Goal: Task Accomplishment & Management: Use online tool/utility

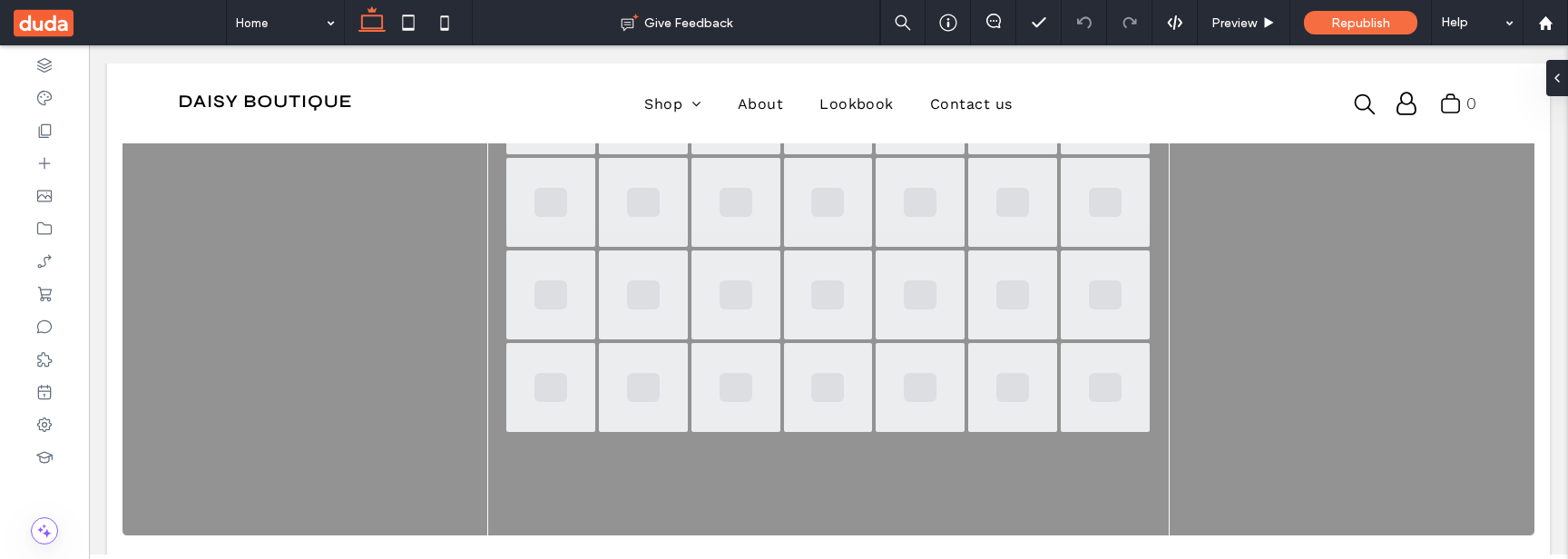
scroll to position [338, 0]
click at [454, 242] on div "Sun Mon Tue Wed Thu Fri Sat" at bounding box center [829, 207] width 1414 height 658
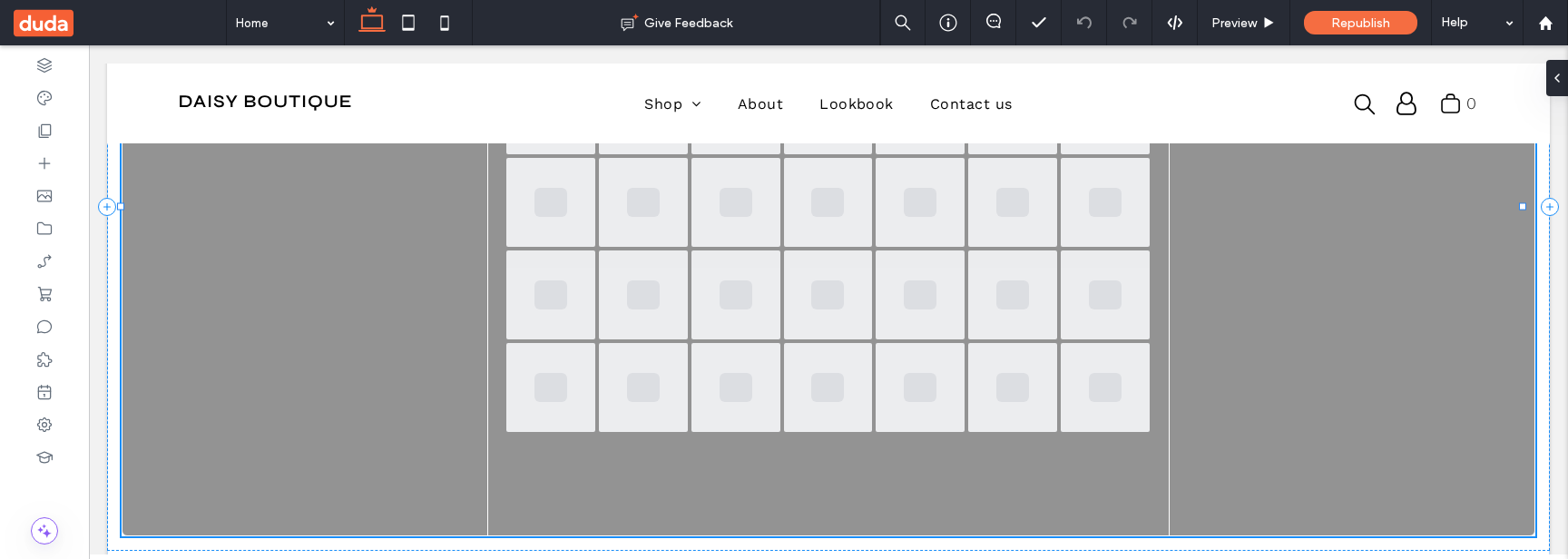
click at [454, 242] on div "Sun Mon Tue Wed Thu Fri Sat" at bounding box center [829, 207] width 1414 height 658
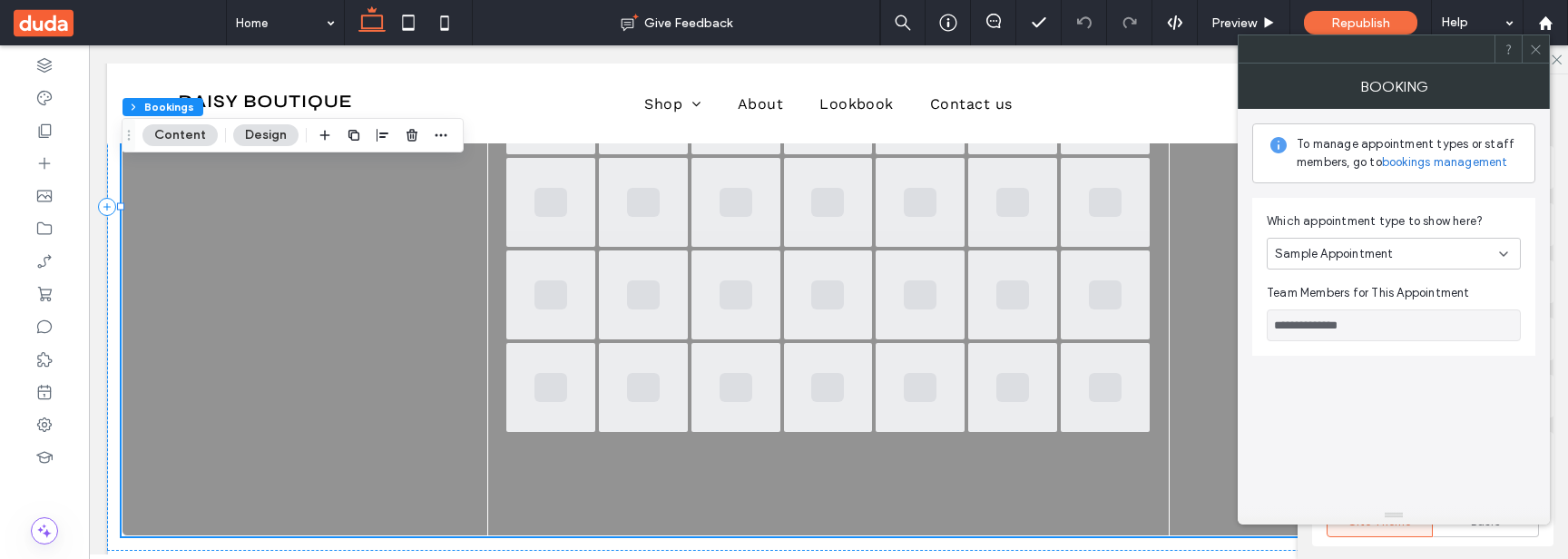
click at [1539, 47] on icon at bounding box center [1537, 49] width 14 height 14
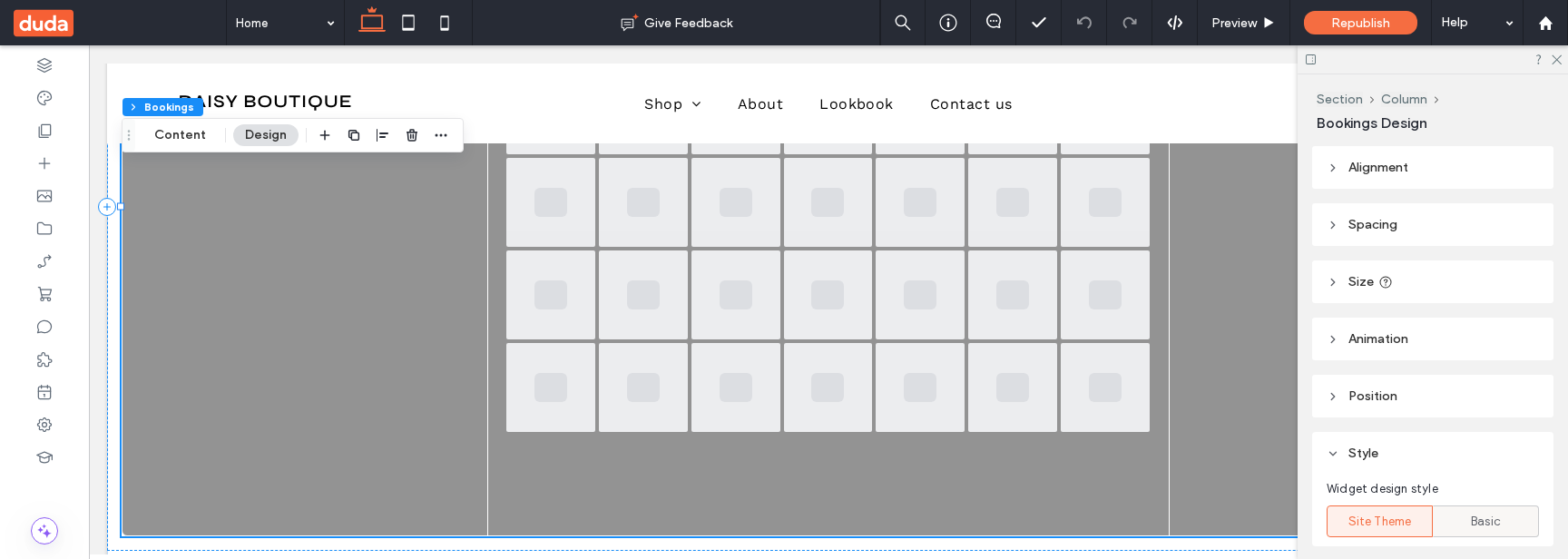
click at [1445, 519] on div "Basic" at bounding box center [1486, 522] width 83 height 30
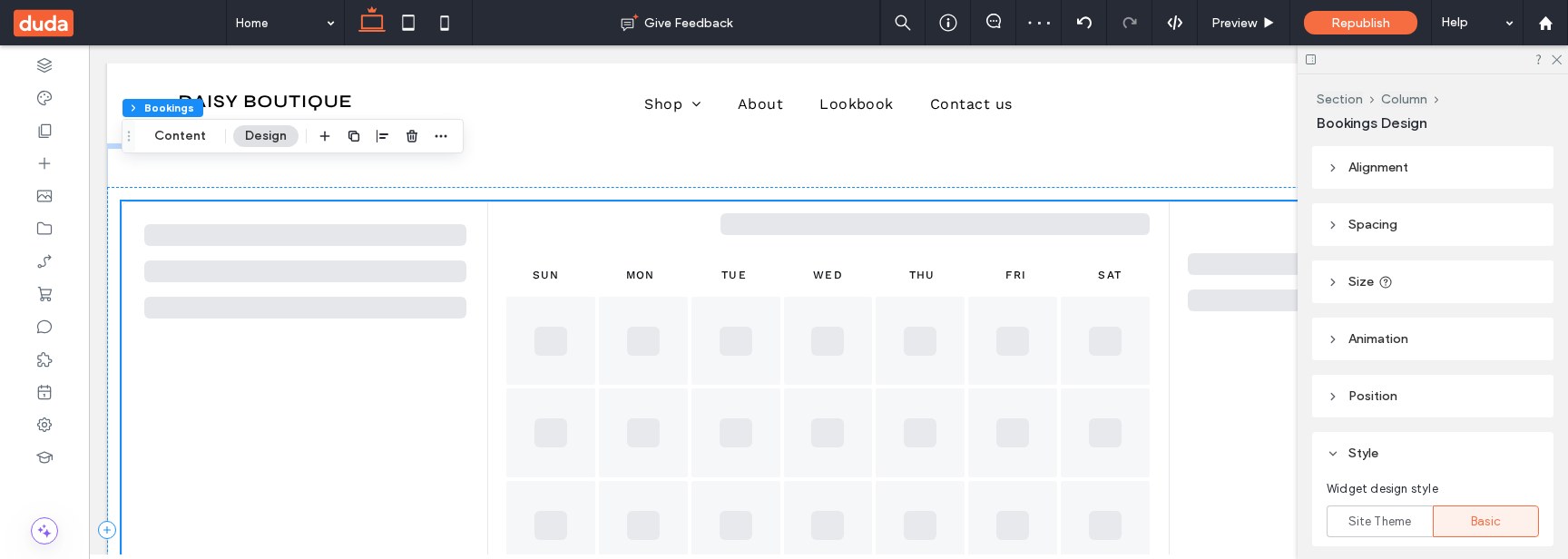
scroll to position [11, 0]
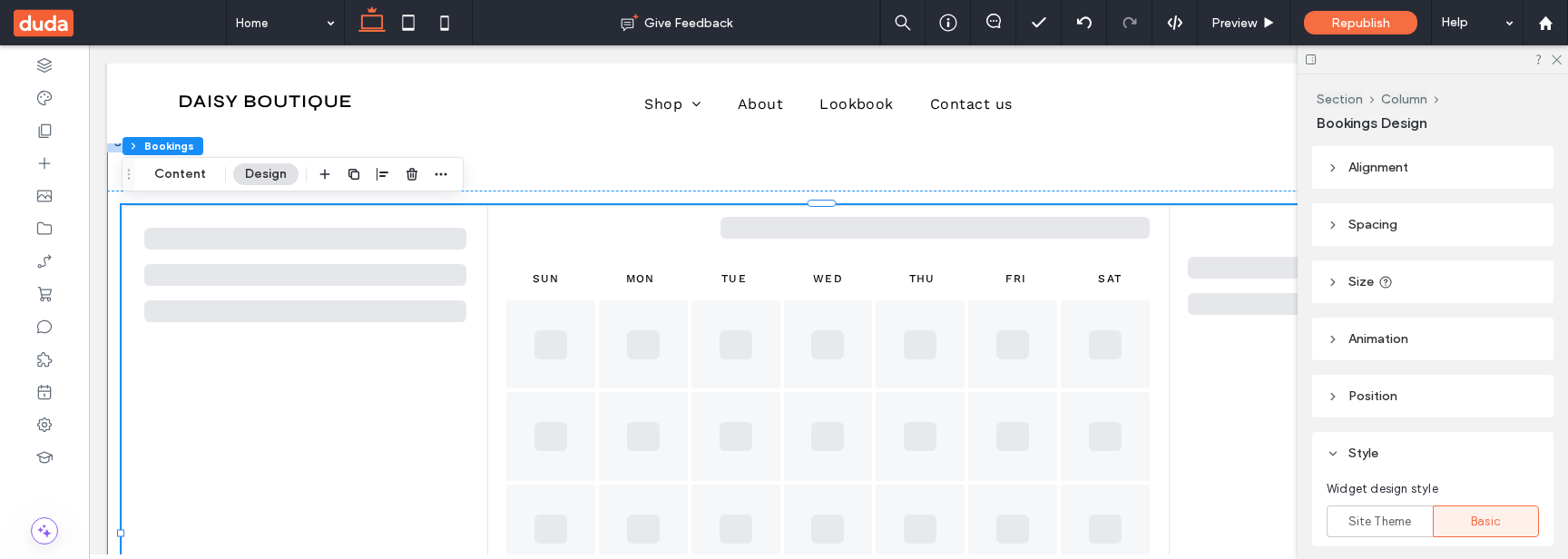
click at [1215, 168] on div "You are doing a test booking. Default site team Sample Appointment 5m 10m 15m A…" at bounding box center [829, 533] width 1443 height 802
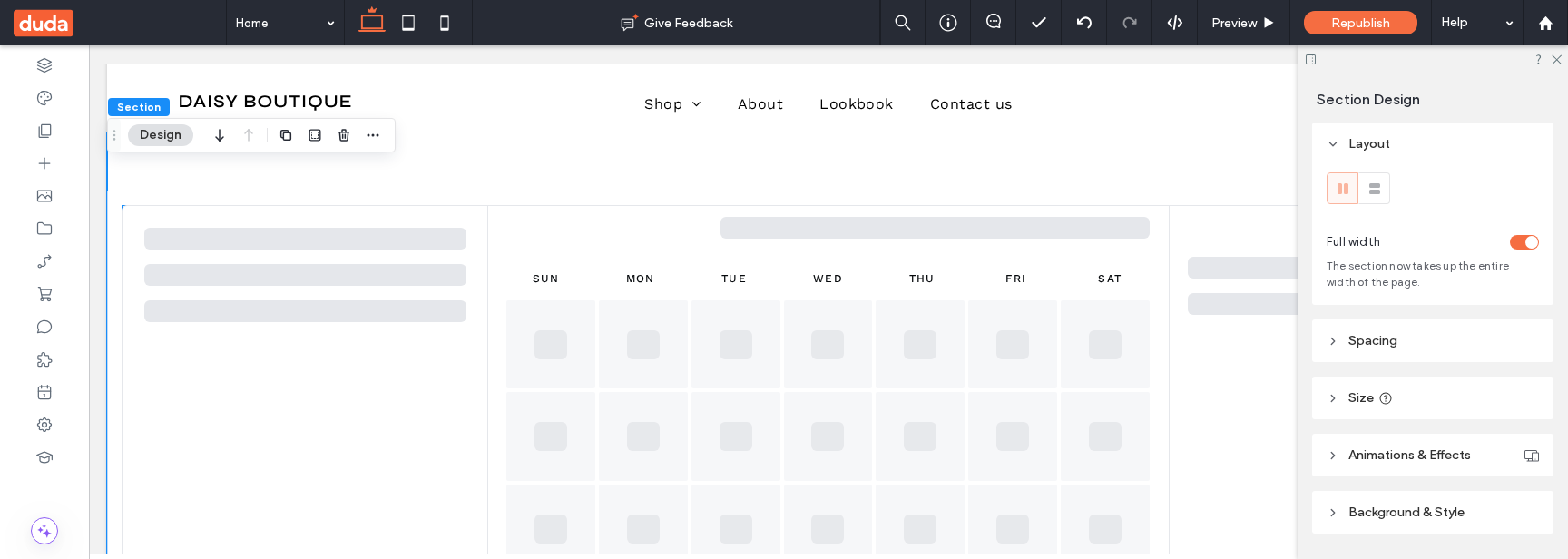
click at [1205, 226] on div at bounding box center [1352, 236] width 329 height 40
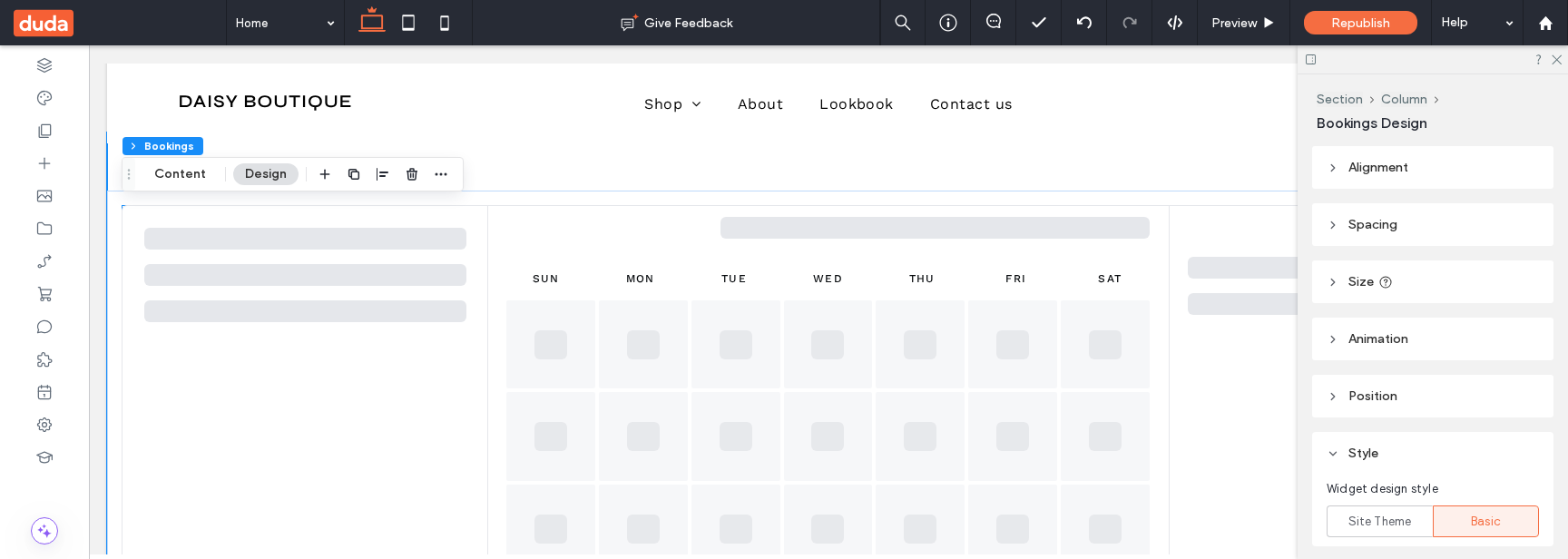
click at [1205, 226] on div at bounding box center [1352, 236] width 329 height 40
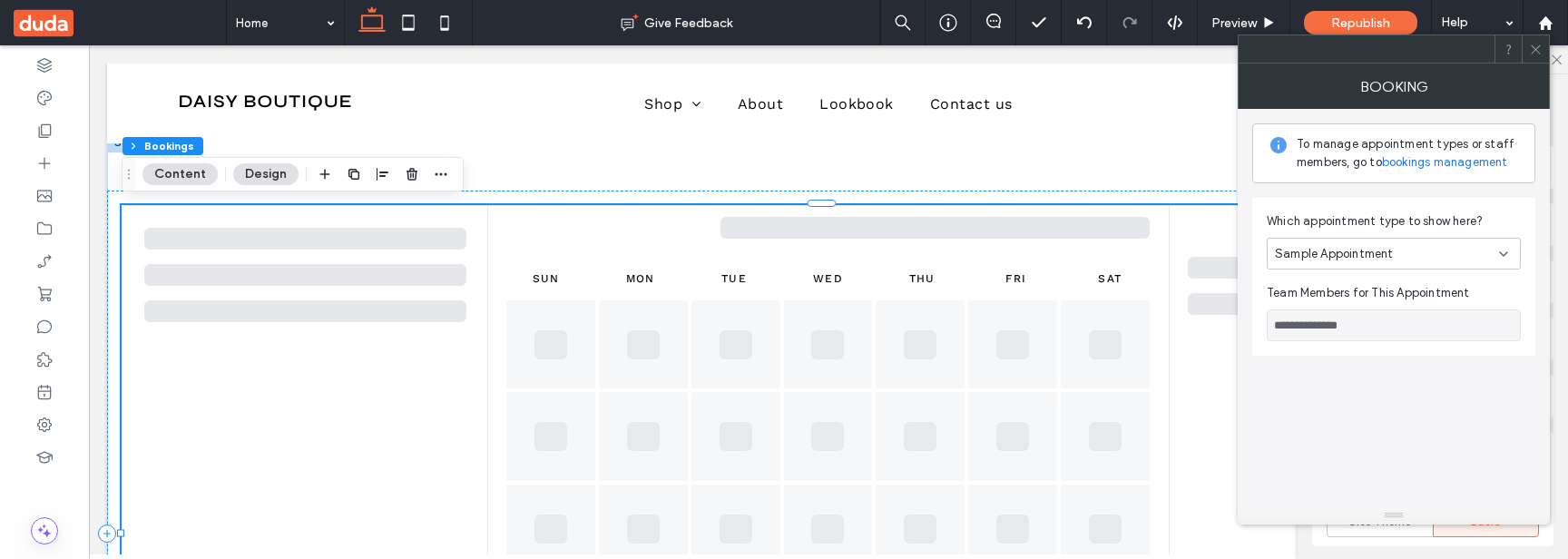
click at [1537, 49] on icon at bounding box center [1537, 49] width 14 height 14
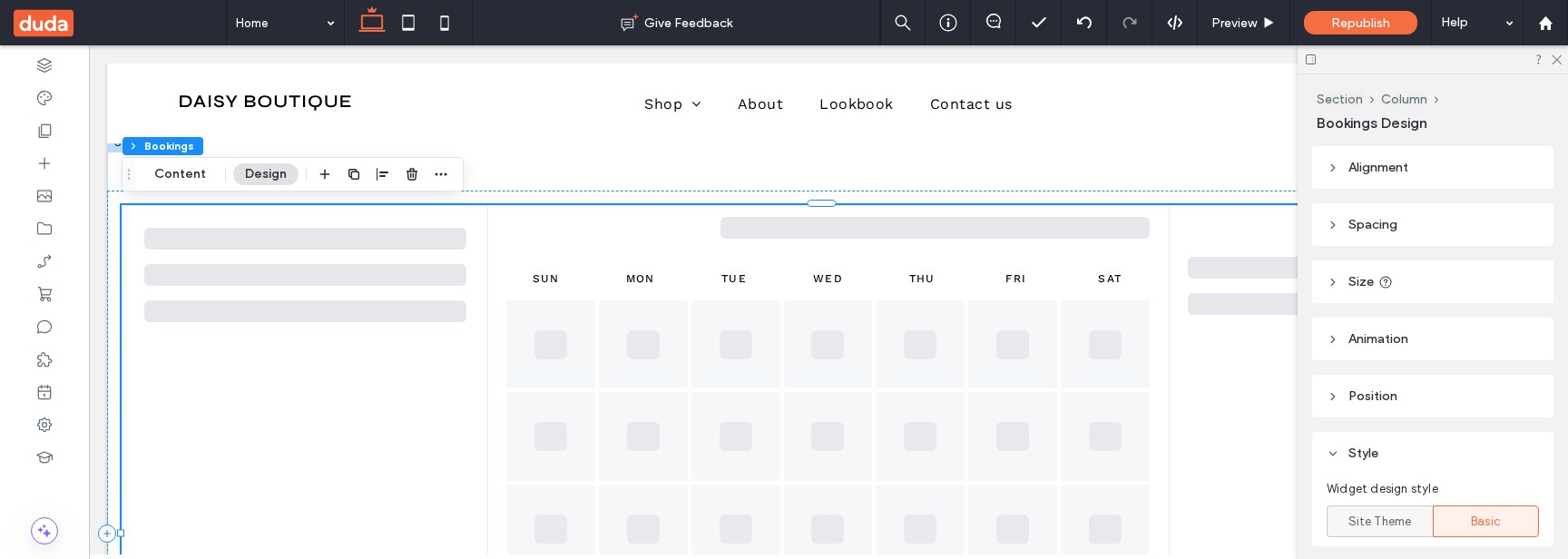
click at [1383, 513] on span "Site Theme" at bounding box center [1380, 522] width 64 height 18
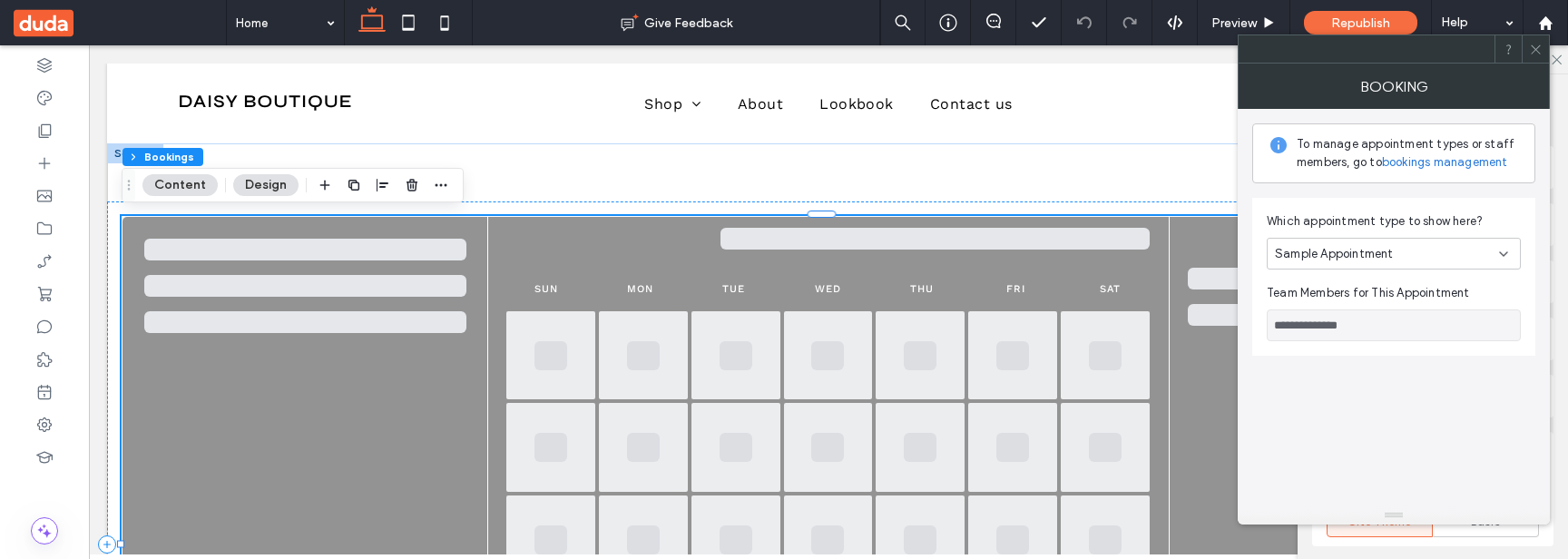
click at [1536, 55] on icon at bounding box center [1537, 49] width 14 height 14
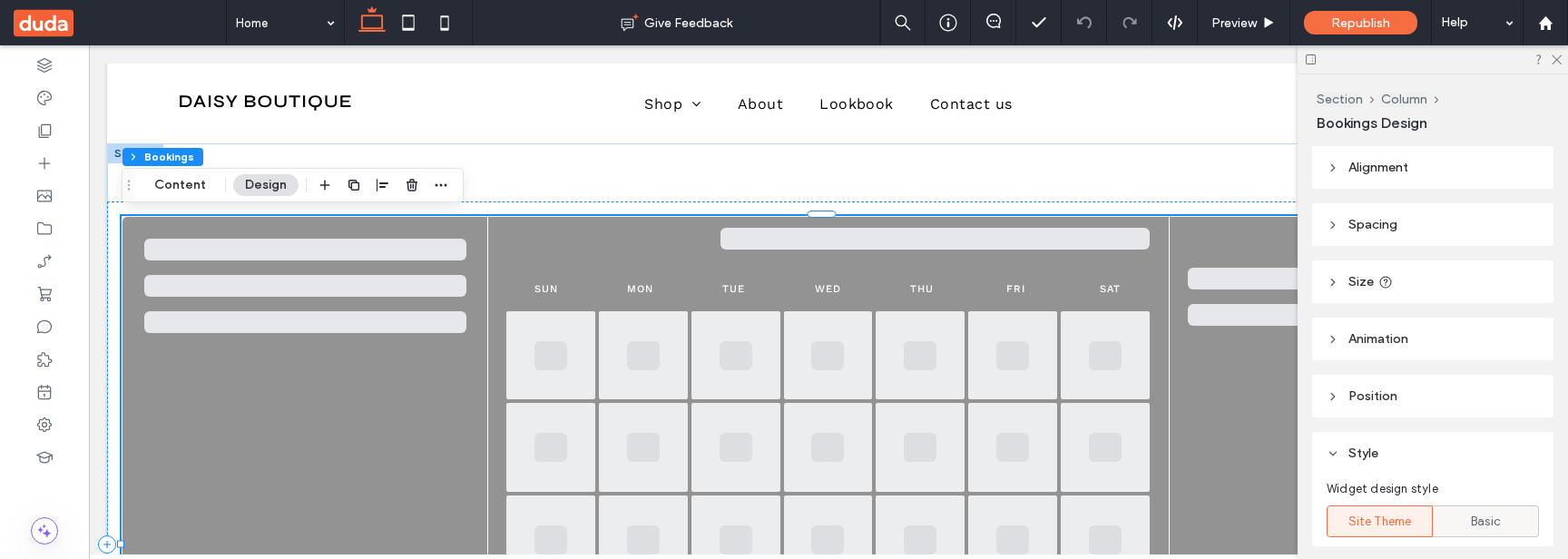
click at [1450, 526] on div "Basic" at bounding box center [1486, 522] width 83 height 30
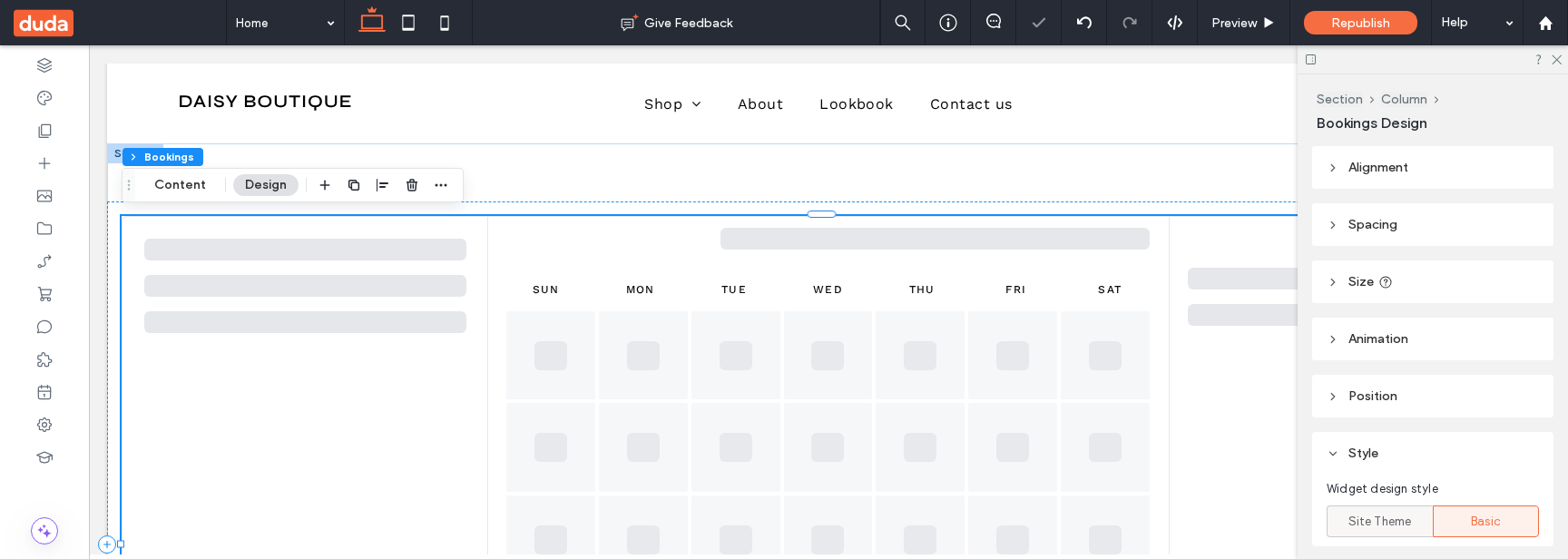
click at [1406, 524] on span "Site Theme" at bounding box center [1380, 522] width 64 height 18
click at [1411, 519] on div "Site Theme" at bounding box center [1380, 522] width 83 height 30
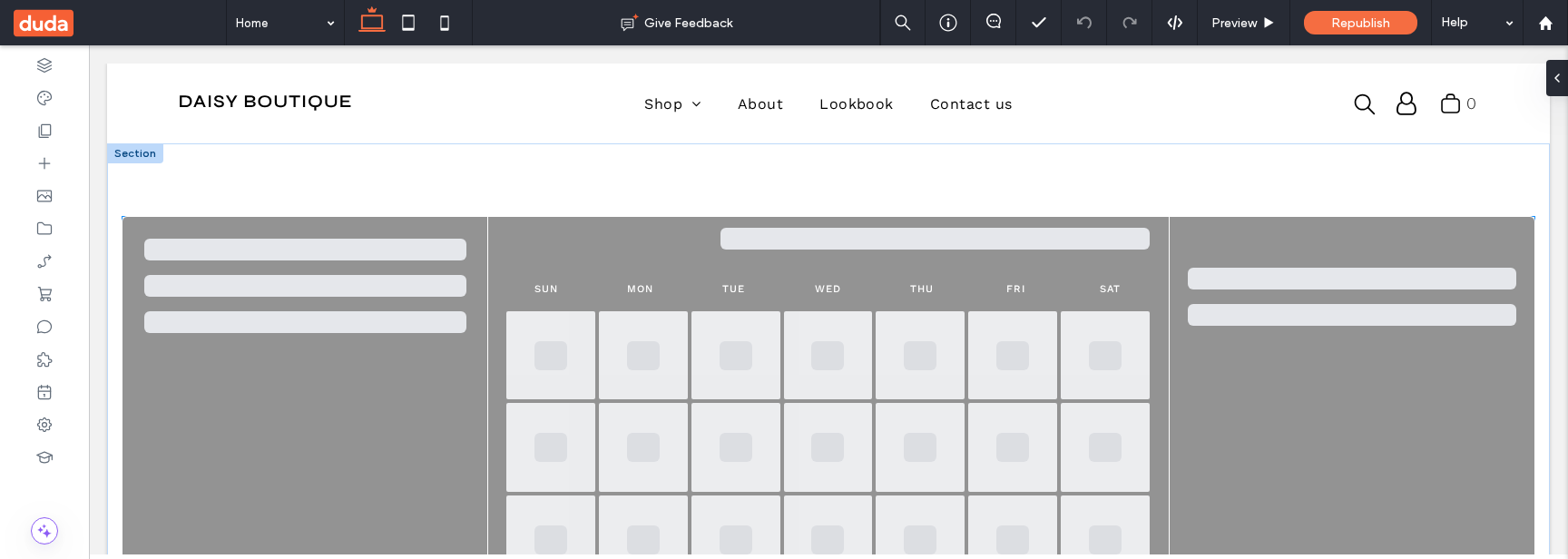
click at [411, 357] on div at bounding box center [305, 292] width 366 height 153
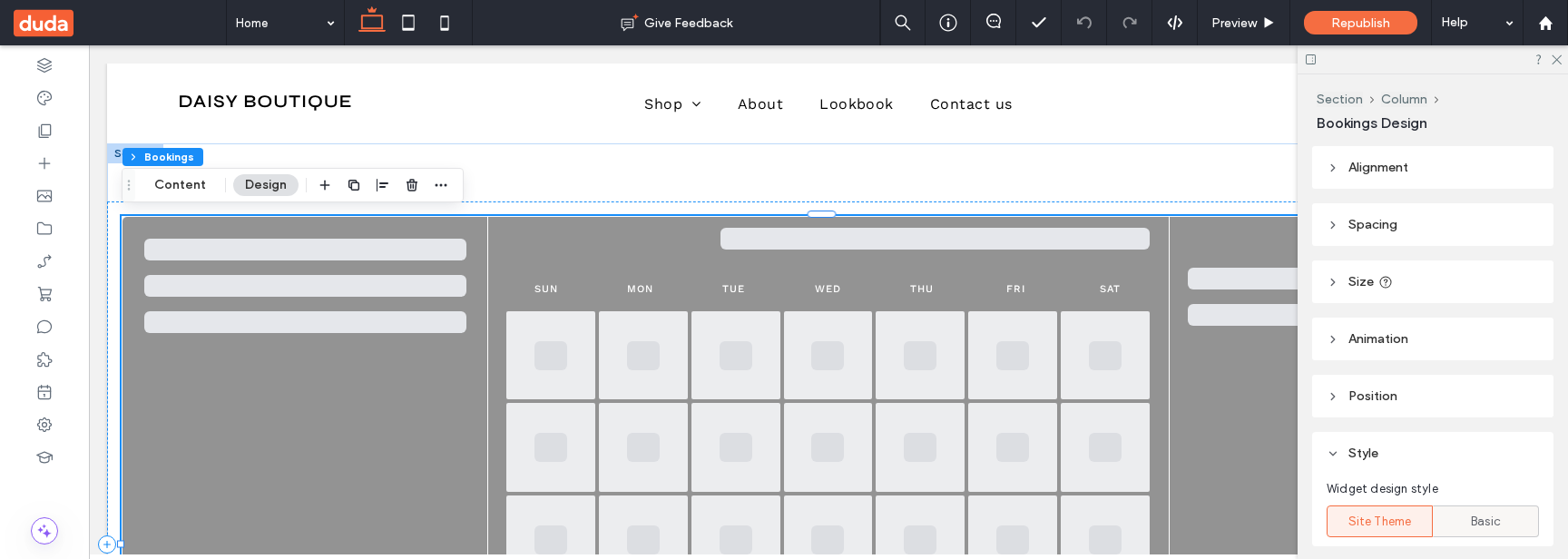
click at [1477, 527] on span "Basic" at bounding box center [1486, 522] width 30 height 18
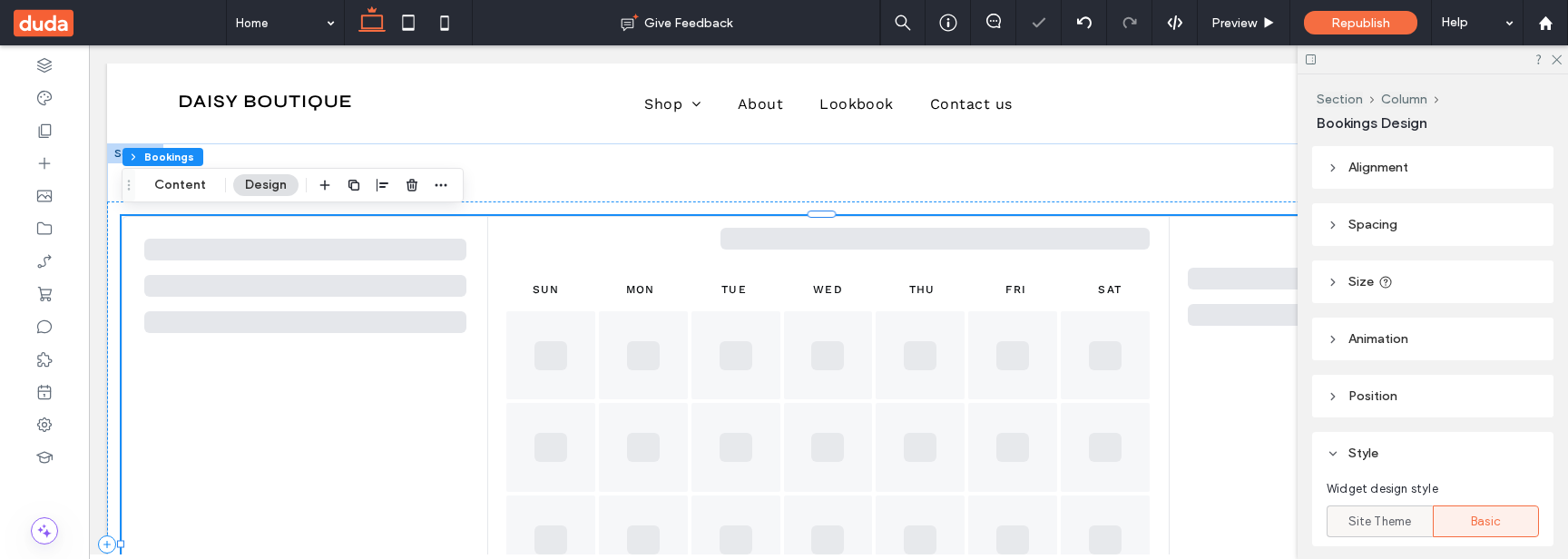
click at [1392, 514] on span "Site Theme" at bounding box center [1380, 522] width 64 height 18
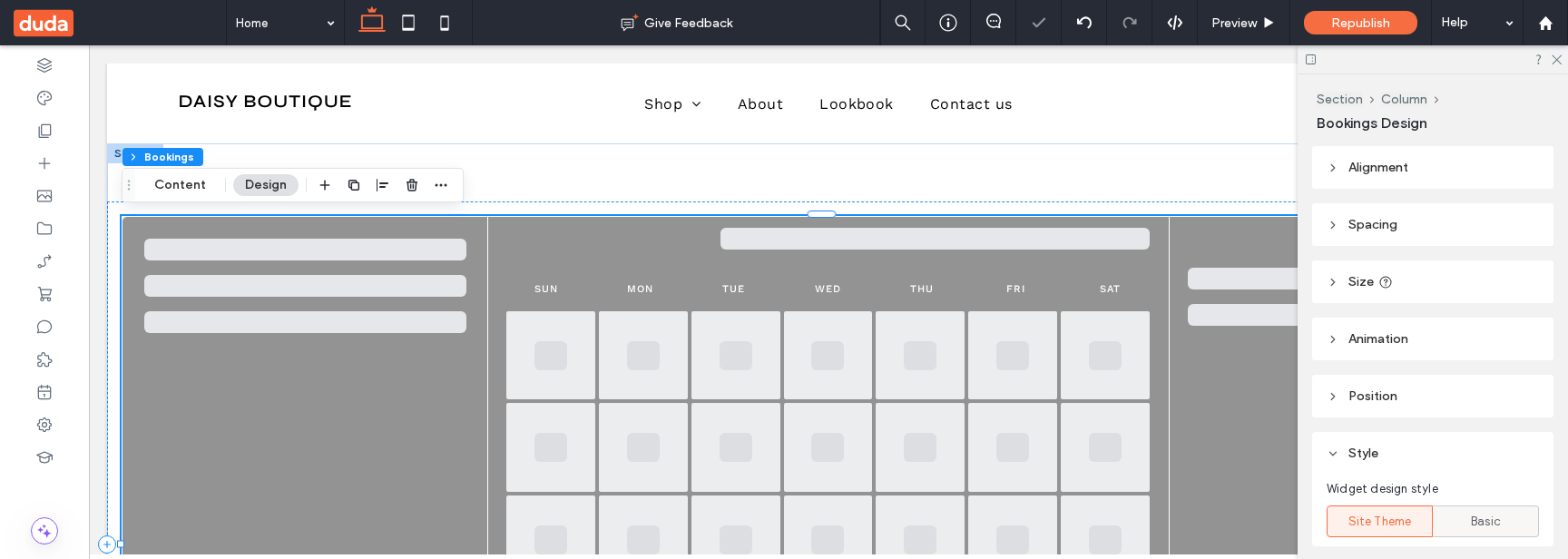
click at [1438, 518] on label "Basic" at bounding box center [1486, 522] width 106 height 31
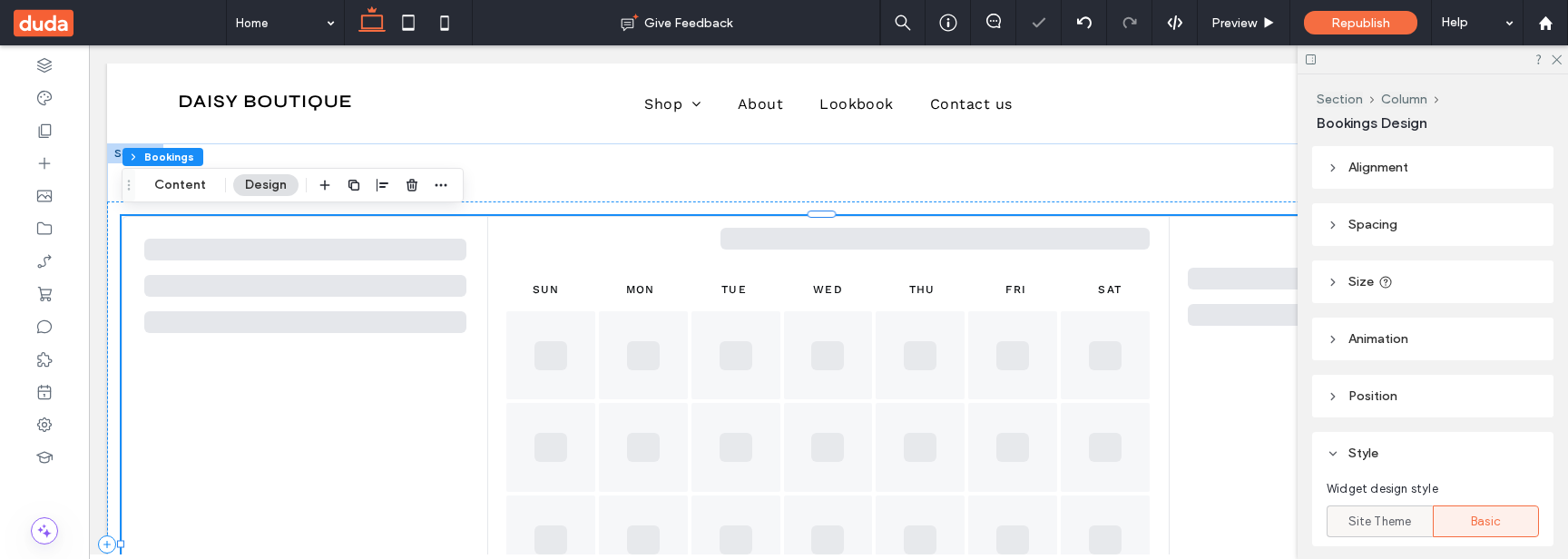
click at [1356, 516] on span "Site Theme" at bounding box center [1380, 522] width 64 height 18
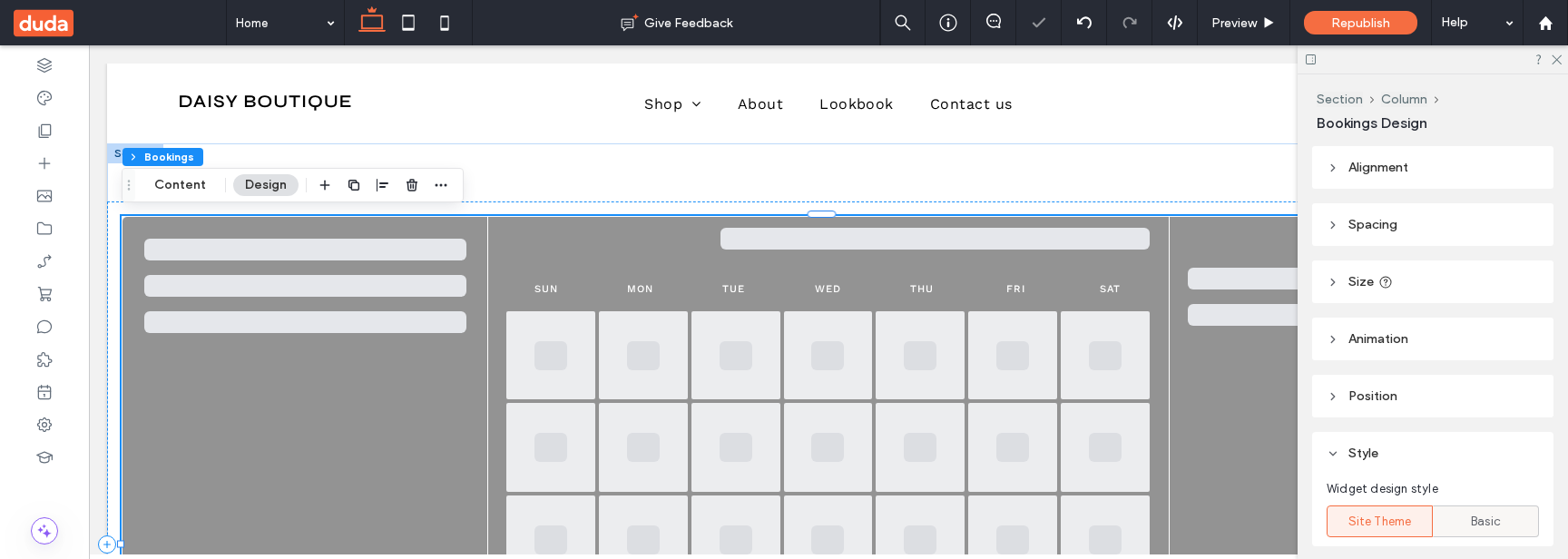
click at [1437, 522] on label "Basic" at bounding box center [1486, 522] width 106 height 31
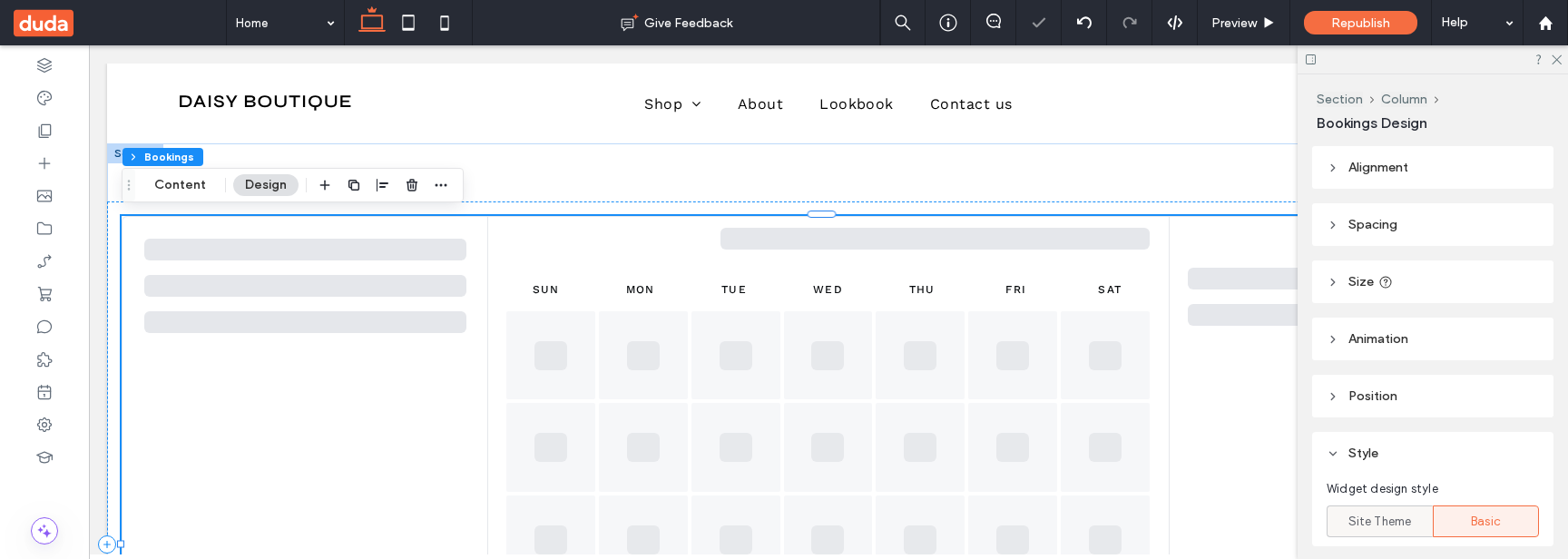
click at [1381, 522] on span "Site Theme" at bounding box center [1380, 522] width 64 height 18
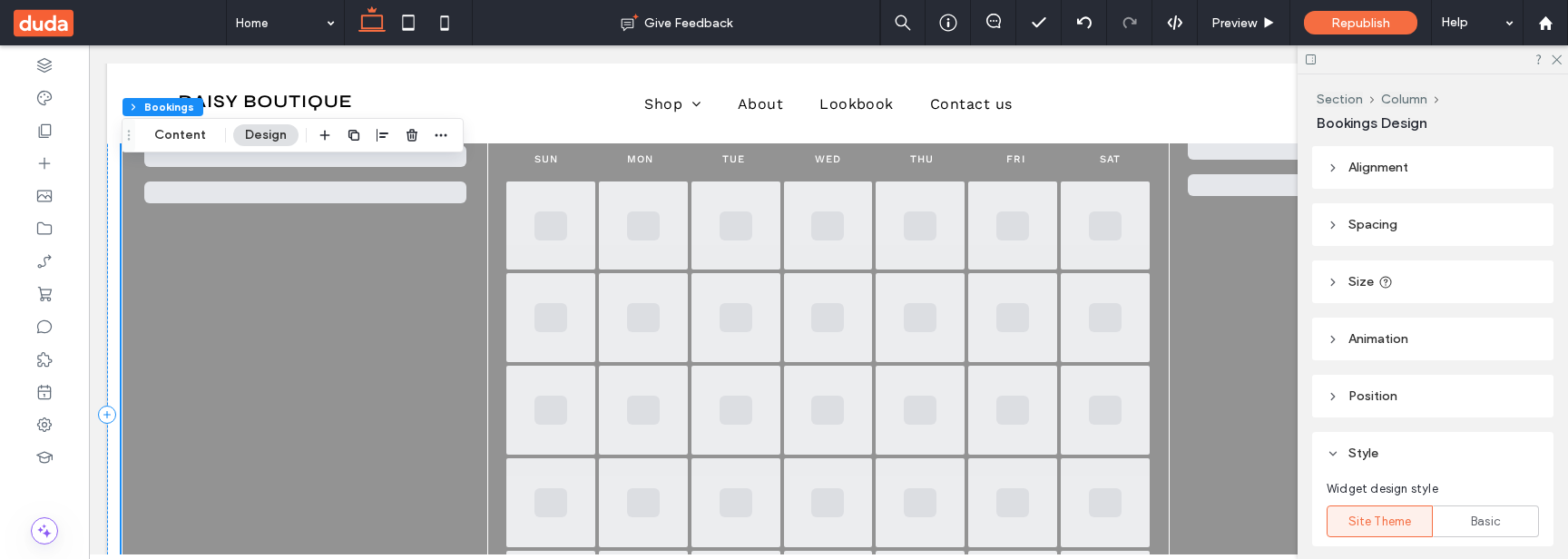
scroll to position [170, 0]
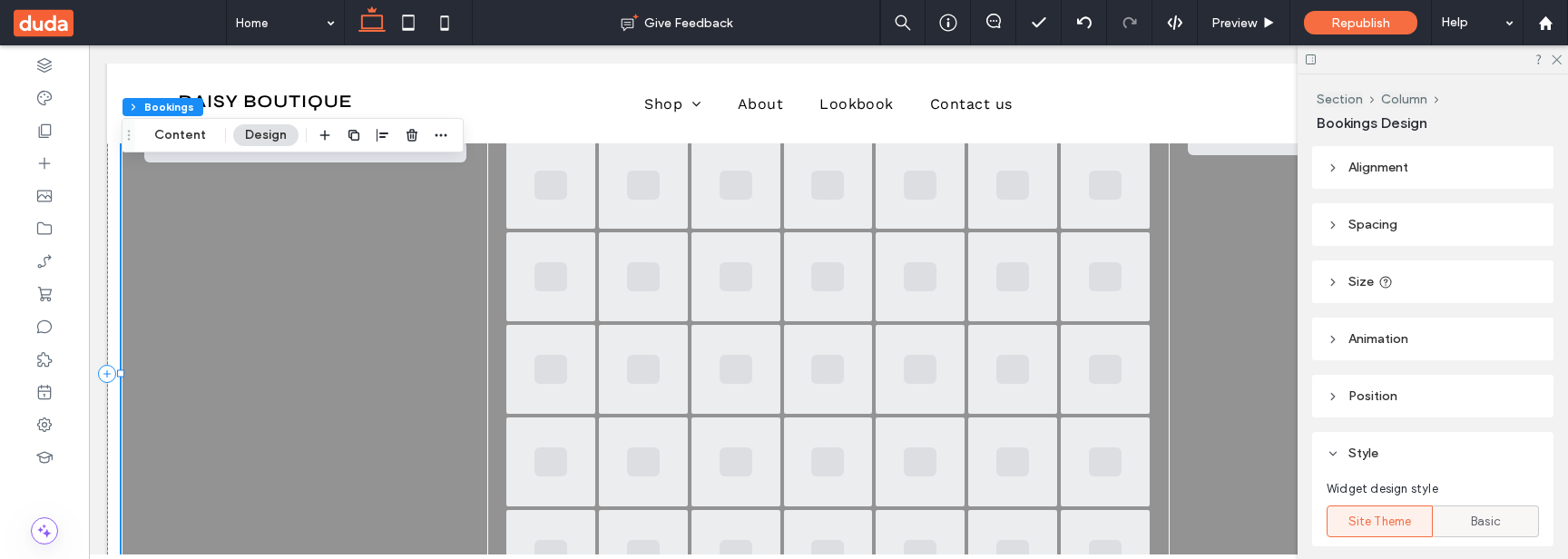
click at [1472, 518] on span "Basic" at bounding box center [1486, 522] width 30 height 18
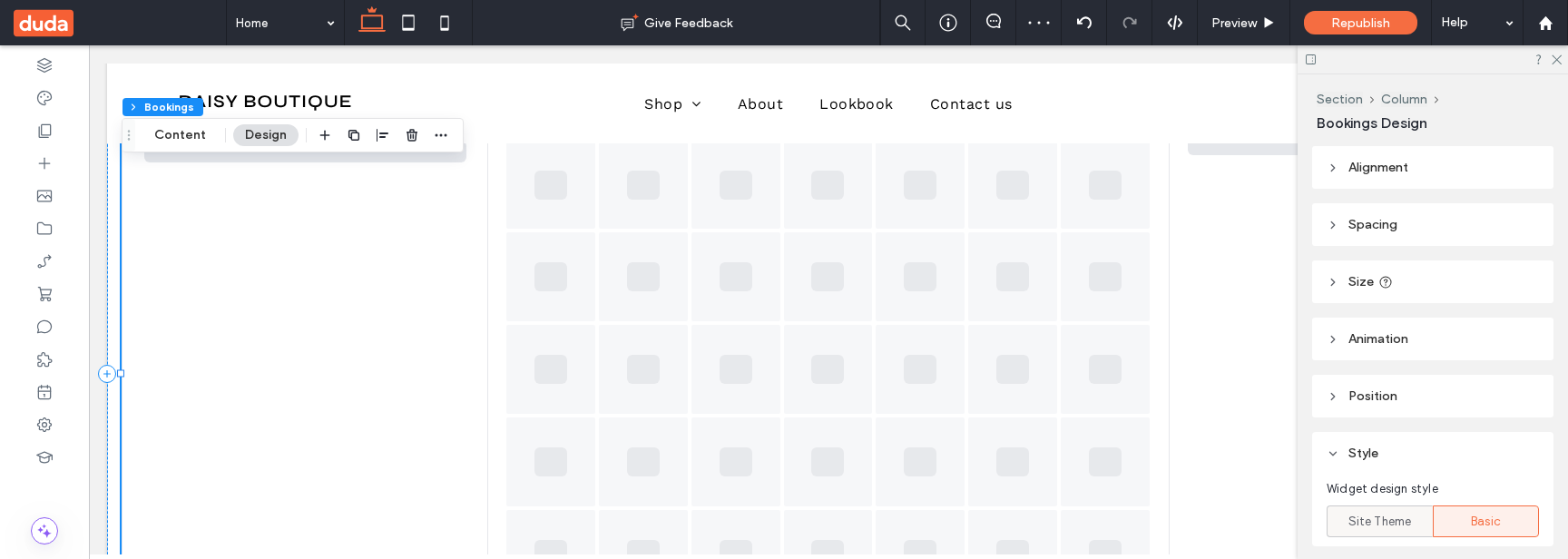
click at [1407, 526] on span "Site Theme" at bounding box center [1380, 522] width 64 height 18
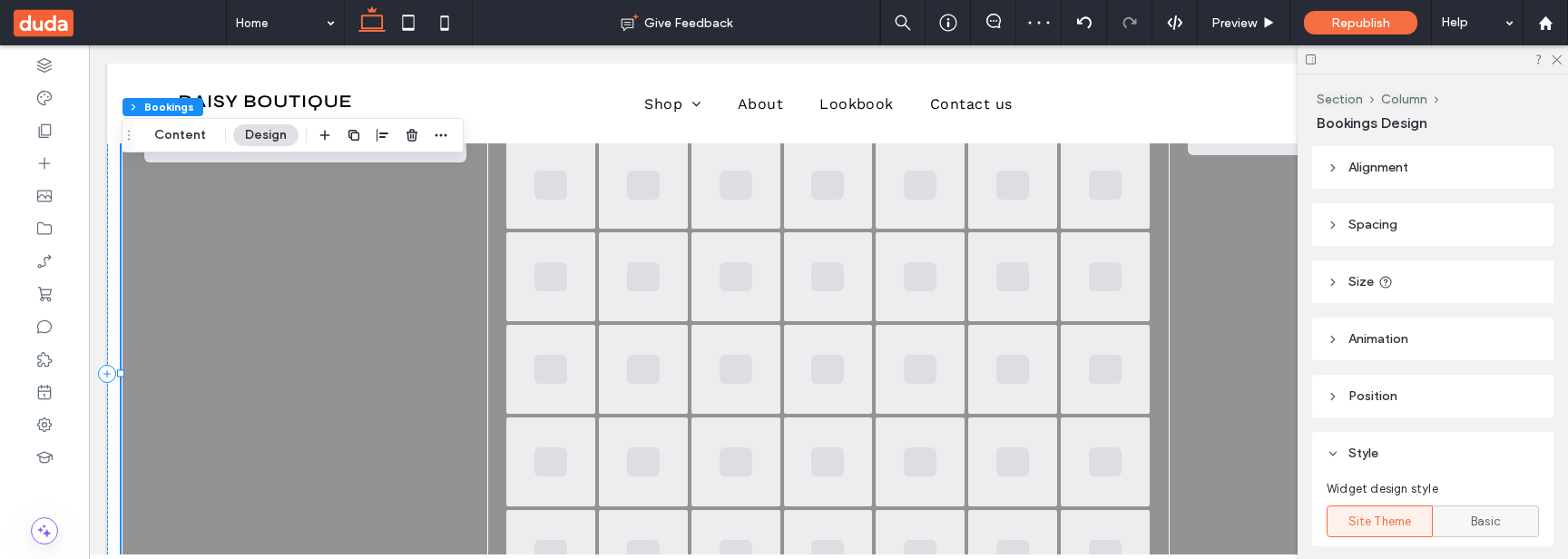
click at [1448, 521] on div "Basic" at bounding box center [1486, 522] width 83 height 30
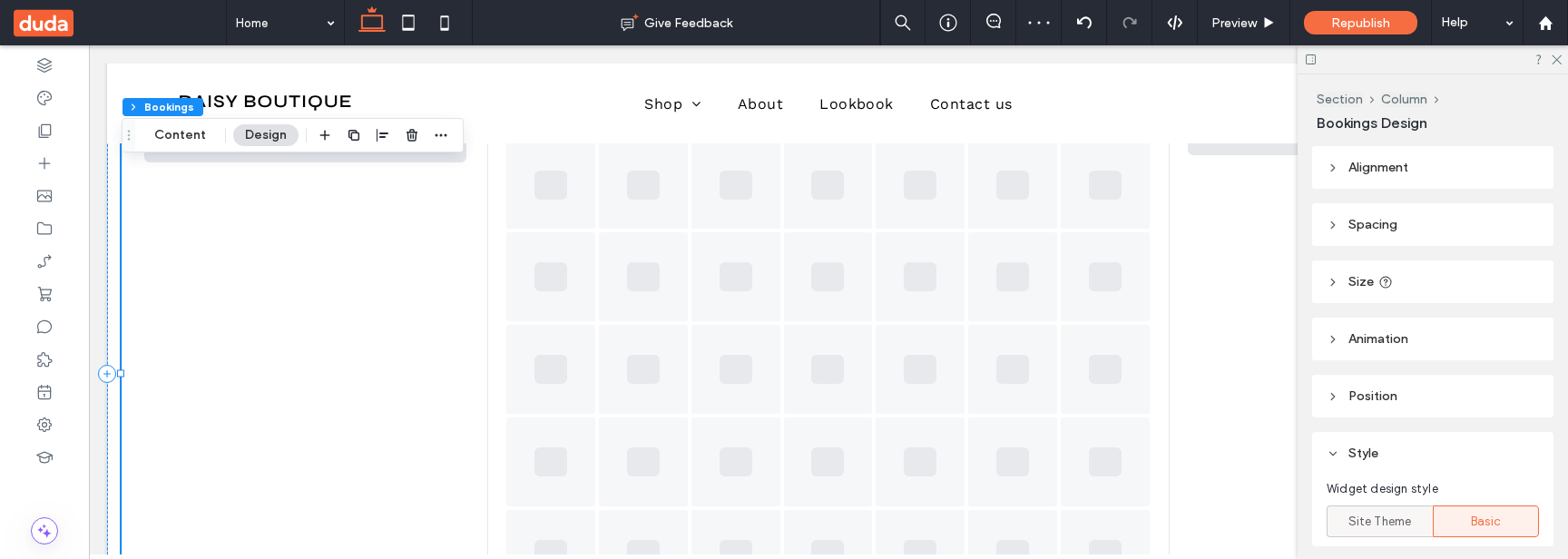
click at [1385, 519] on span "Site Theme" at bounding box center [1380, 522] width 64 height 18
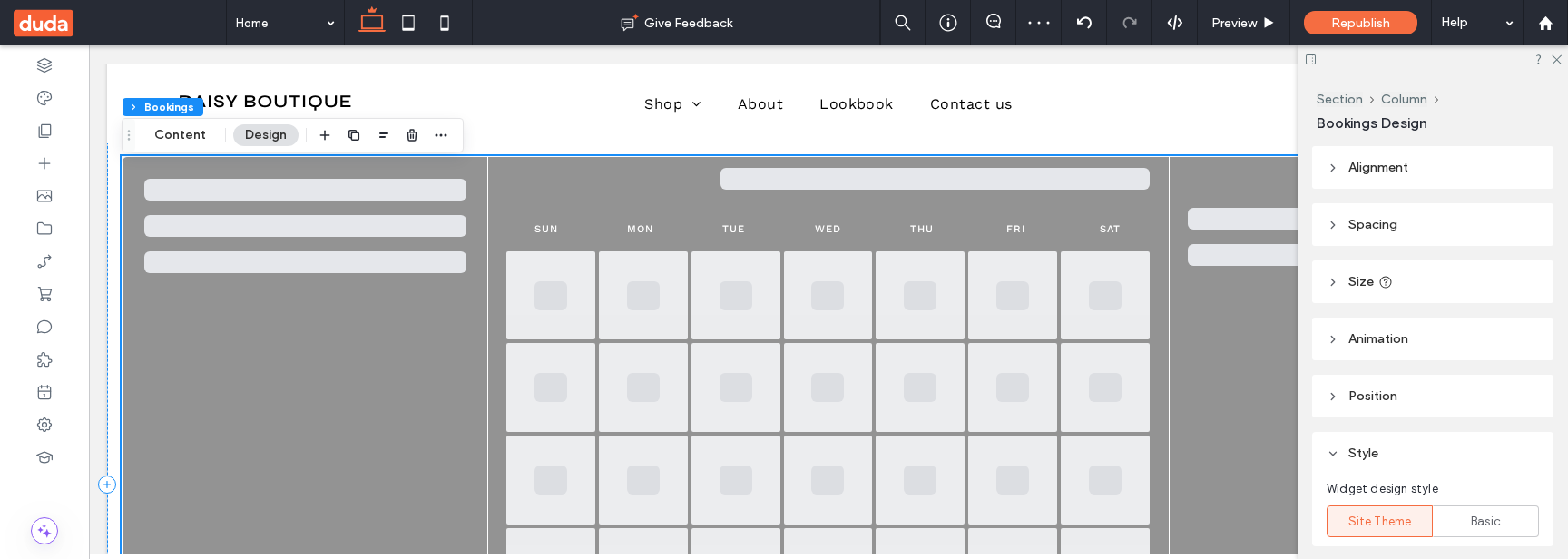
scroll to position [0, 0]
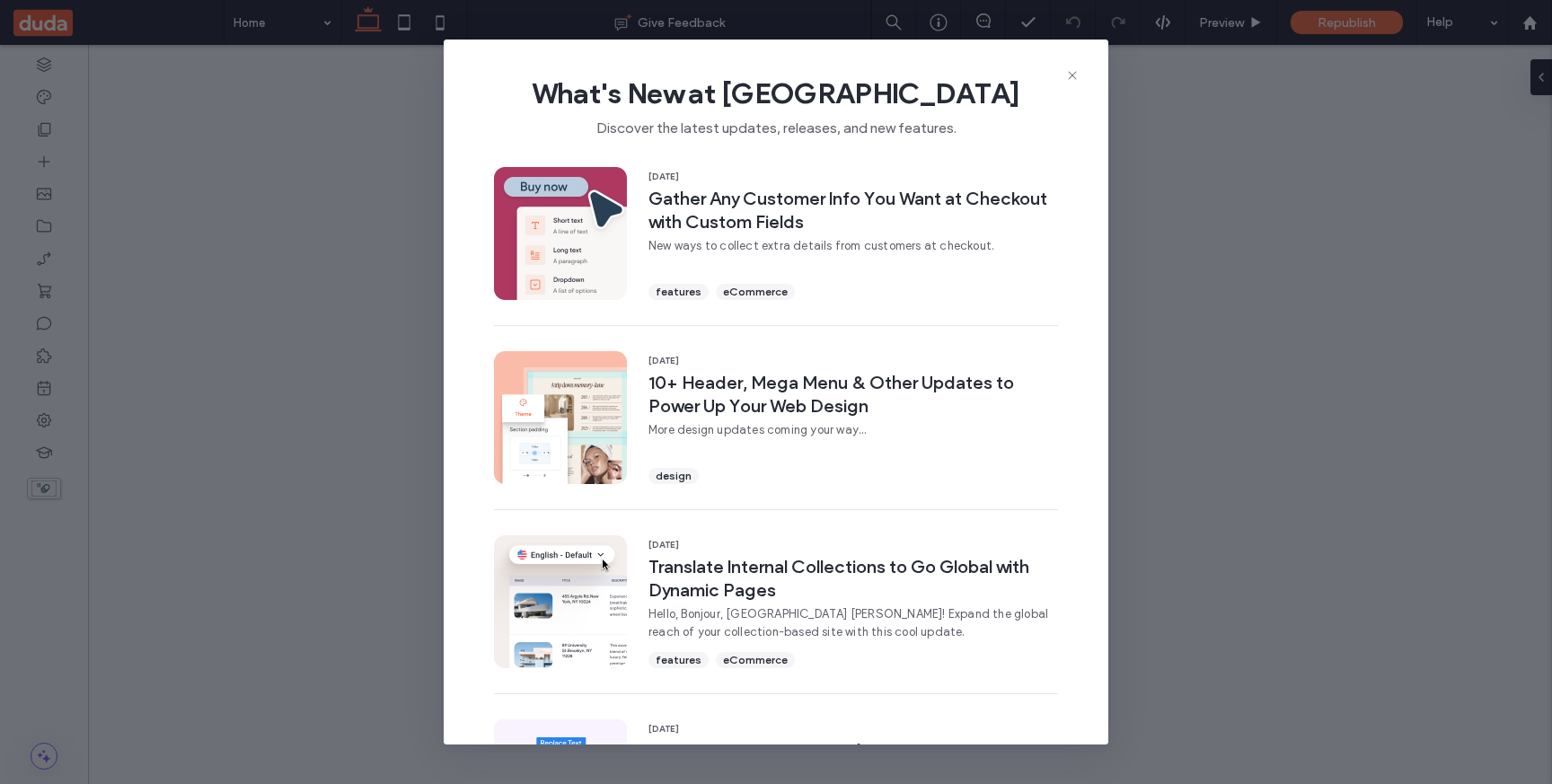
click at [1075, 74] on use at bounding box center [1072, 75] width 8 height 8
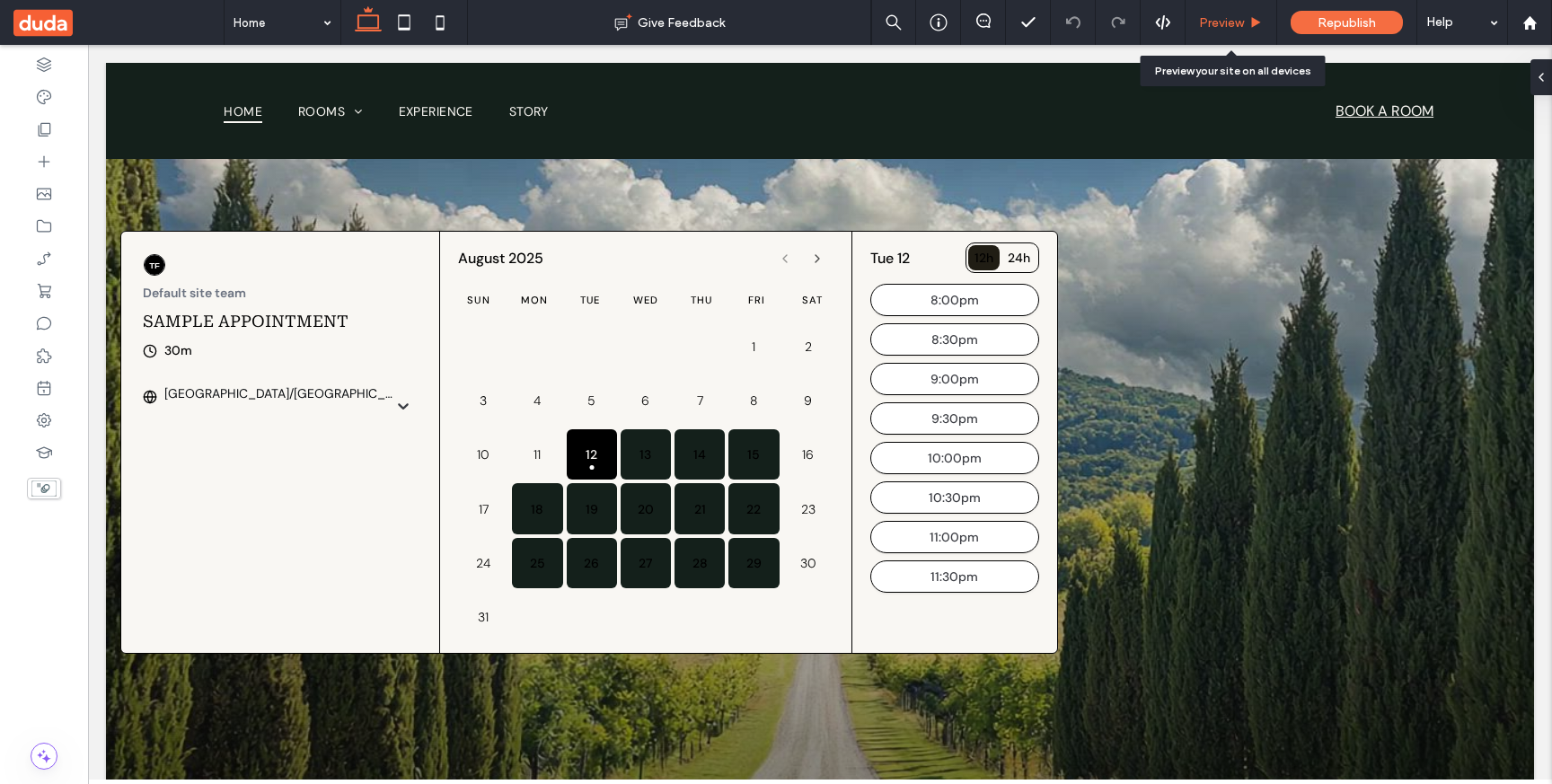
click at [1239, 25] on span "Preview" at bounding box center [1222, 23] width 45 height 16
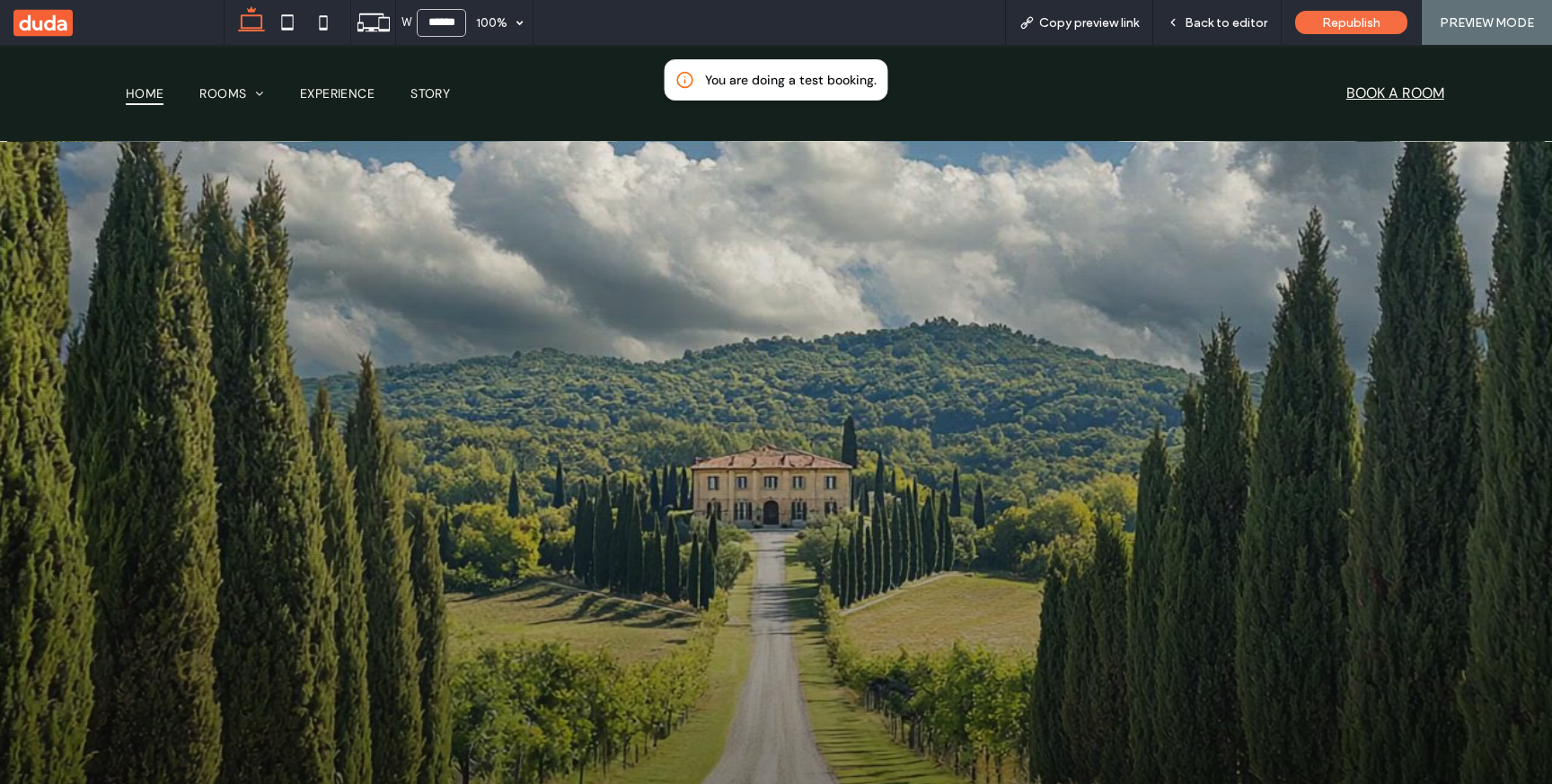
click at [1239, 25] on span "Back to editor" at bounding box center [1226, 23] width 83 height 16
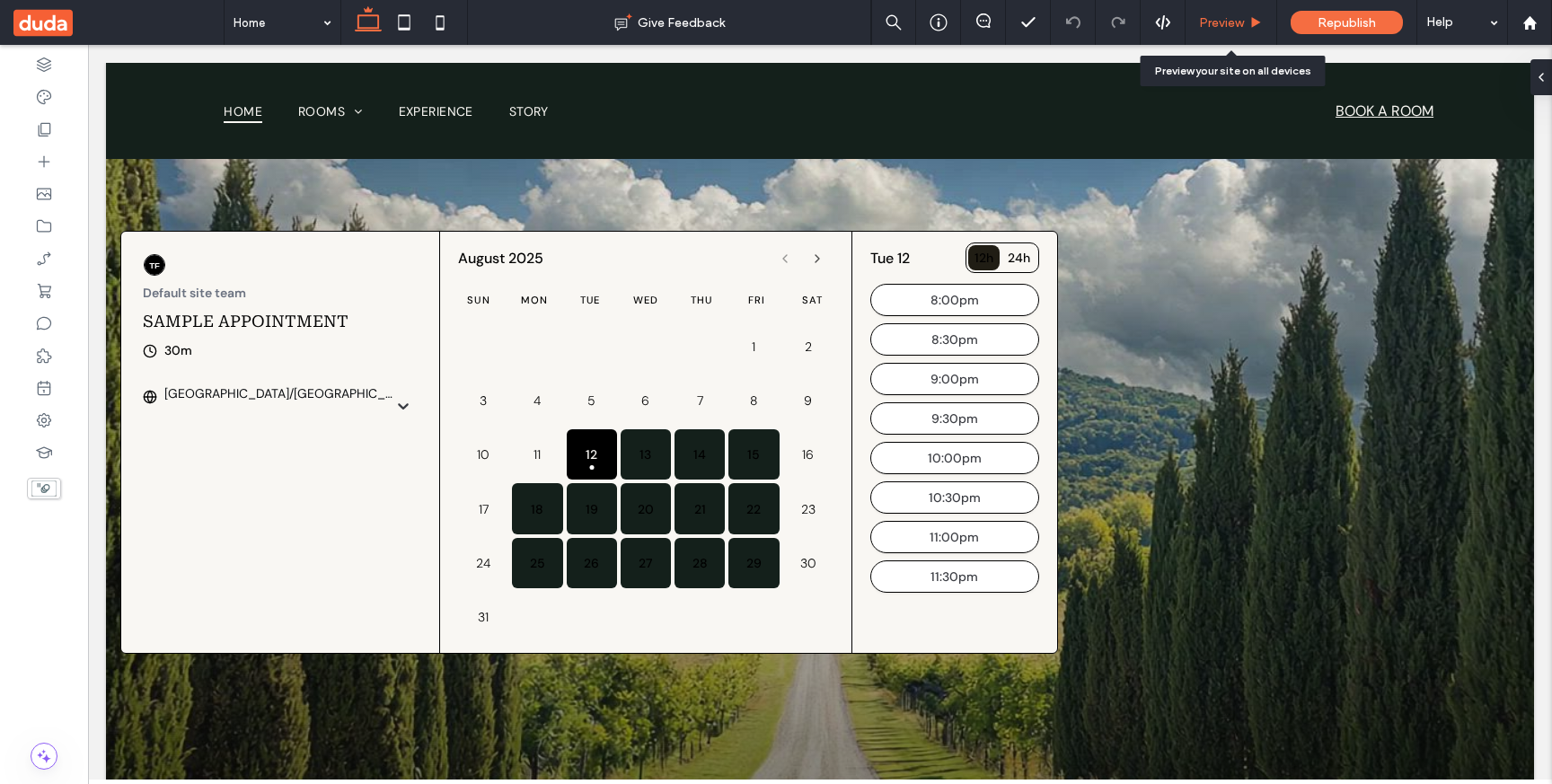
click at [1238, 26] on span "Preview" at bounding box center [1222, 23] width 45 height 16
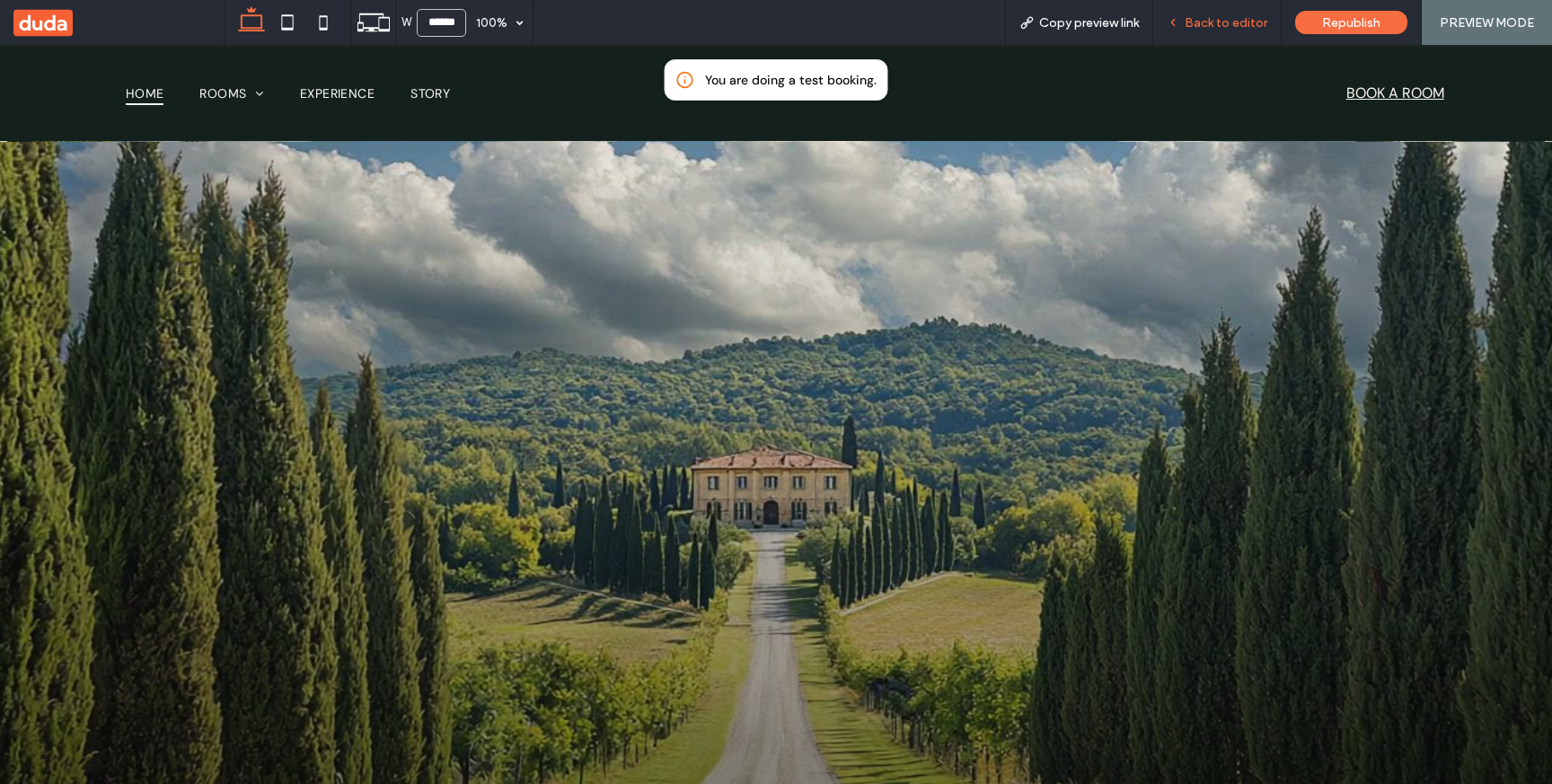
click at [1250, 23] on span "Back to editor" at bounding box center [1226, 23] width 83 height 16
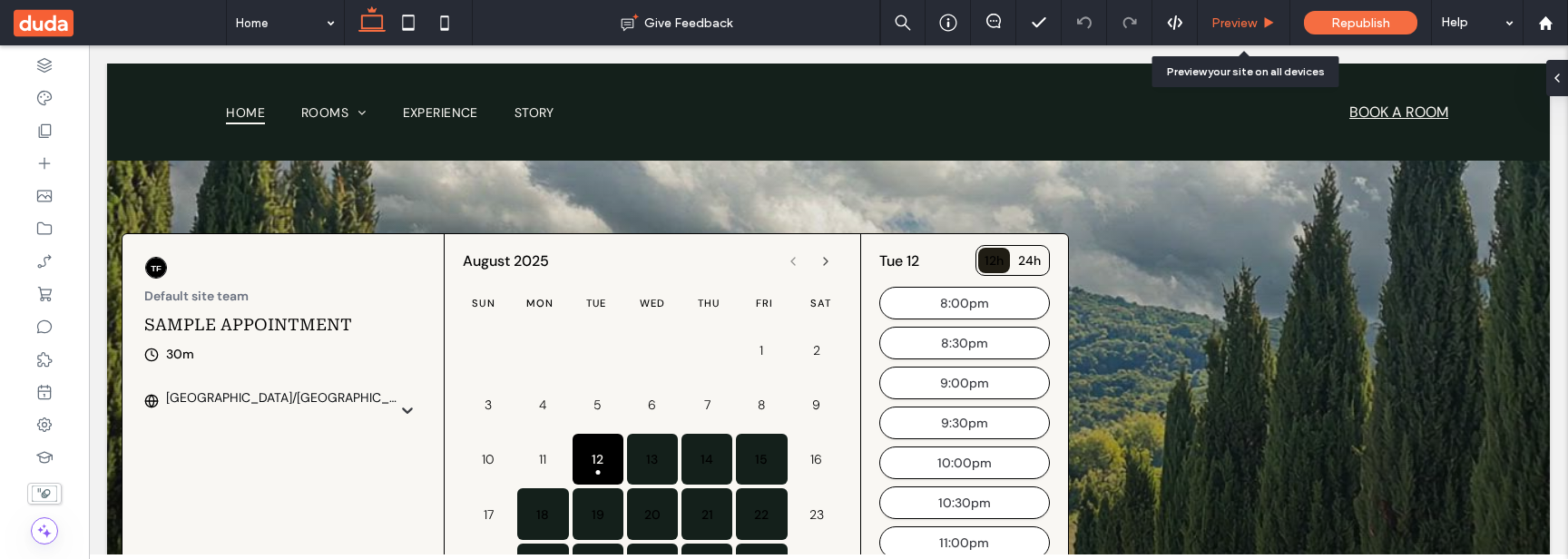
click at [1243, 23] on span "Preview" at bounding box center [1234, 24] width 45 height 16
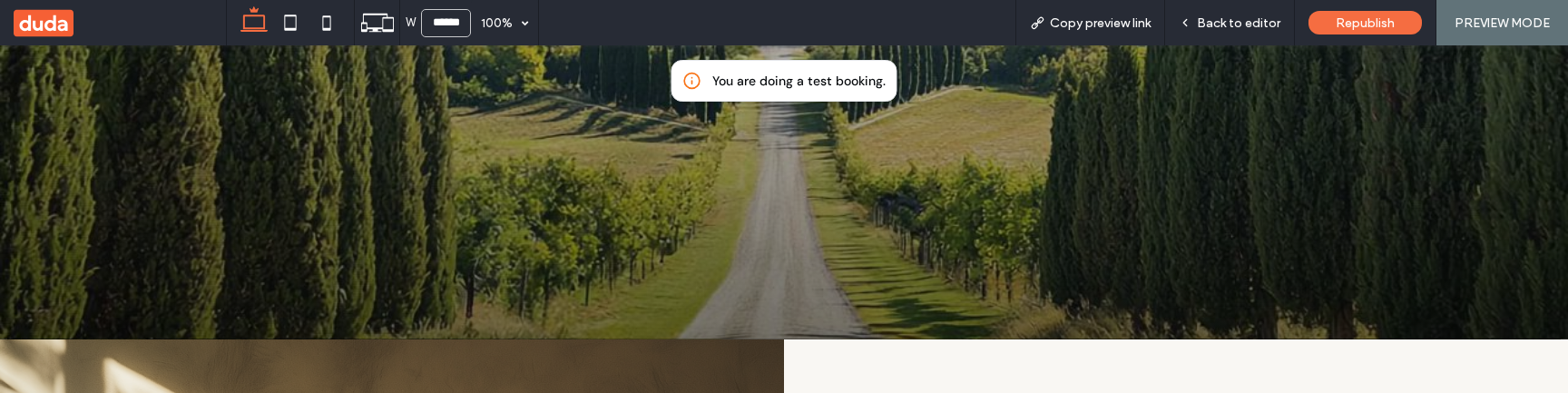
scroll to position [436, 0]
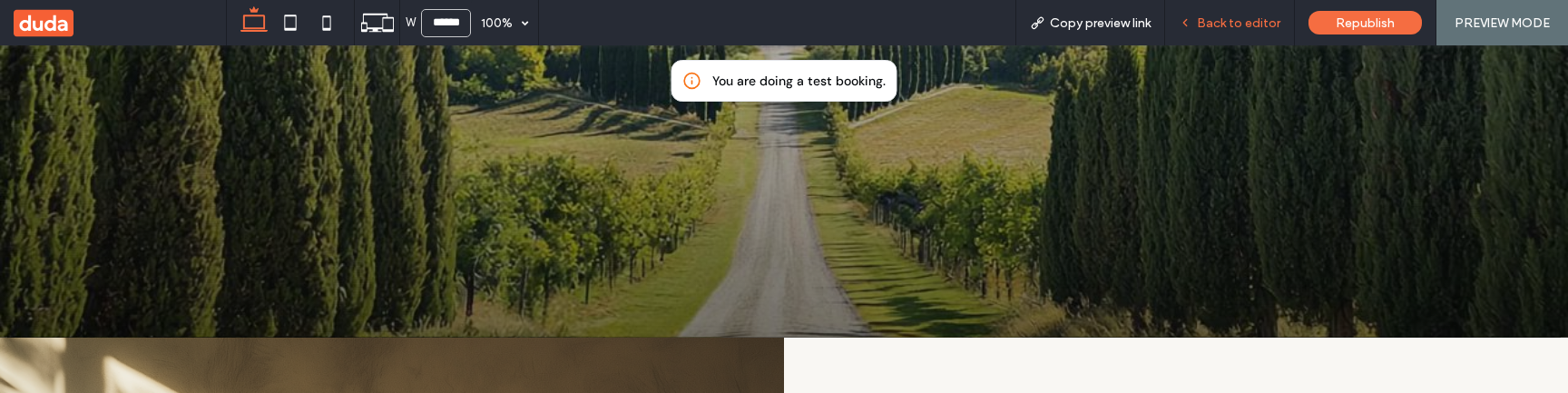
click at [1256, 31] on div "Back to editor" at bounding box center [1230, 23] width 130 height 45
click at [1254, 24] on span "Back to editor" at bounding box center [1238, 24] width 84 height 16
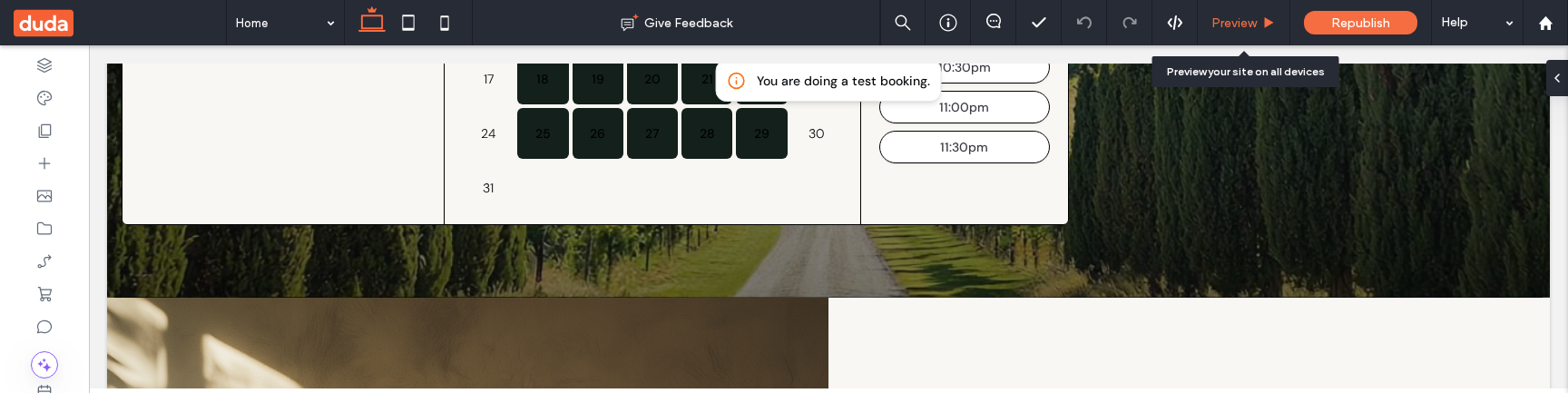
click at [1250, 22] on span "Preview" at bounding box center [1234, 24] width 45 height 16
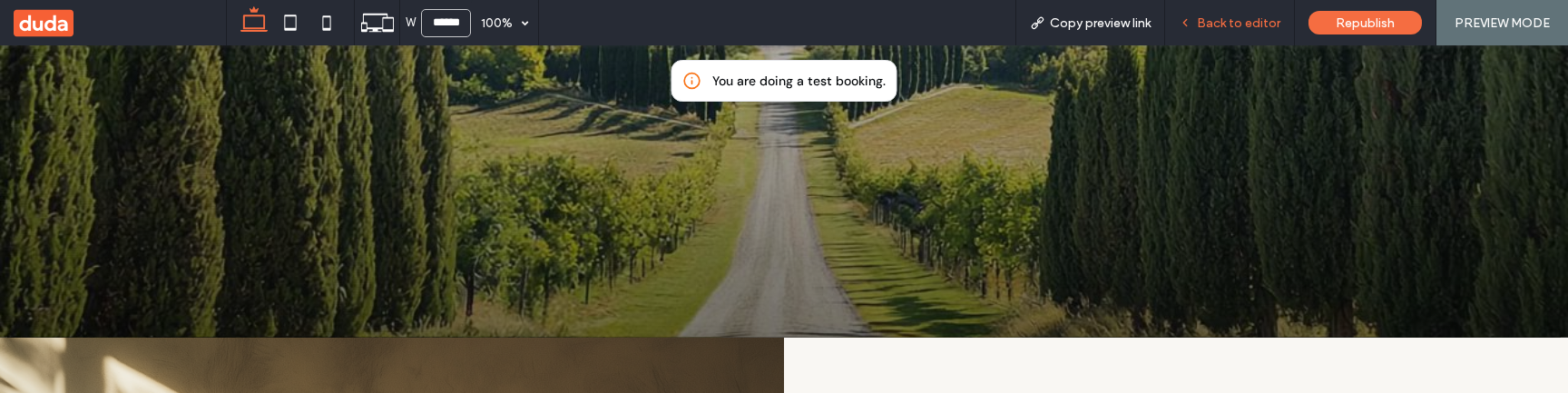
click at [1250, 22] on span "Back to editor" at bounding box center [1238, 24] width 84 height 16
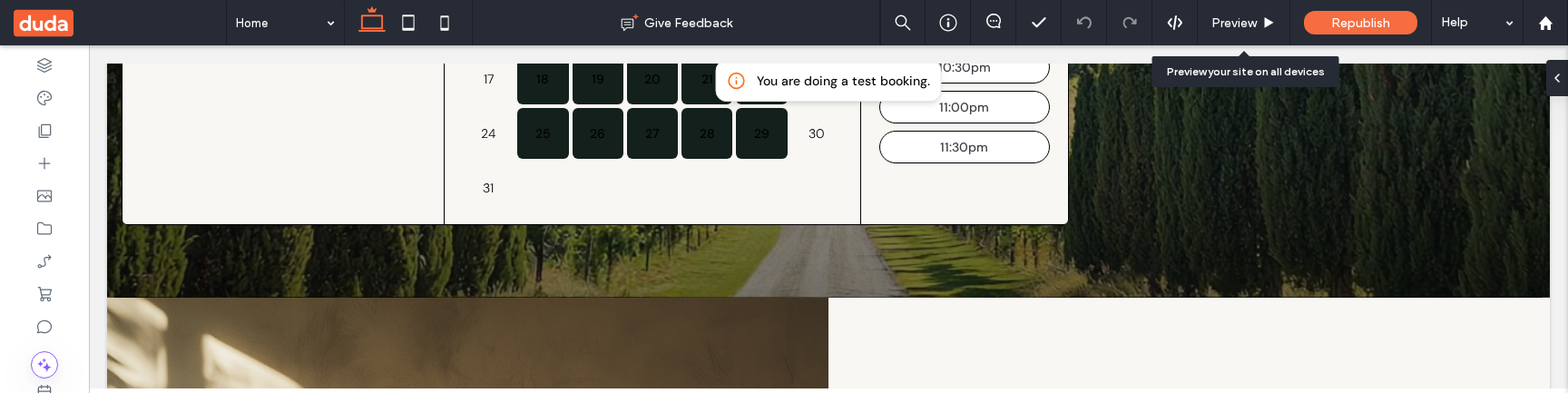
click at [1250, 22] on span "Preview" at bounding box center [1234, 24] width 45 height 16
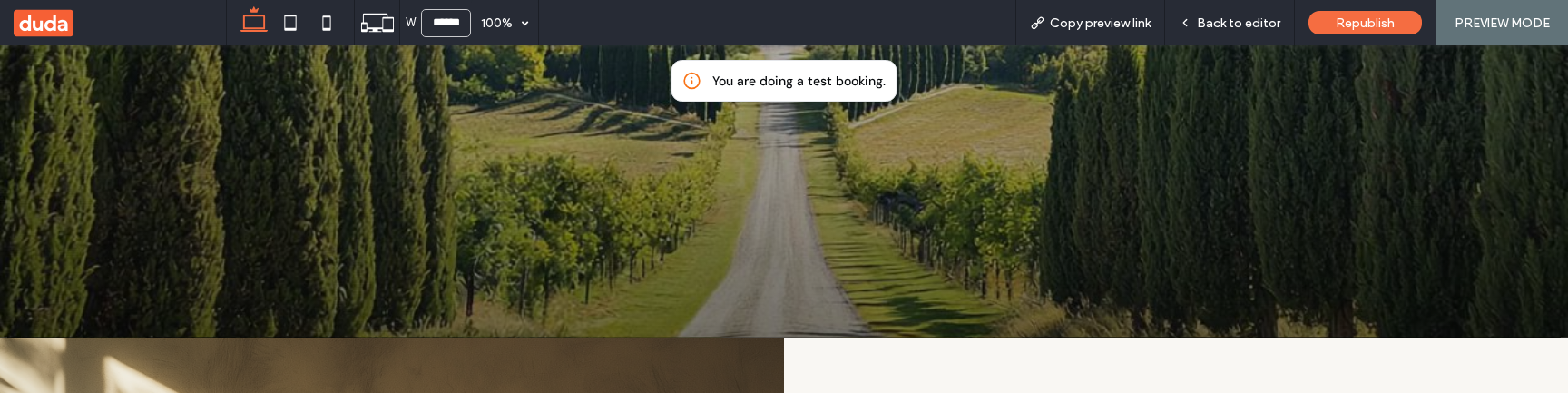
click at [1250, 22] on span "Back to editor" at bounding box center [1238, 24] width 84 height 16
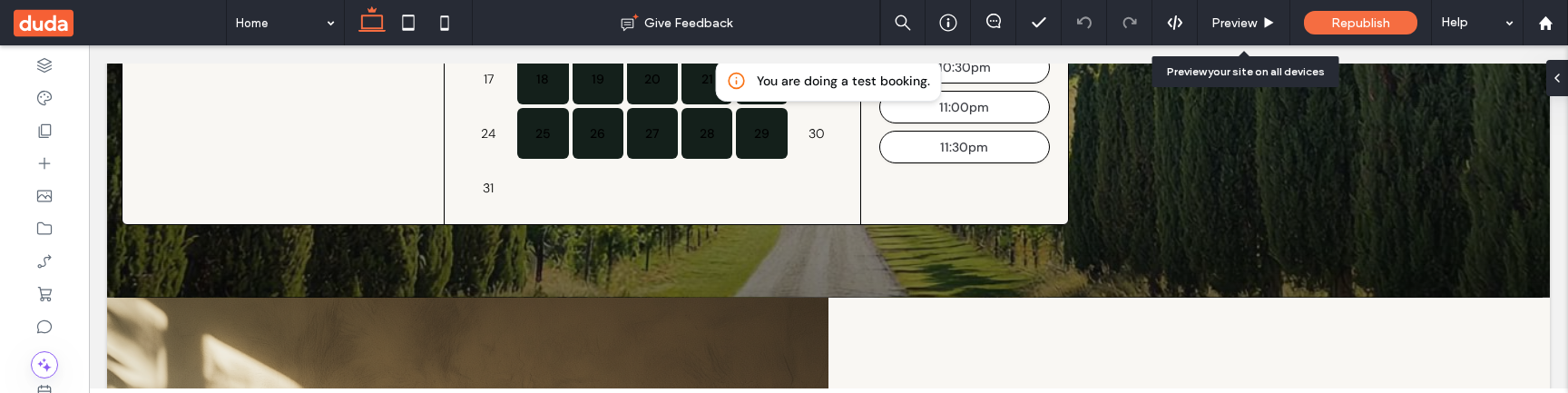
click at [1250, 22] on span "Preview" at bounding box center [1234, 24] width 45 height 16
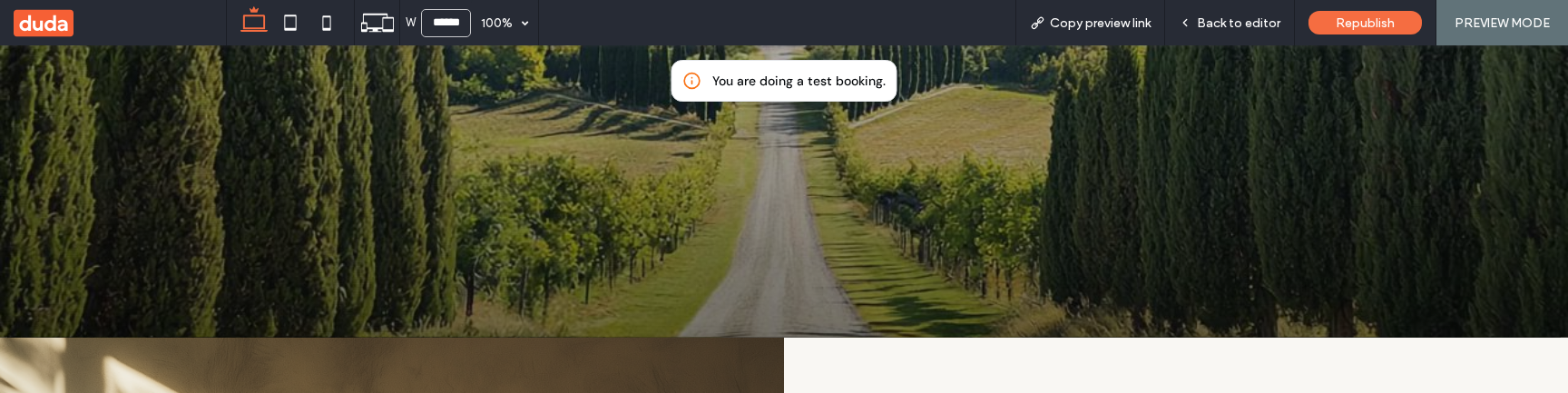
click at [1250, 22] on span "Back to editor" at bounding box center [1238, 24] width 84 height 16
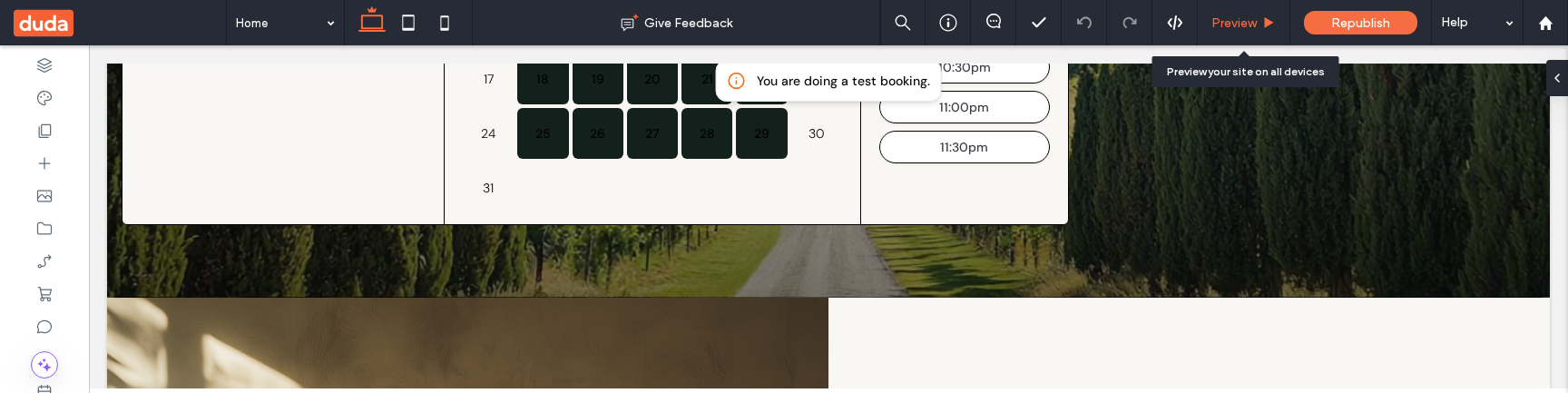
click at [1251, 25] on span "Preview" at bounding box center [1234, 24] width 45 height 16
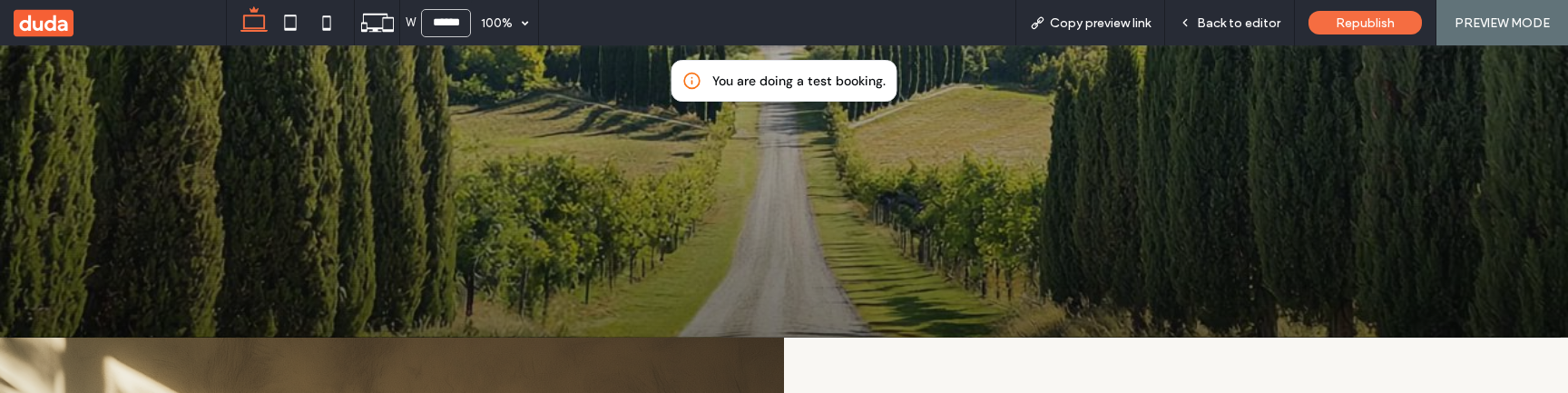
click at [1251, 25] on span "Back to editor" at bounding box center [1238, 24] width 84 height 16
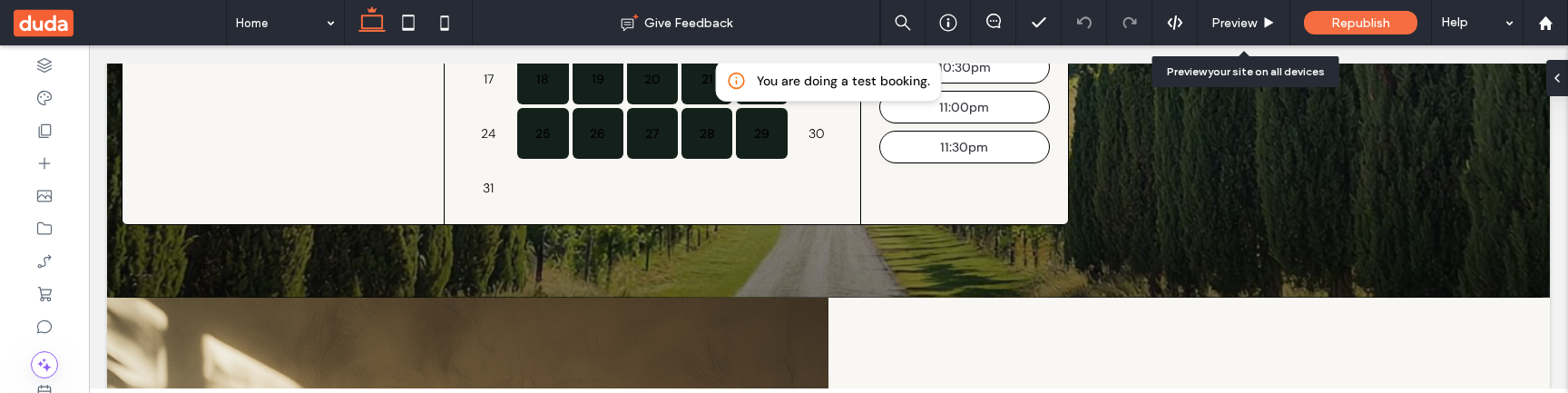
click at [1251, 25] on span "Preview" at bounding box center [1234, 24] width 45 height 16
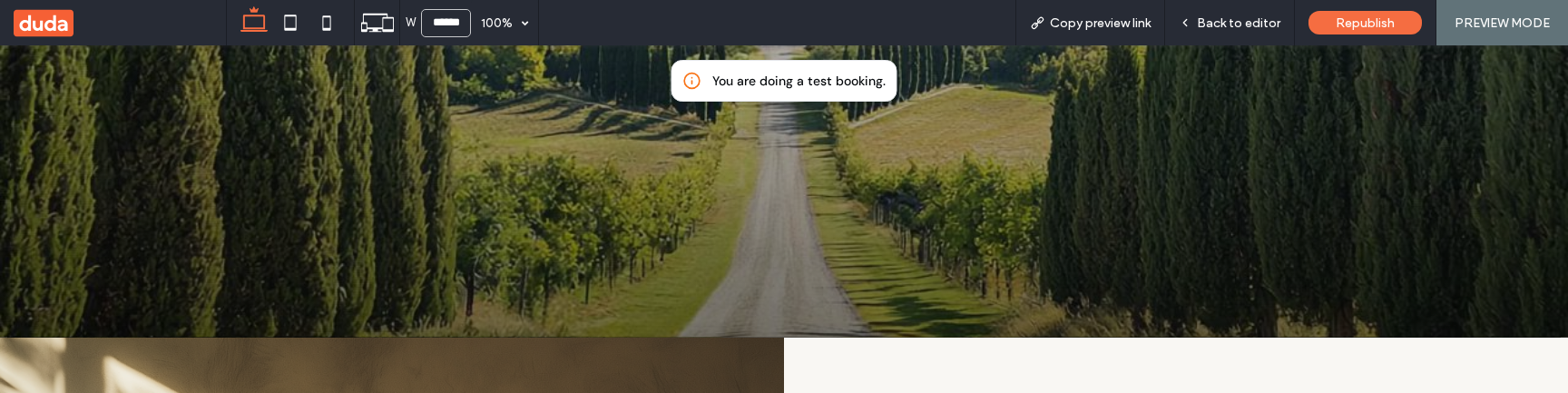
click at [1251, 25] on span "Back to editor" at bounding box center [1238, 24] width 84 height 16
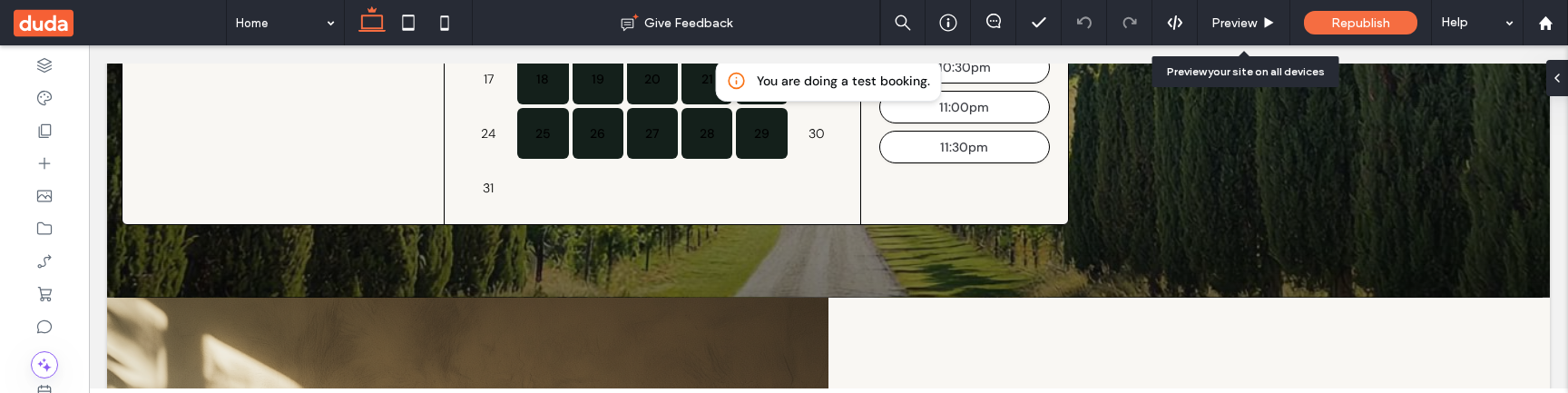
click at [1251, 25] on span "Preview" at bounding box center [1234, 24] width 45 height 16
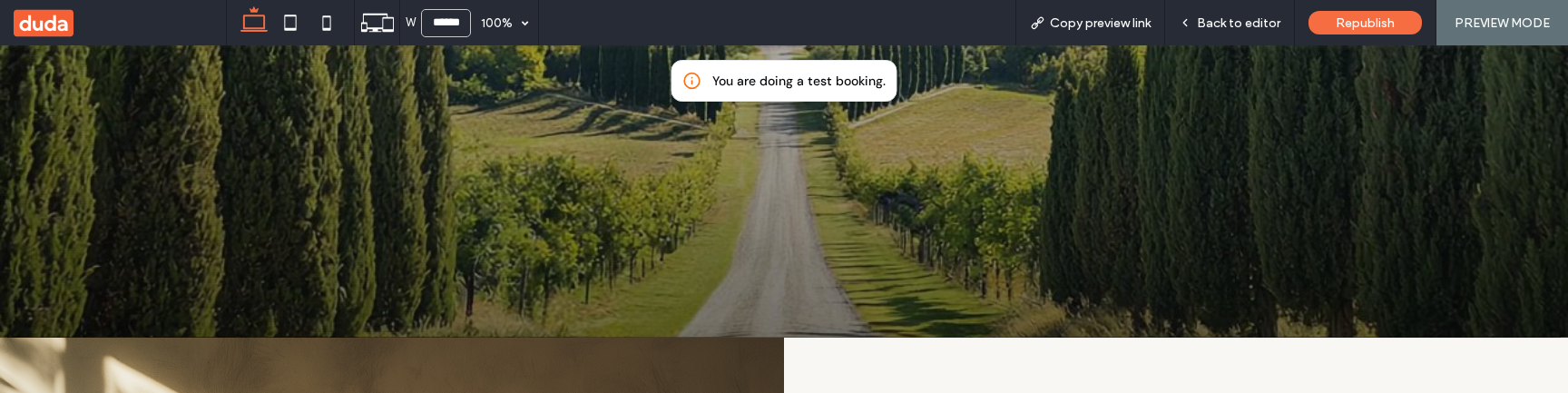
click at [1251, 25] on span "Back to editor" at bounding box center [1238, 24] width 84 height 16
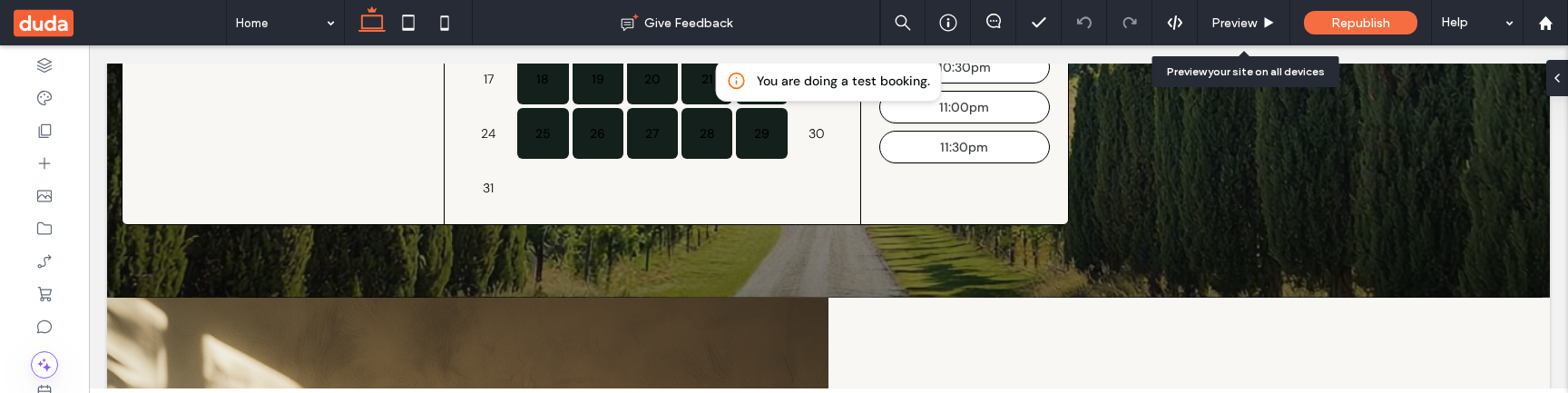
click at [1251, 25] on span "Preview" at bounding box center [1234, 24] width 45 height 16
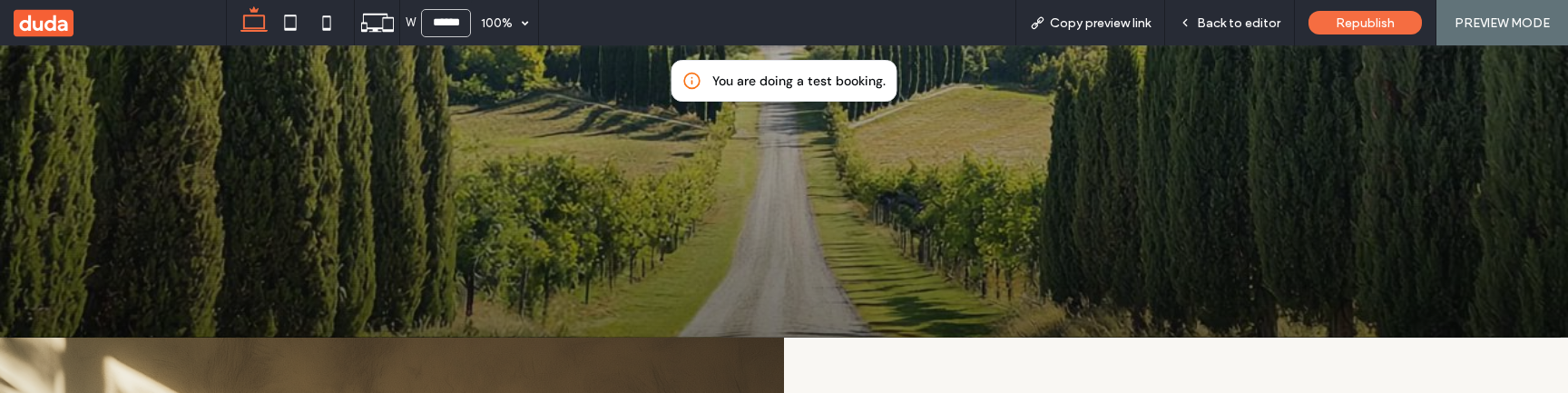
click at [1251, 25] on span "Back to editor" at bounding box center [1238, 24] width 84 height 16
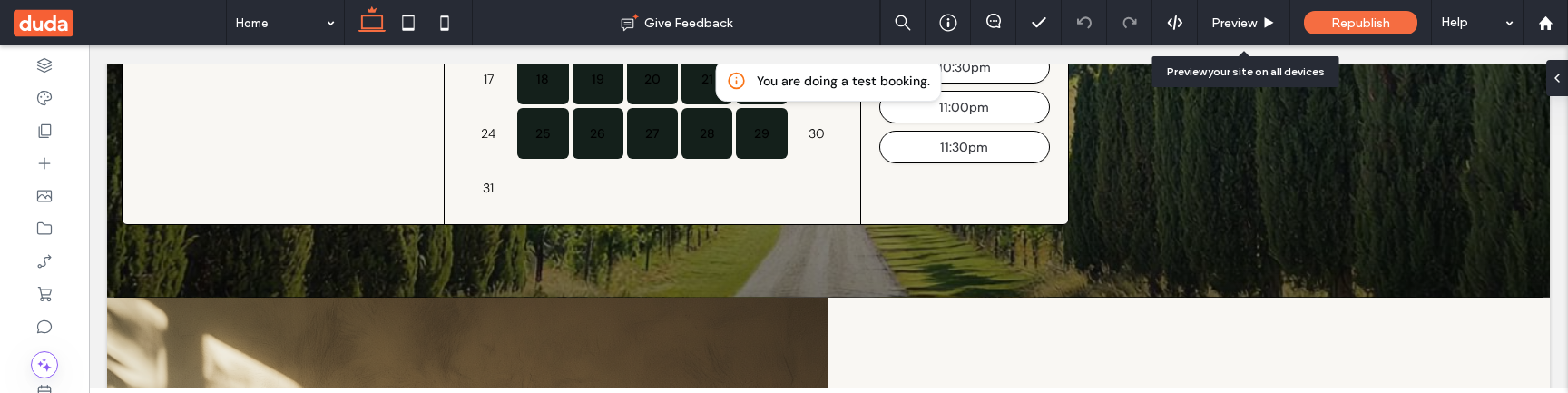
click at [1251, 25] on span "Preview" at bounding box center [1234, 24] width 45 height 16
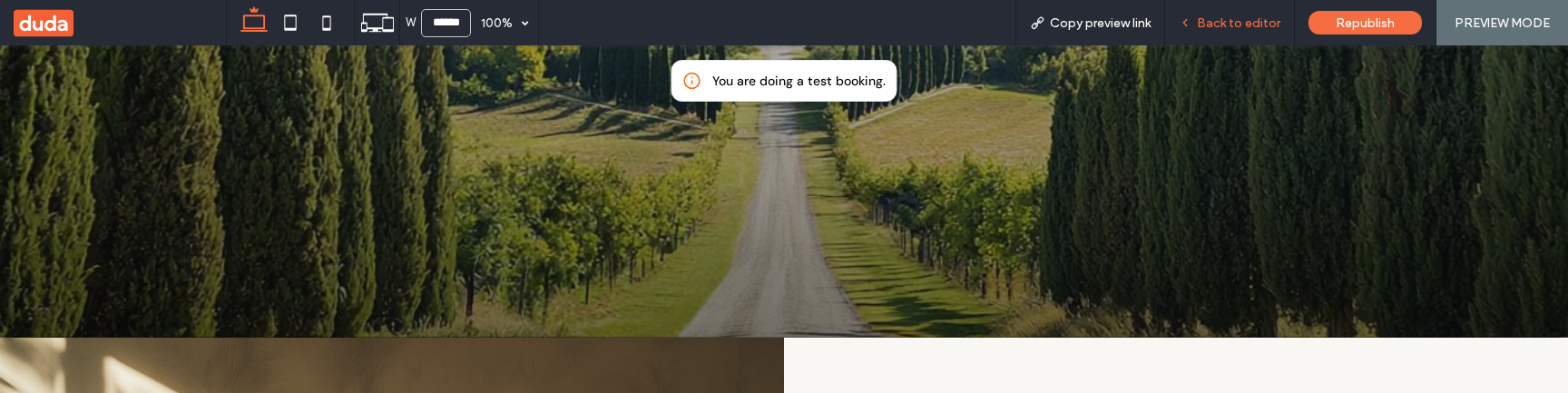
click at [1251, 26] on span "Back to editor" at bounding box center [1238, 24] width 84 height 16
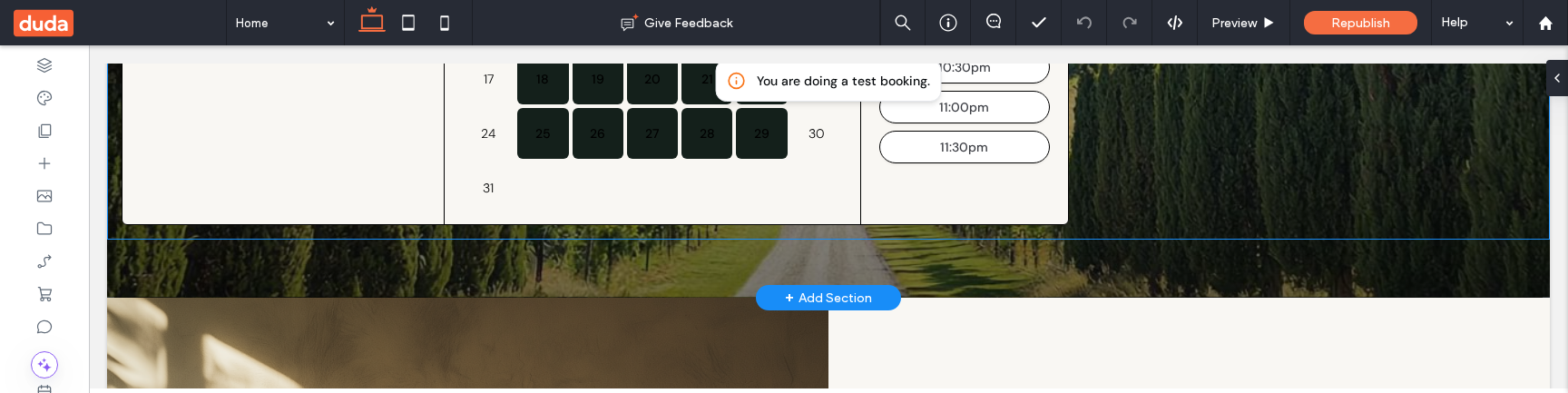
click at [1106, 205] on div "You are doing a test booking. Default site team Sample Appointment 30m Asia/Jer…" at bounding box center [829, 12] width 1443 height 458
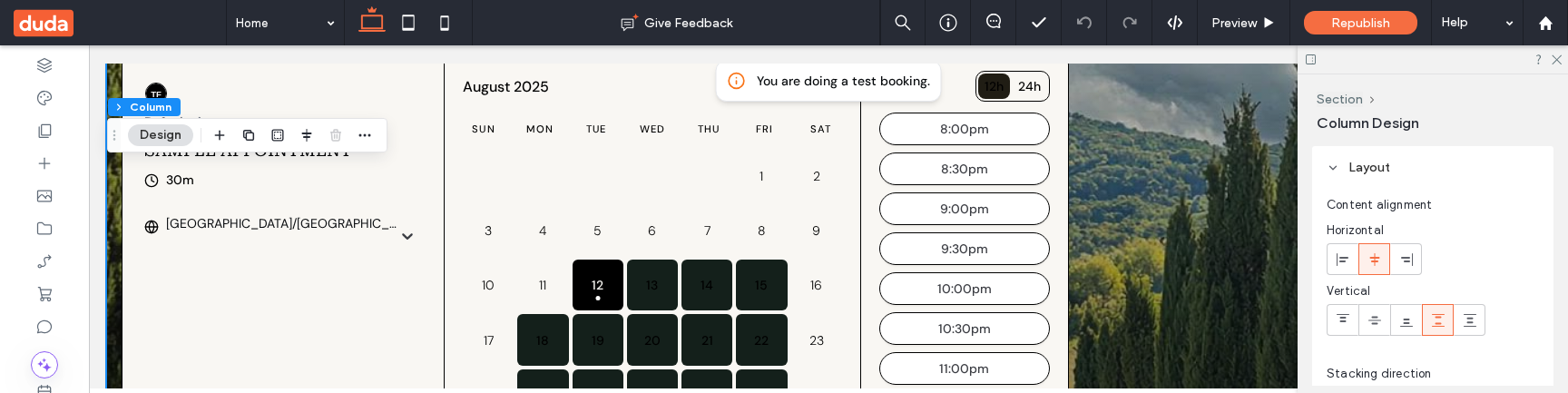
click at [1383, 165] on span "Layout" at bounding box center [1369, 167] width 41 height 16
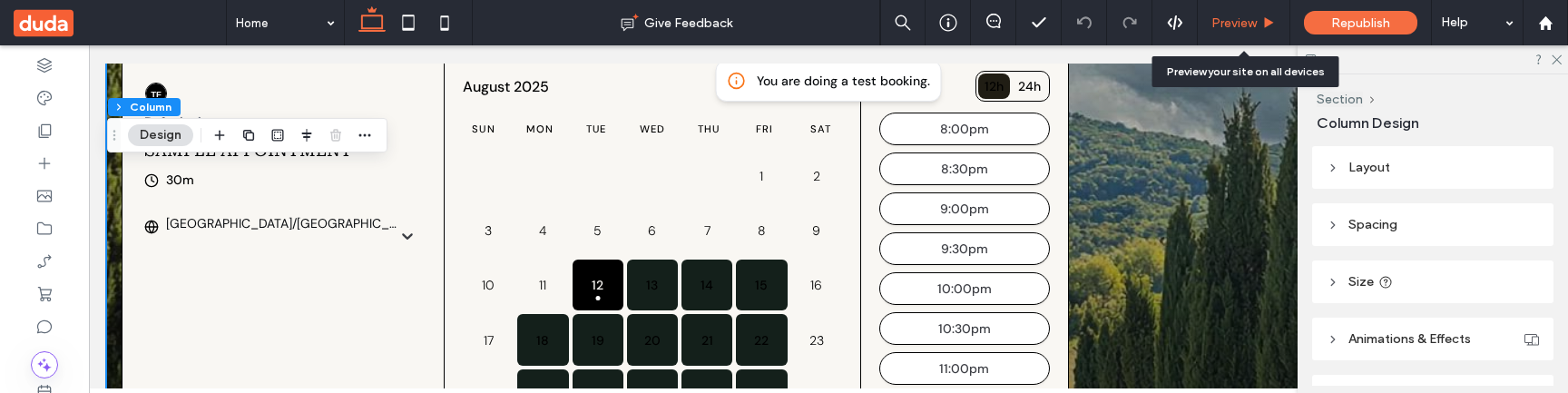
click at [1257, 26] on div "Preview" at bounding box center [1243, 24] width 92 height 16
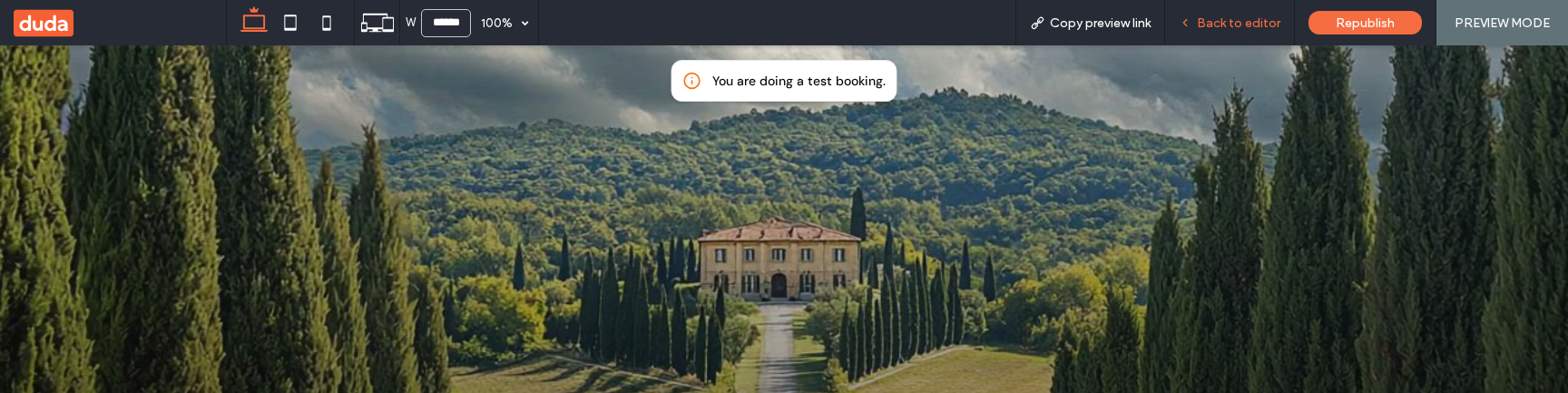
click at [1199, 24] on div "Back to editor" at bounding box center [1229, 24] width 129 height 16
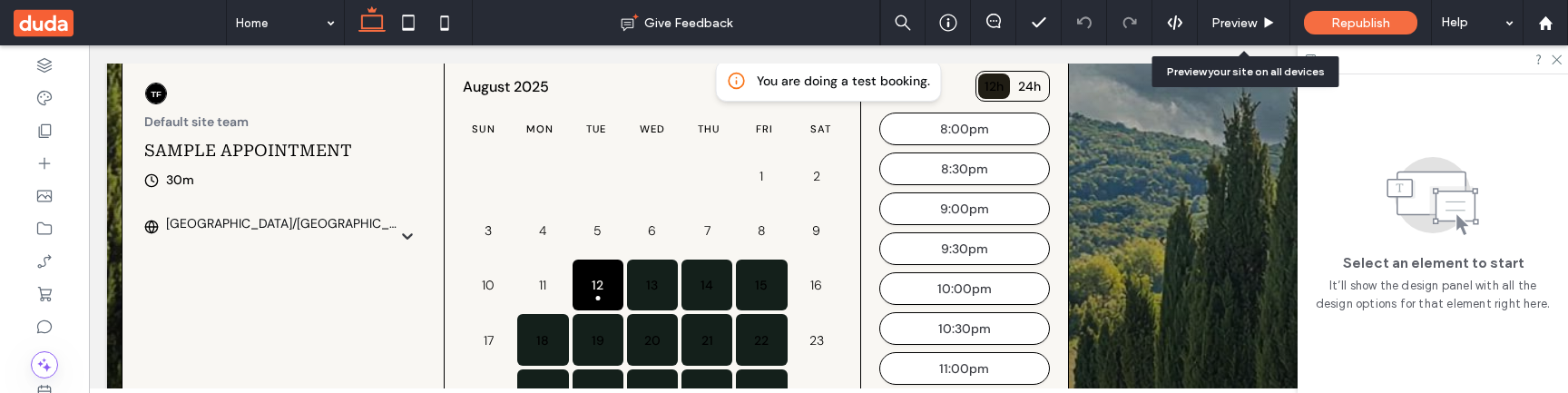
click at [1199, 24] on div "Preview" at bounding box center [1243, 24] width 92 height 16
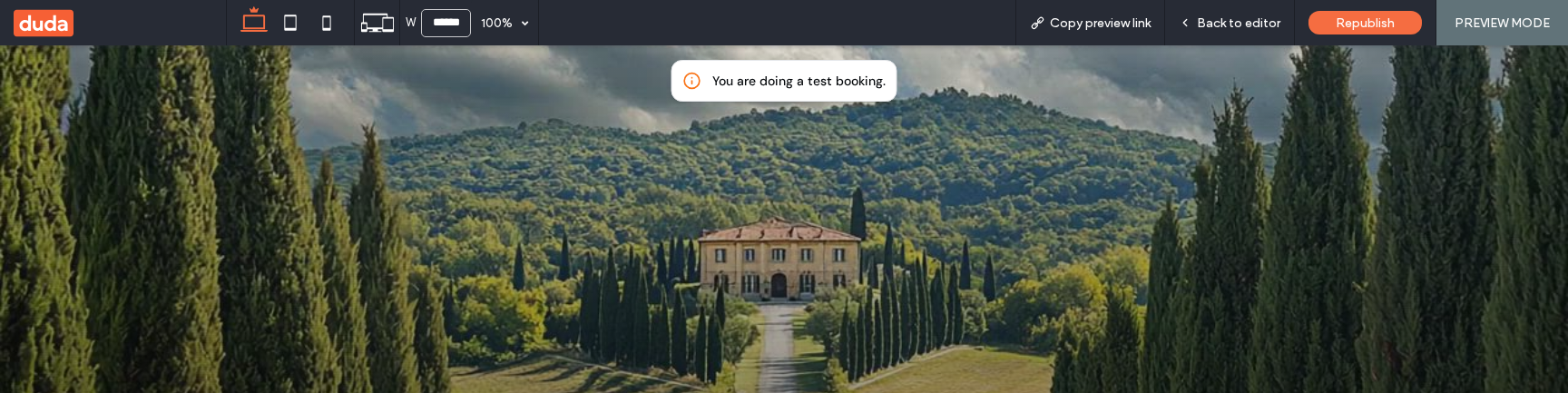
click at [1199, 24] on div "Back to editor" at bounding box center [1229, 24] width 129 height 16
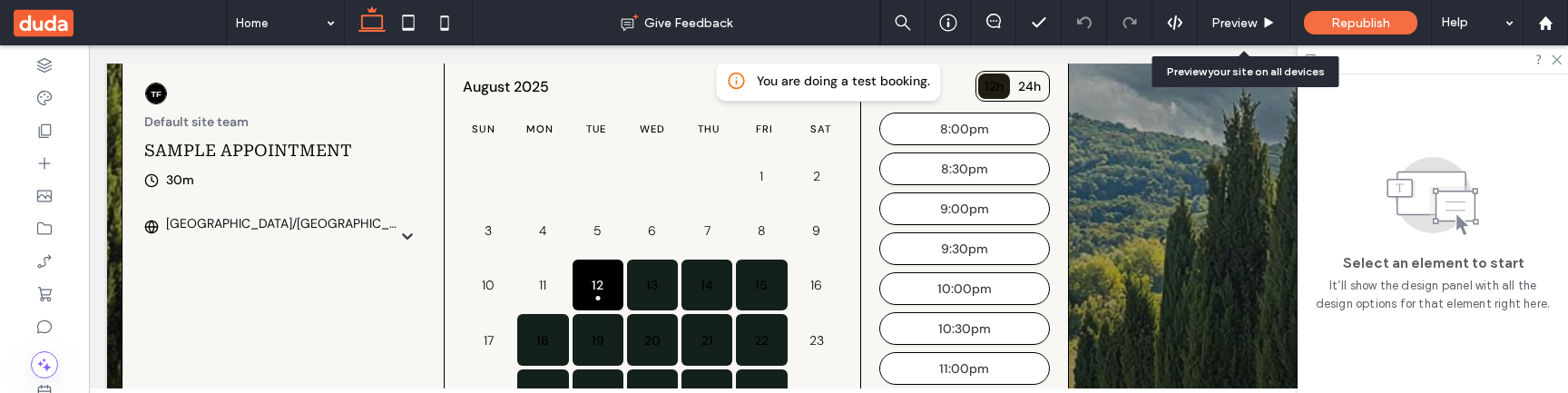
click at [1199, 24] on div "Preview" at bounding box center [1243, 24] width 92 height 16
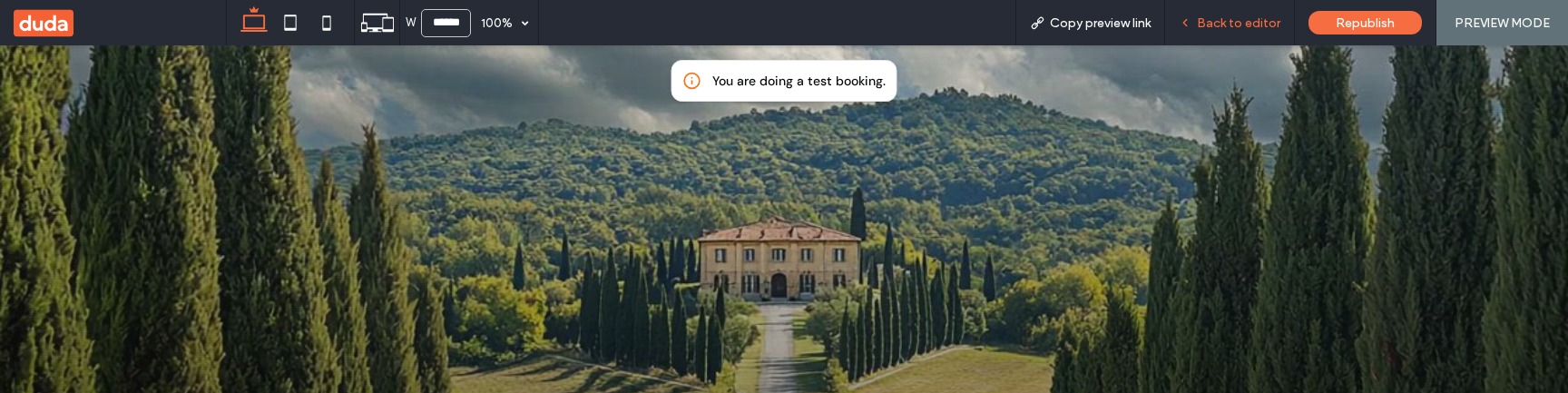
click at [1248, 22] on span "Back to editor" at bounding box center [1238, 24] width 84 height 16
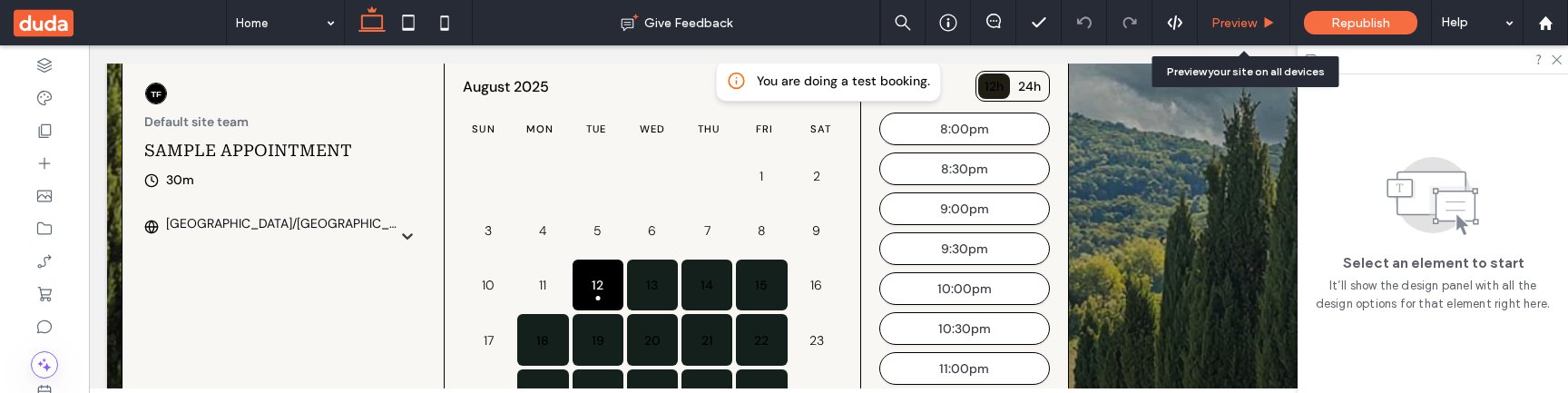
click at [1261, 24] on div "Preview" at bounding box center [1243, 24] width 92 height 16
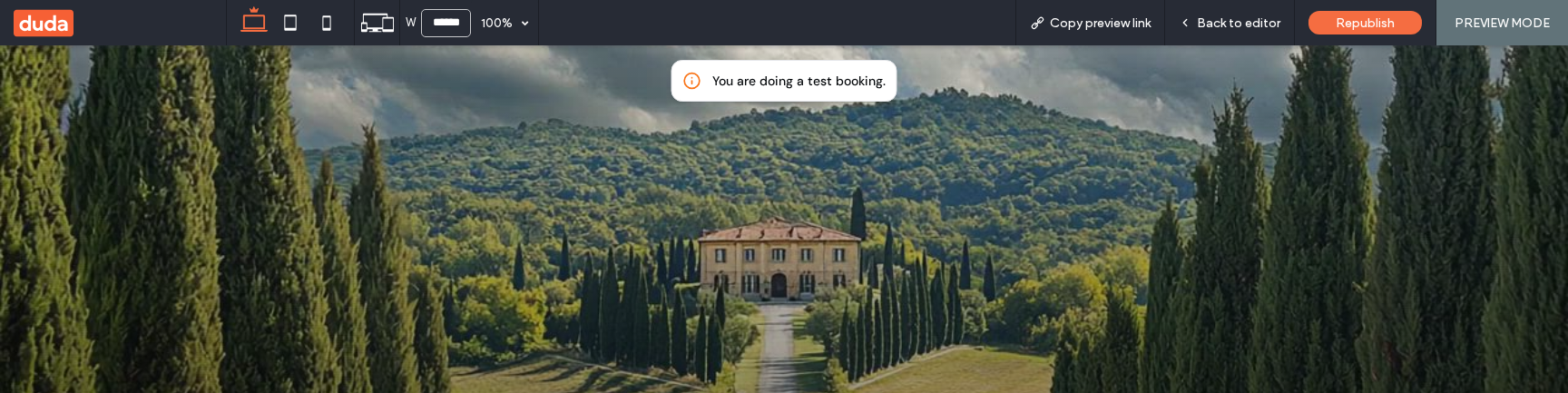
click at [1261, 24] on span "Back to editor" at bounding box center [1238, 24] width 84 height 16
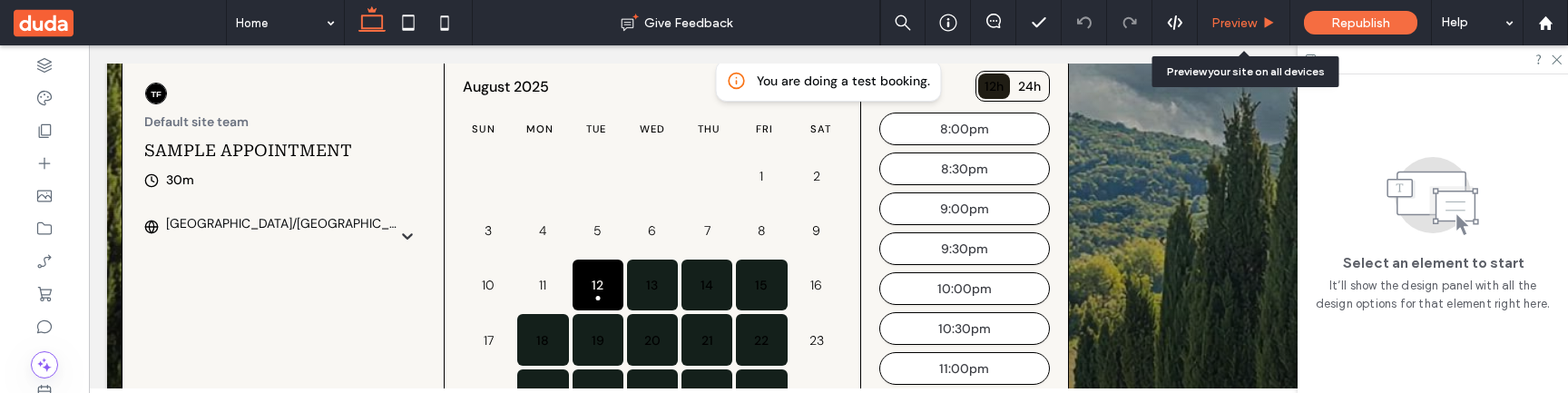
click at [1241, 23] on span "Preview" at bounding box center [1234, 24] width 45 height 16
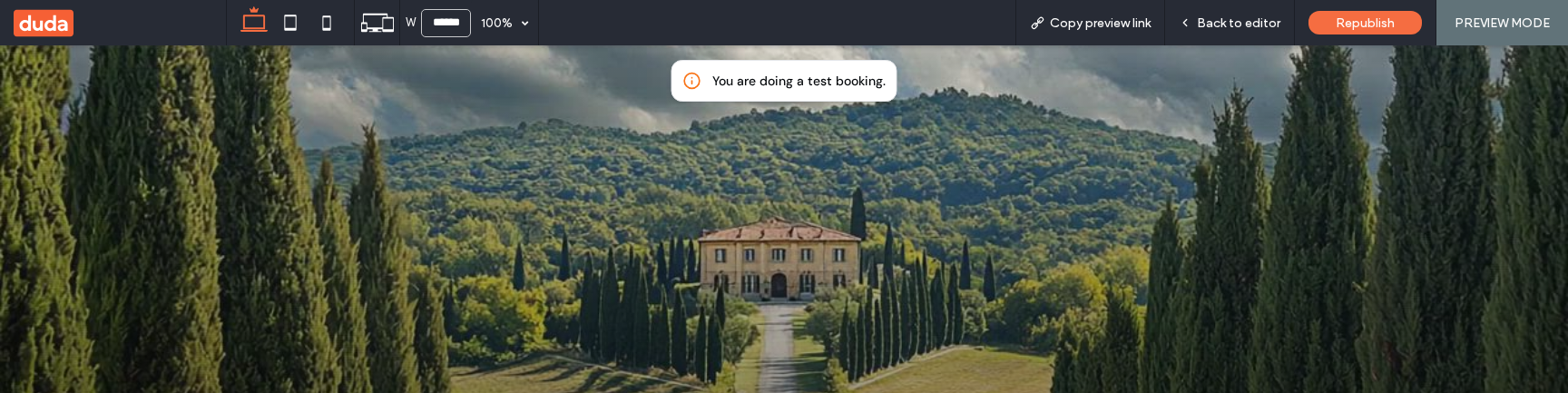
click at [1241, 23] on span "Back to editor" at bounding box center [1238, 24] width 84 height 16
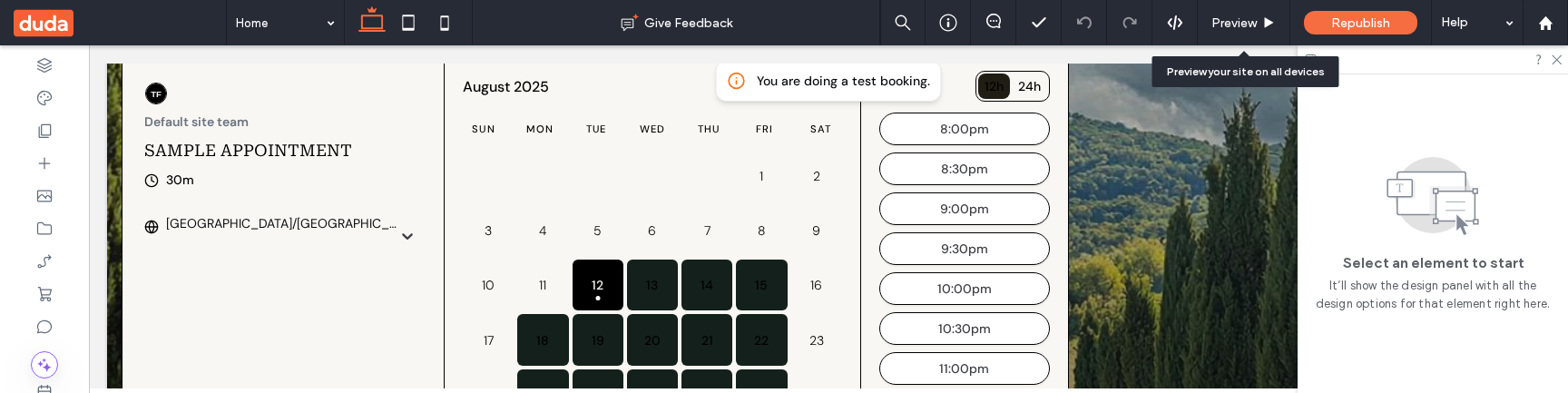
click at [1241, 23] on span "Preview" at bounding box center [1234, 24] width 45 height 16
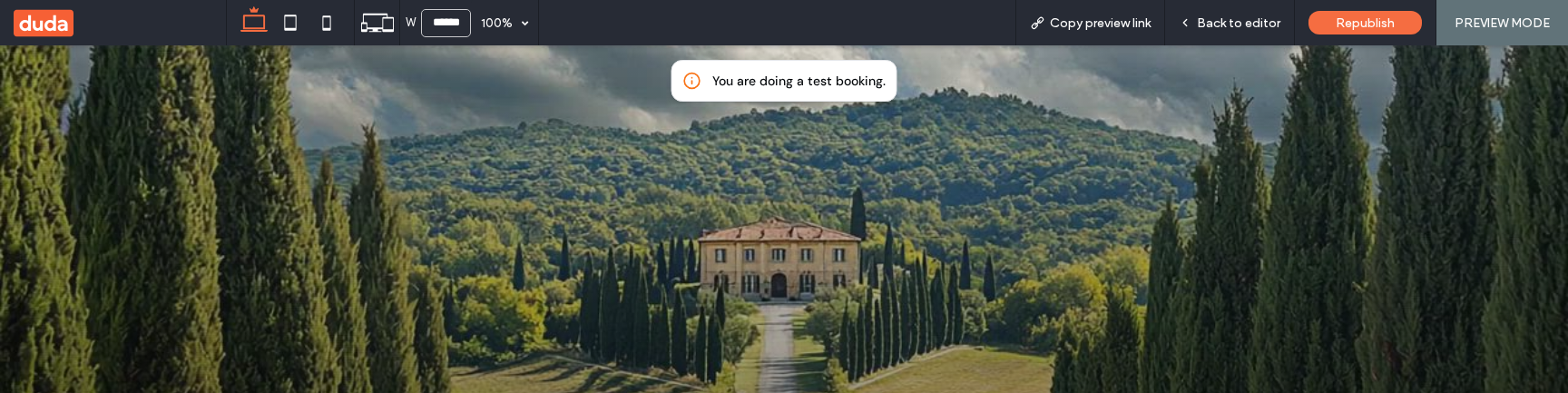
click at [1241, 23] on span "Back to editor" at bounding box center [1238, 24] width 84 height 16
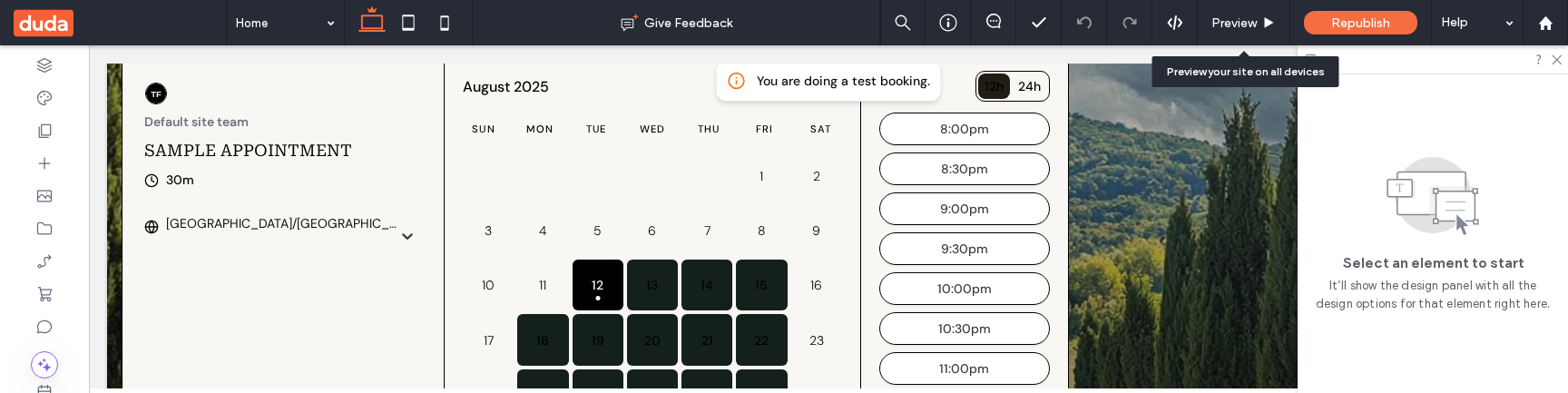
click at [1241, 23] on span "Preview" at bounding box center [1234, 24] width 45 height 16
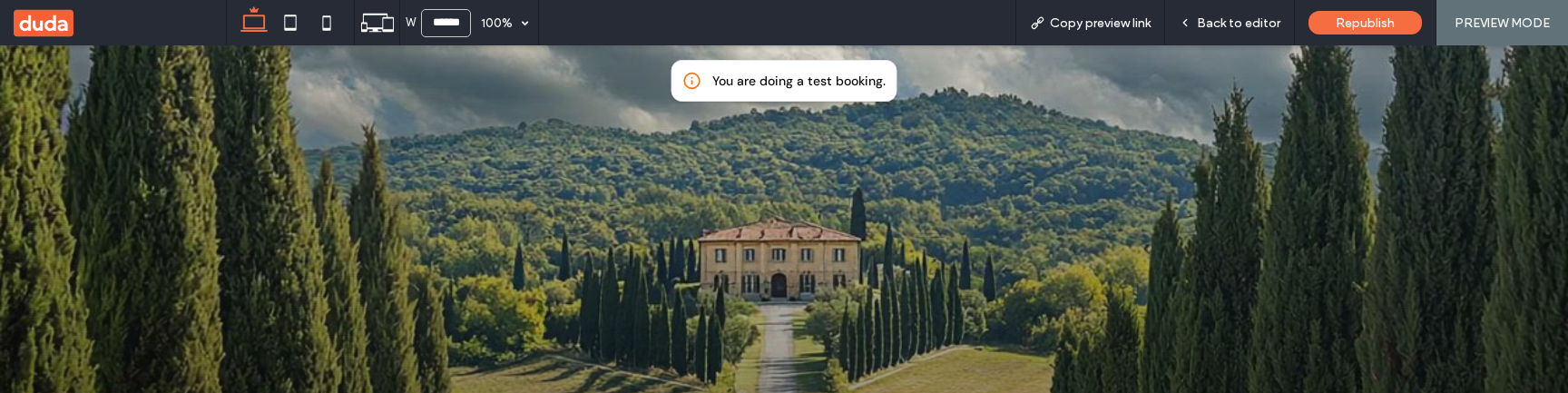
click at [1241, 23] on span "Back to editor" at bounding box center [1238, 24] width 84 height 16
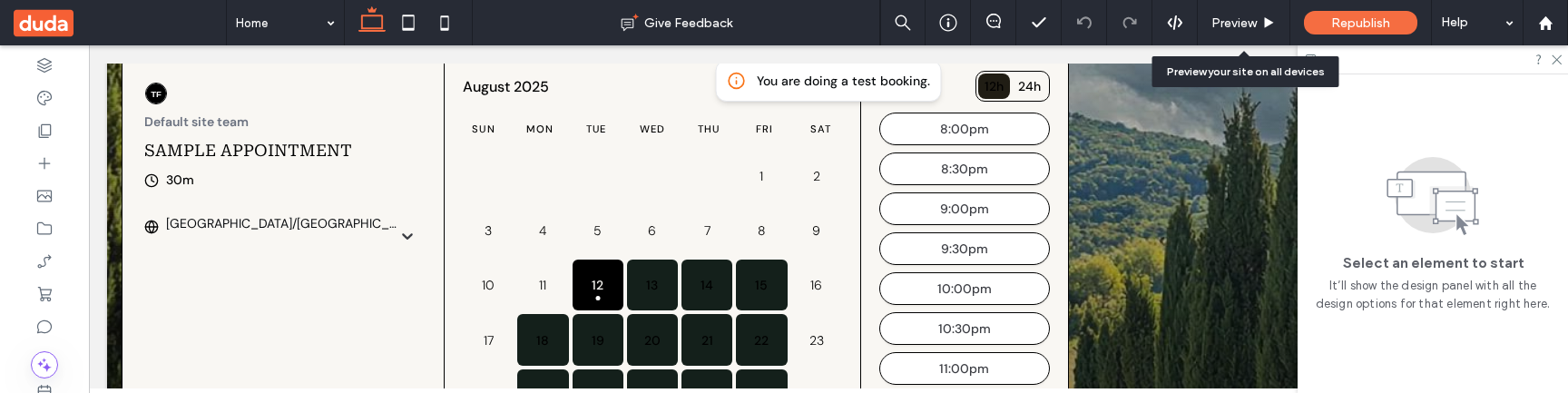
click at [1241, 23] on span "Preview" at bounding box center [1234, 24] width 45 height 16
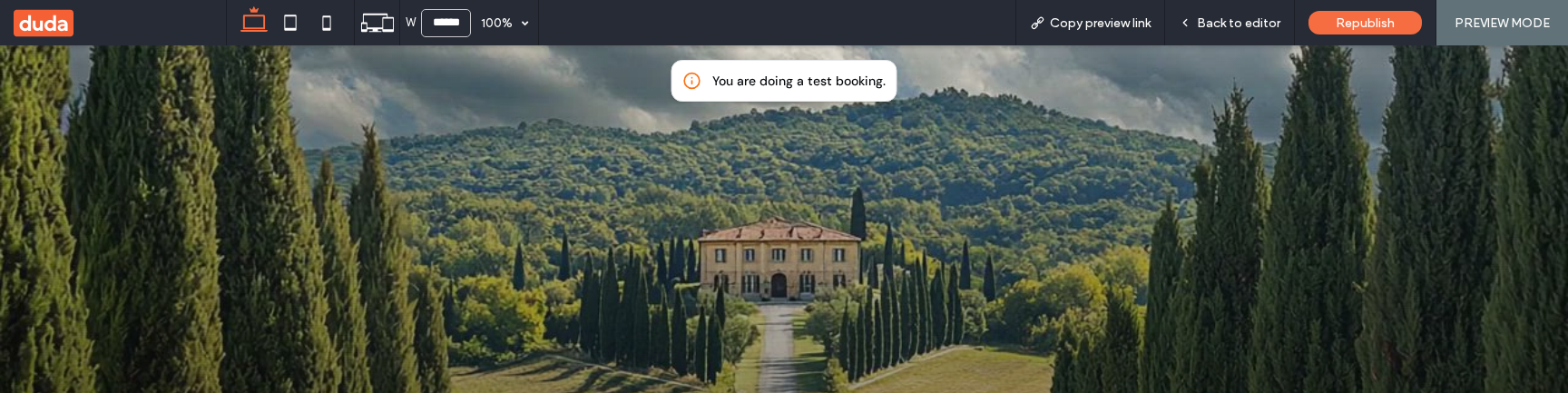
click at [1241, 23] on span "Back to editor" at bounding box center [1238, 24] width 84 height 16
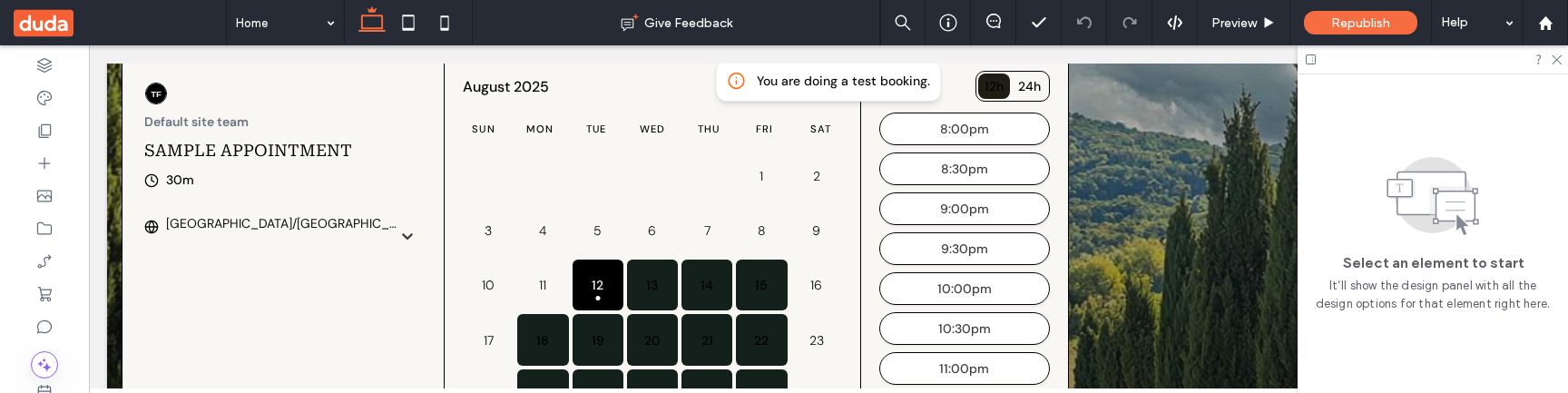
click at [303, 189] on div "30m" at bounding box center [283, 179] width 279 height 18
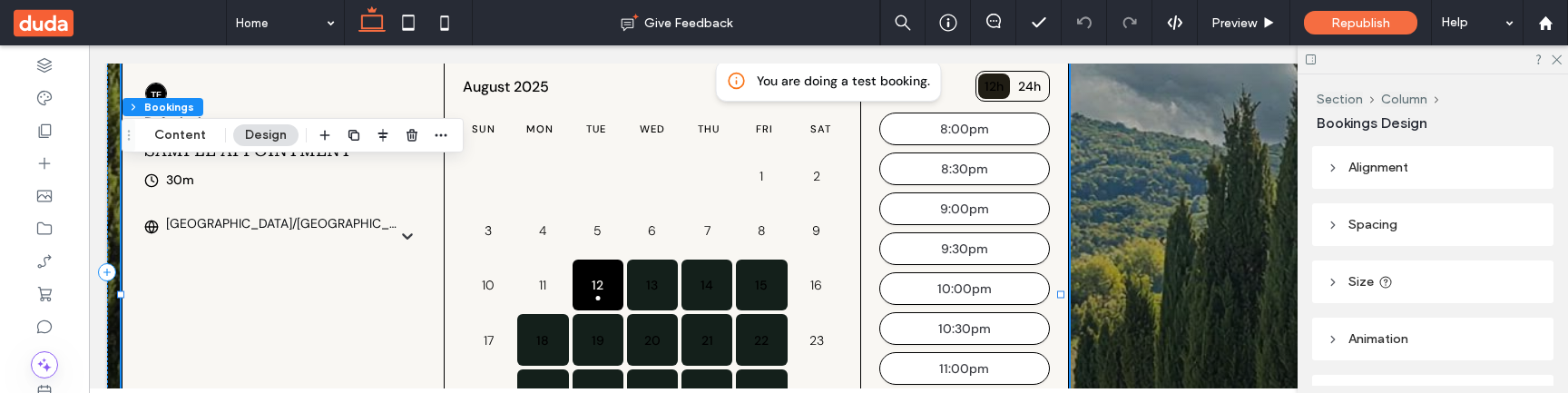
click at [303, 189] on div "30m" at bounding box center [283, 179] width 279 height 18
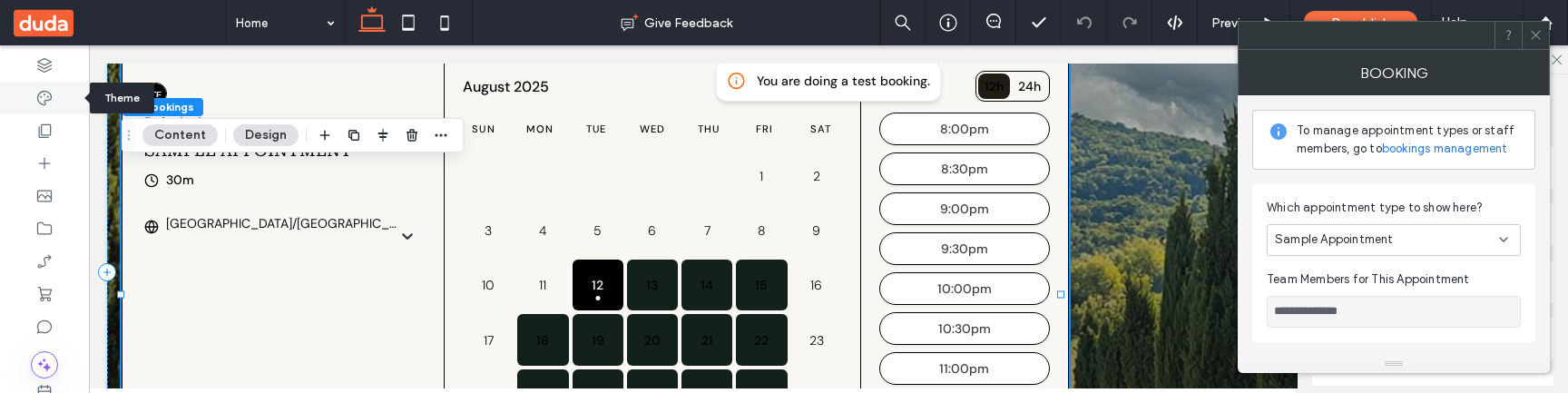
click at [42, 108] on div at bounding box center [44, 98] width 89 height 33
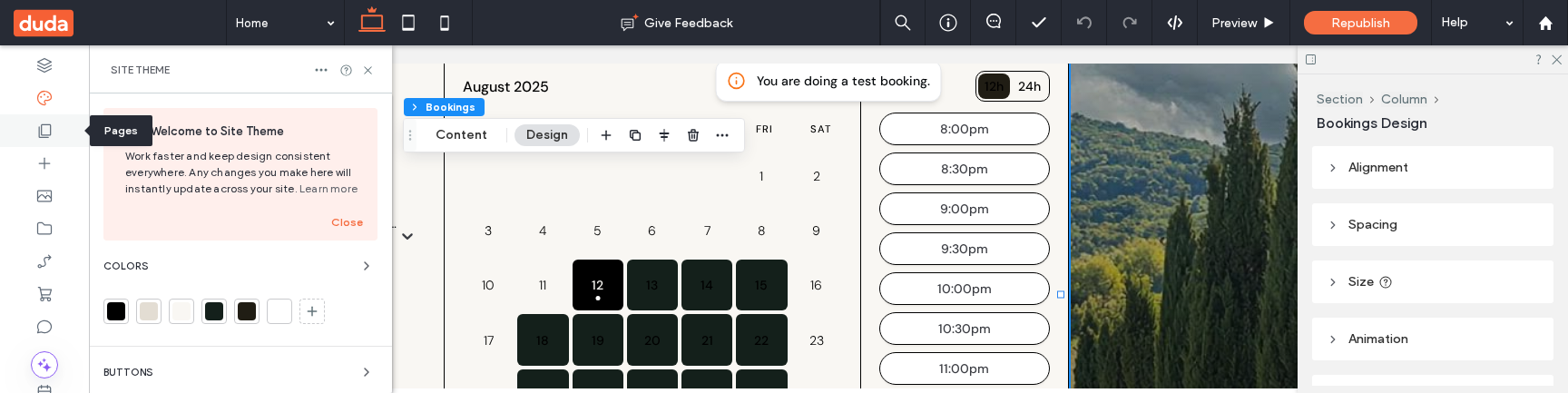
click at [44, 130] on icon at bounding box center [44, 131] width 18 height 18
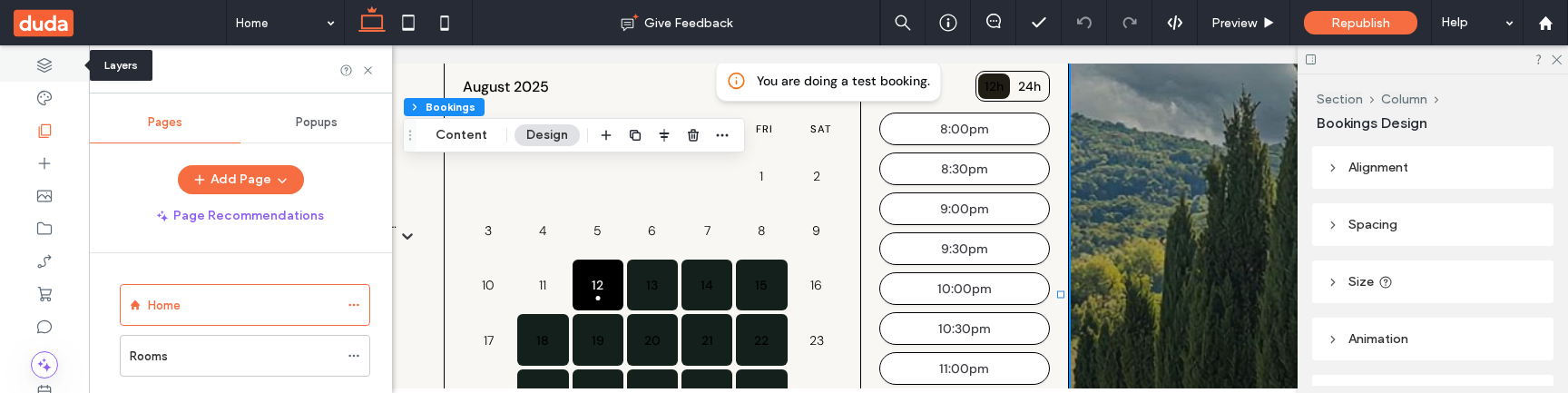
click at [40, 68] on use at bounding box center [44, 65] width 15 height 15
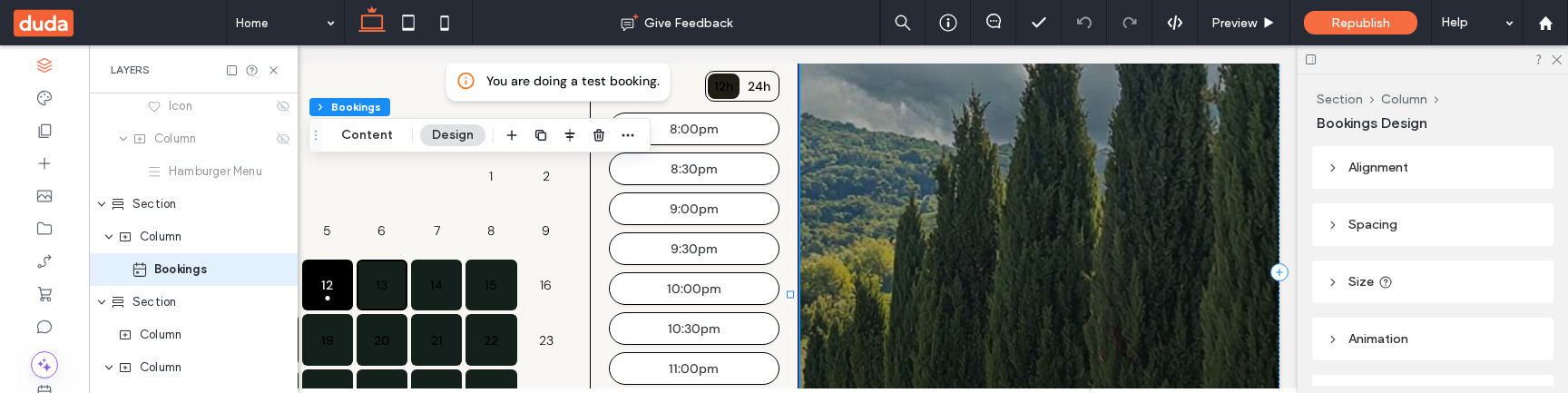
scroll to position [292, 0]
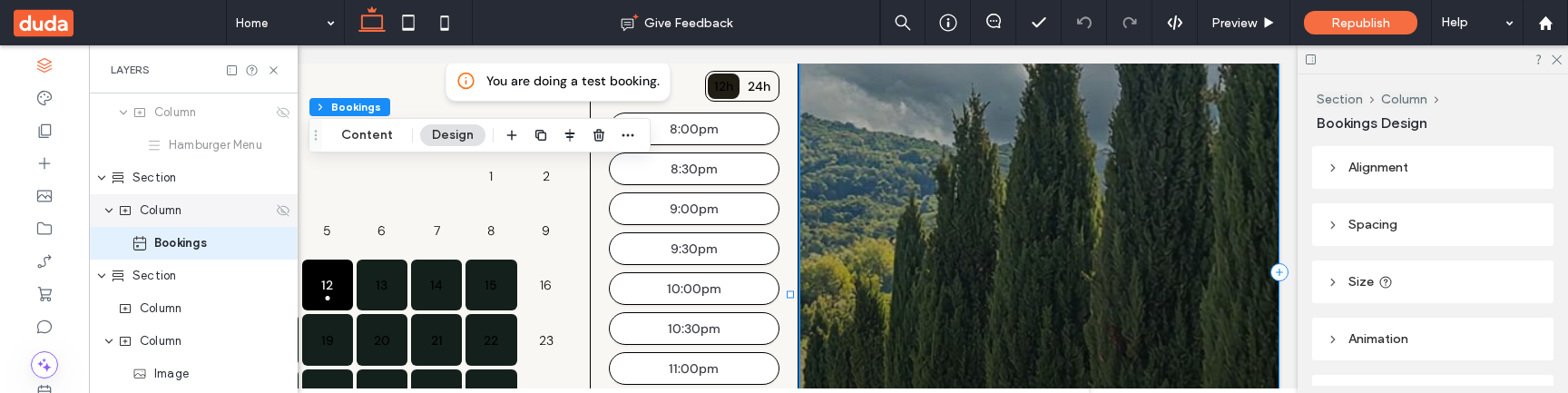
click at [277, 214] on use at bounding box center [282, 210] width 13 height 12
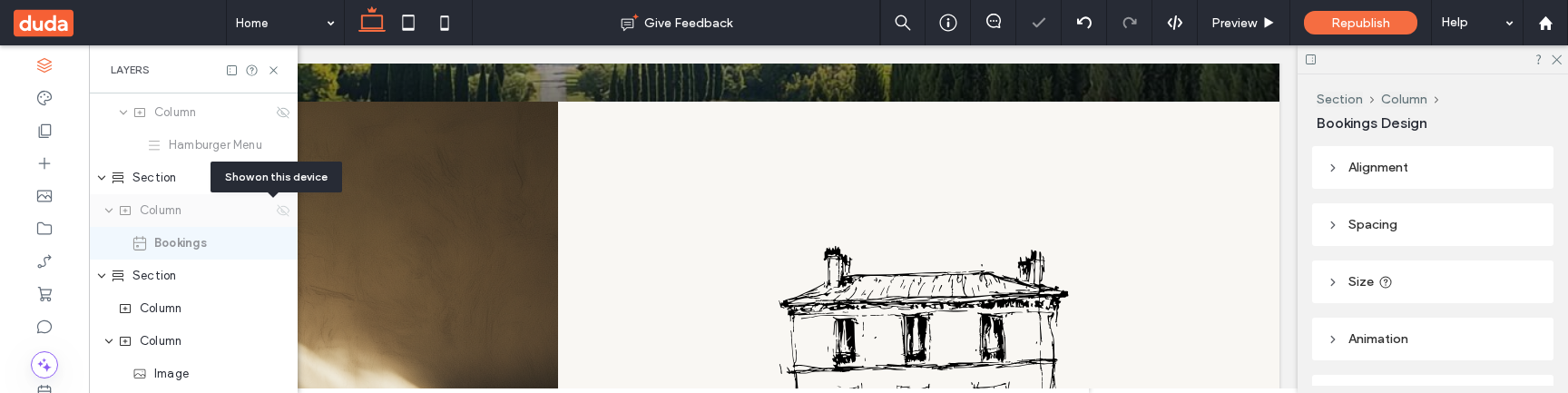
click at [277, 214] on use at bounding box center [282, 210] width 13 height 12
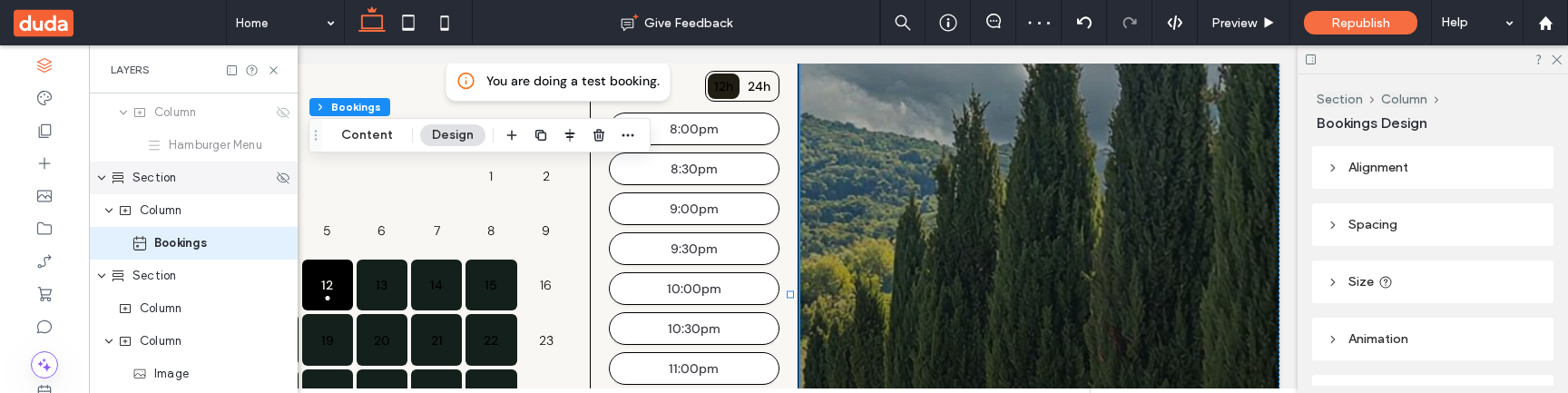
click at [187, 189] on div "Section" at bounding box center [193, 177] width 209 height 33
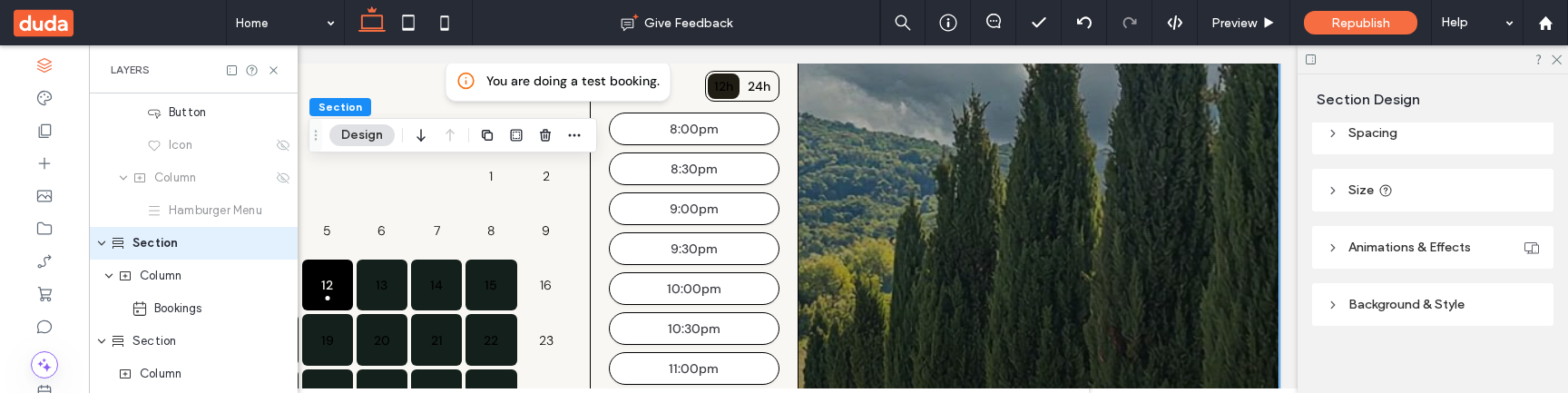
scroll to position [213, 0]
click at [1369, 242] on span "Animations & Effects" at bounding box center [1410, 243] width 122 height 16
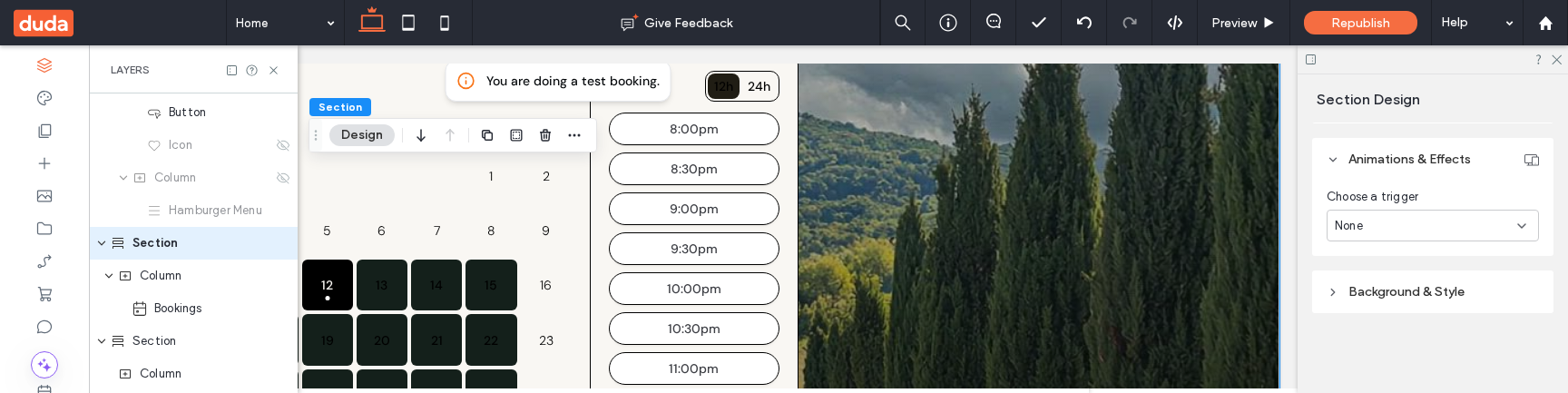
click at [1380, 292] on span "Background & Style" at bounding box center [1407, 293] width 116 height 16
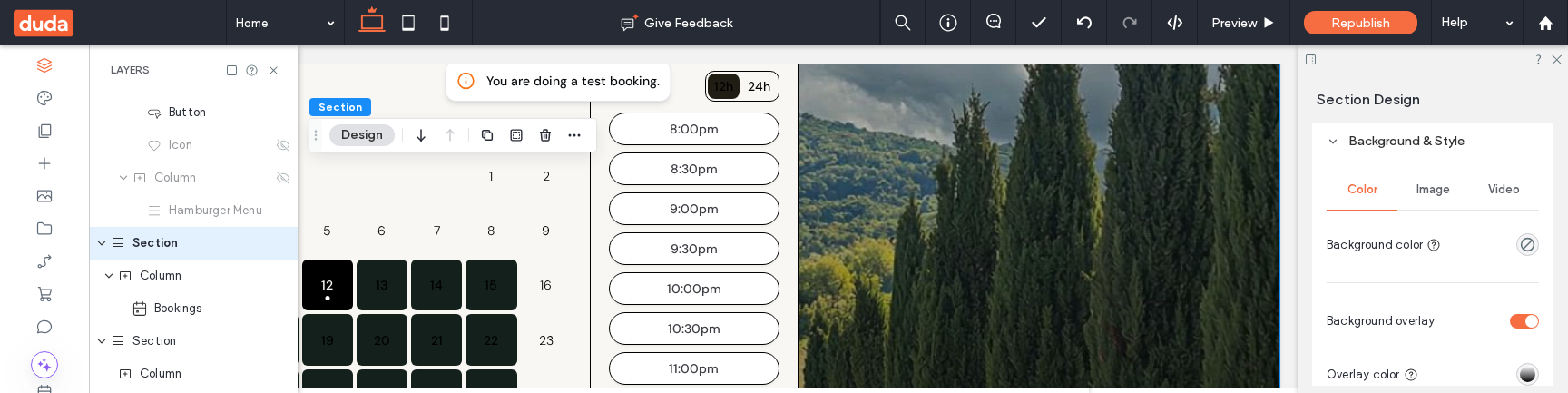
scroll to position [448, 0]
click at [1488, 195] on span "Video" at bounding box center [1504, 188] width 31 height 15
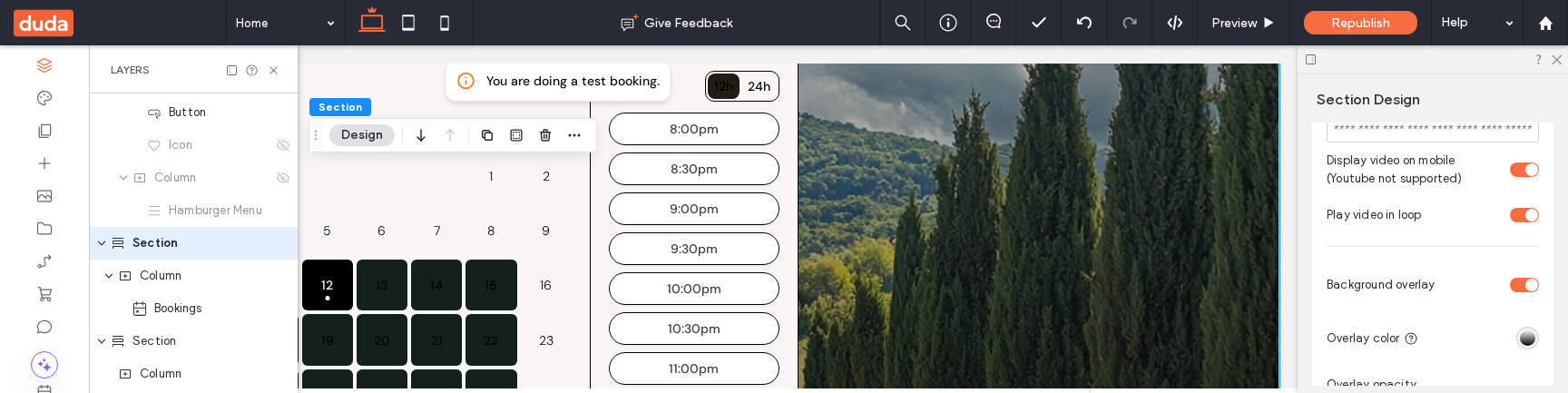
scroll to position [867, 0]
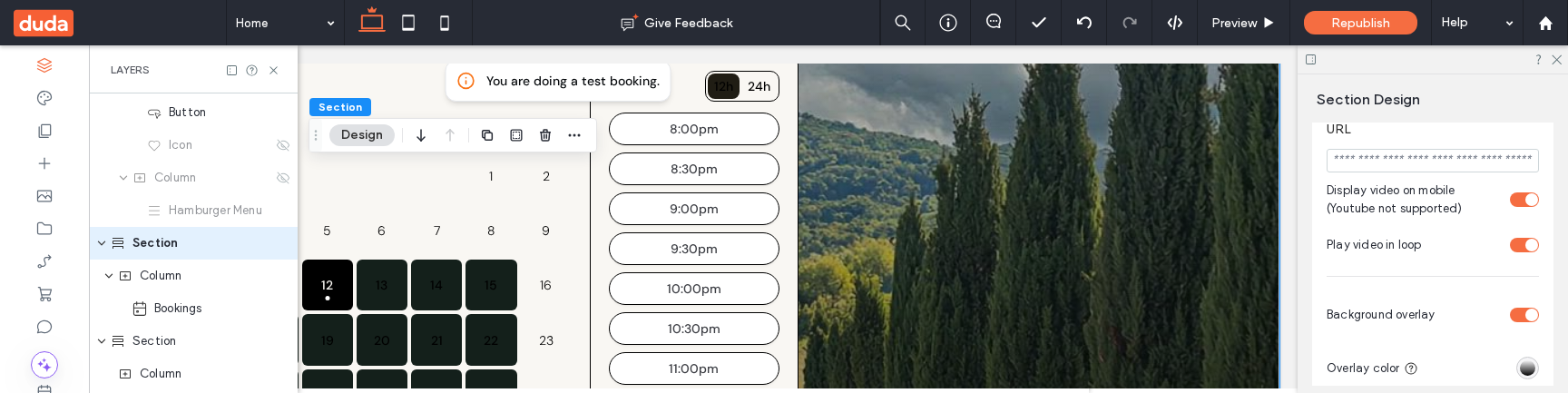
click at [1510, 319] on div "toggle" at bounding box center [1525, 315] width 30 height 15
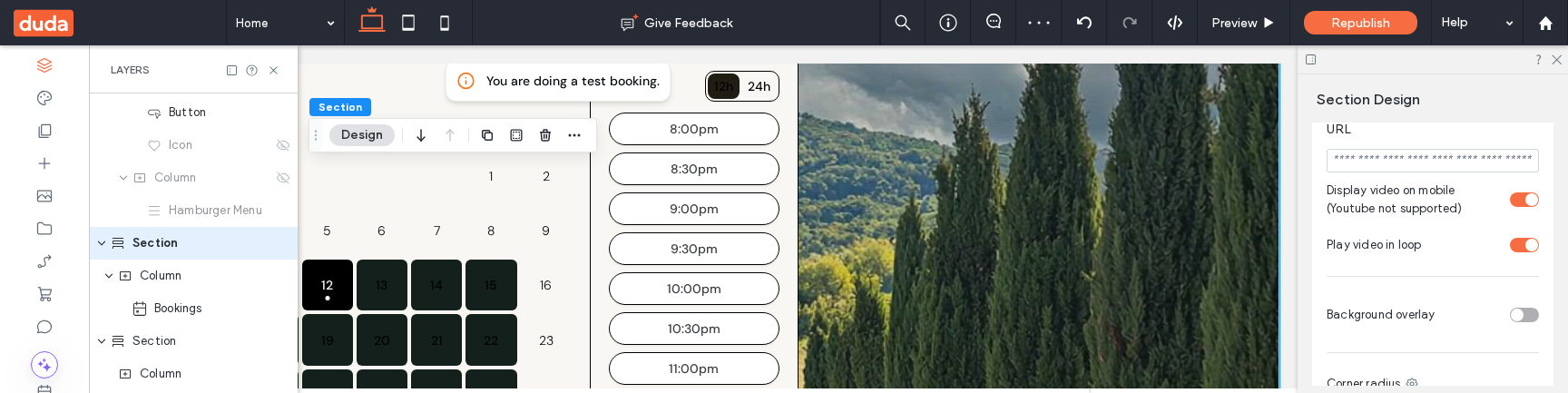
click at [1511, 319] on div "toggle" at bounding box center [1517, 315] width 13 height 13
type input "**"
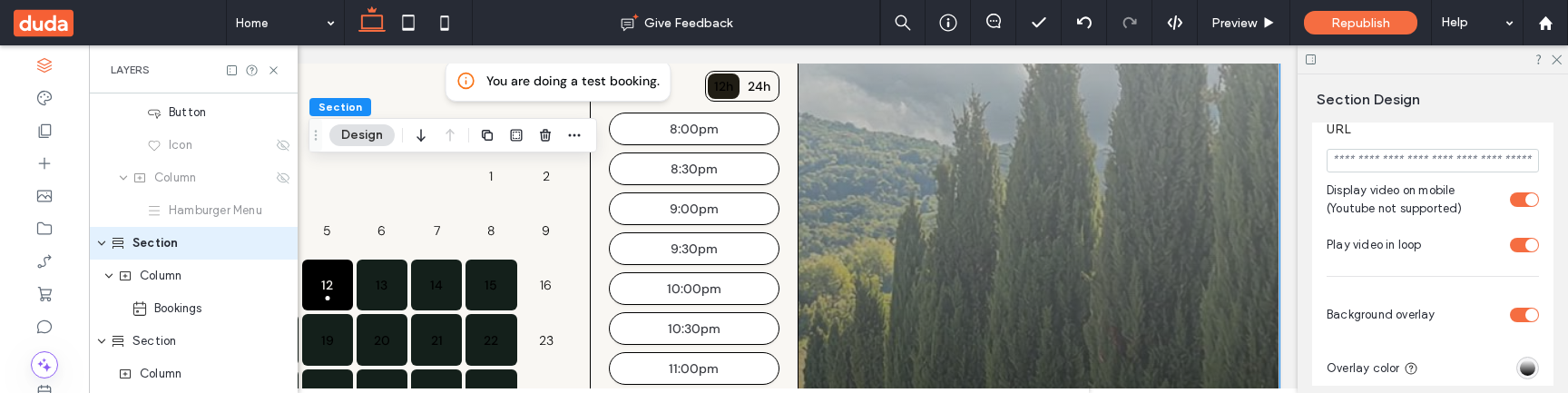
click at [1510, 319] on div "toggle" at bounding box center [1525, 315] width 30 height 15
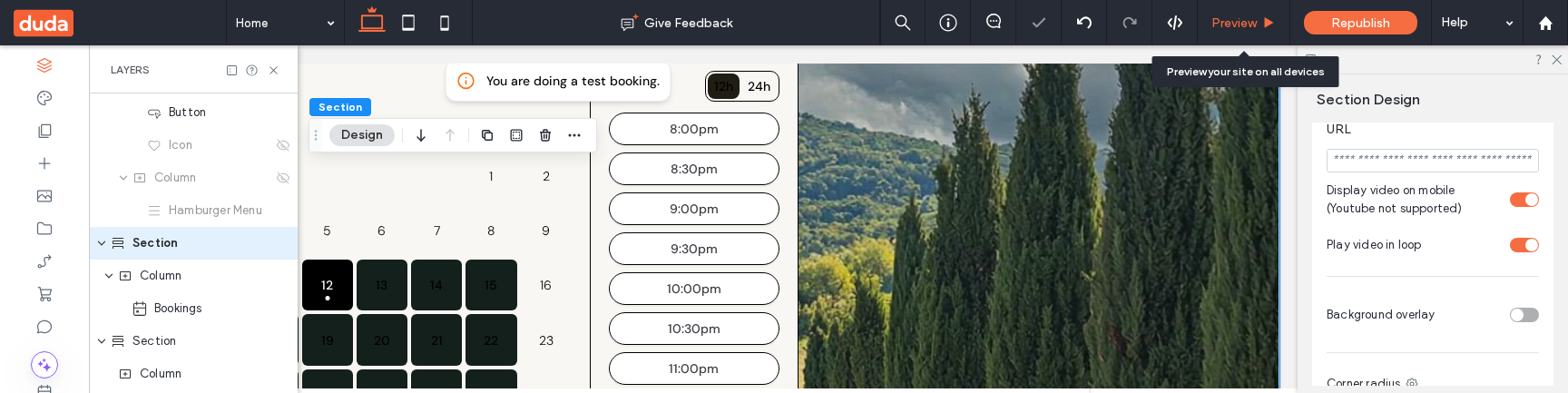
click at [1256, 20] on span "Preview" at bounding box center [1234, 24] width 45 height 16
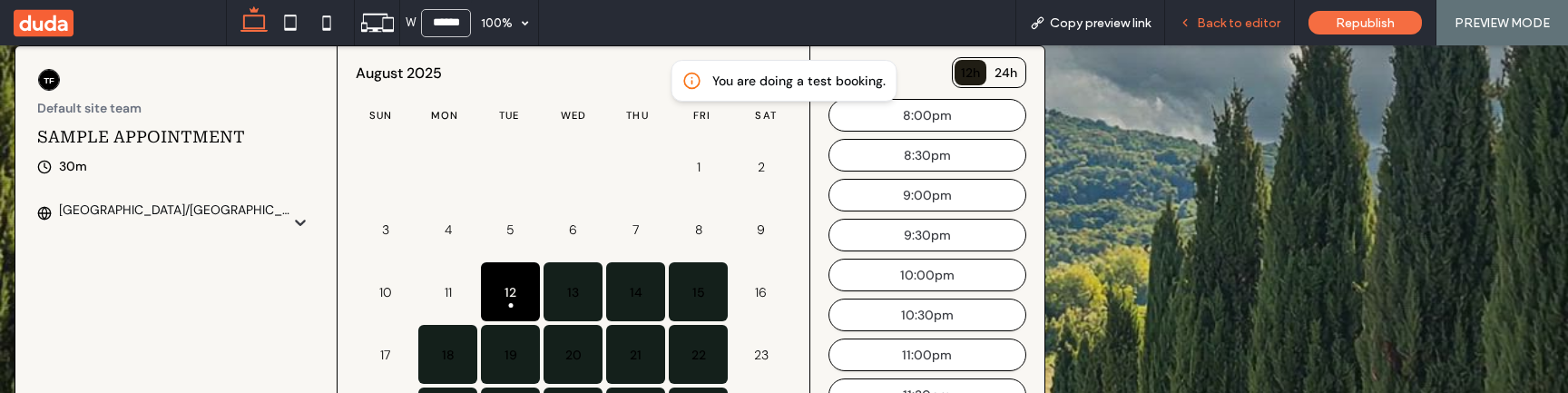
click at [1256, 25] on span "Back to editor" at bounding box center [1238, 24] width 84 height 16
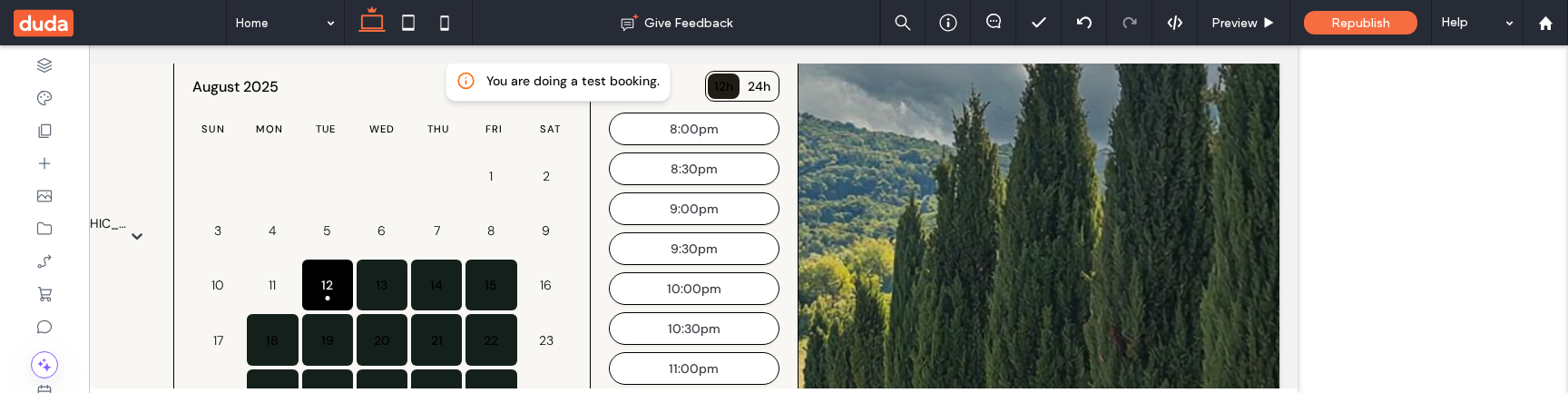
scroll to position [0, 271]
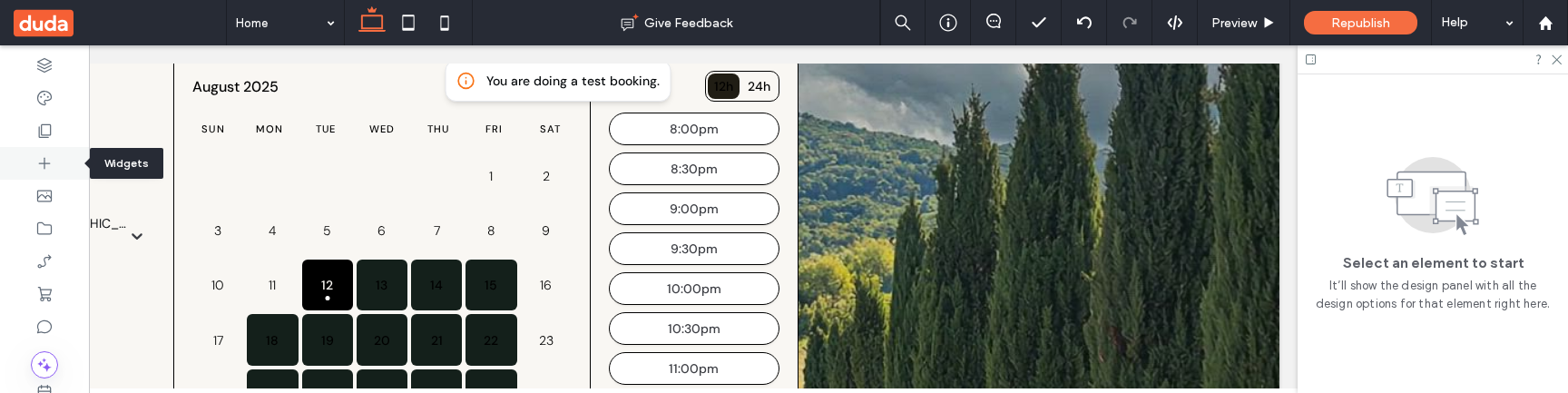
click at [49, 171] on div at bounding box center [44, 163] width 89 height 33
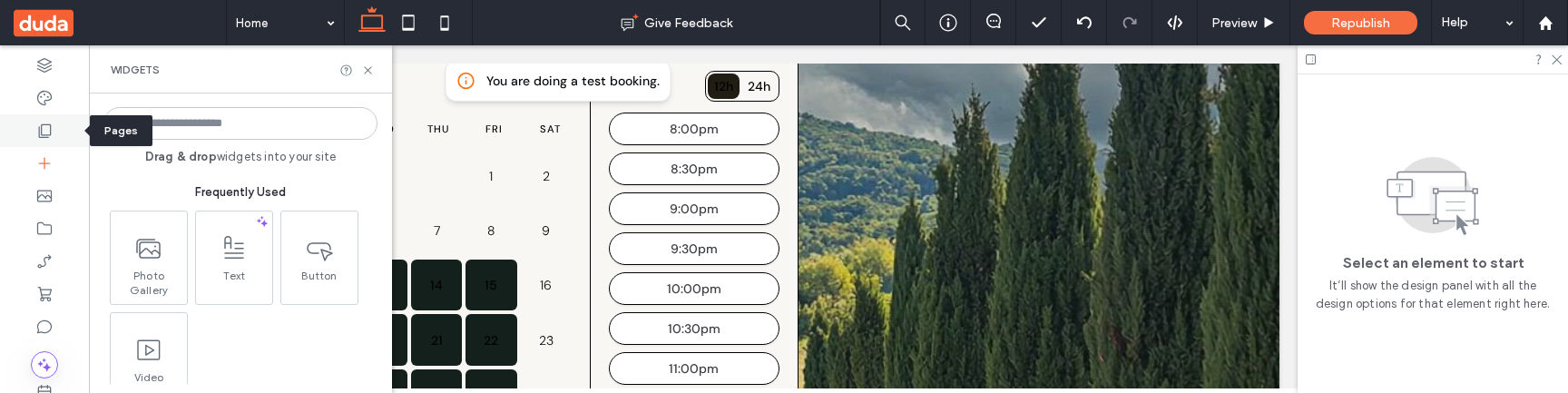
click at [45, 139] on icon at bounding box center [44, 131] width 18 height 18
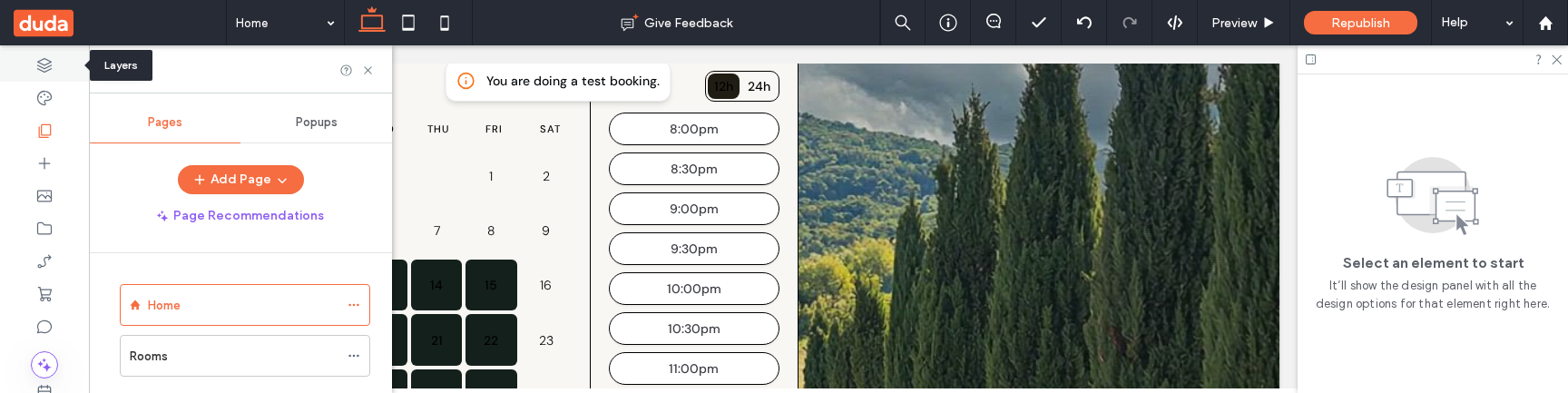
click at [42, 75] on div at bounding box center [44, 65] width 89 height 33
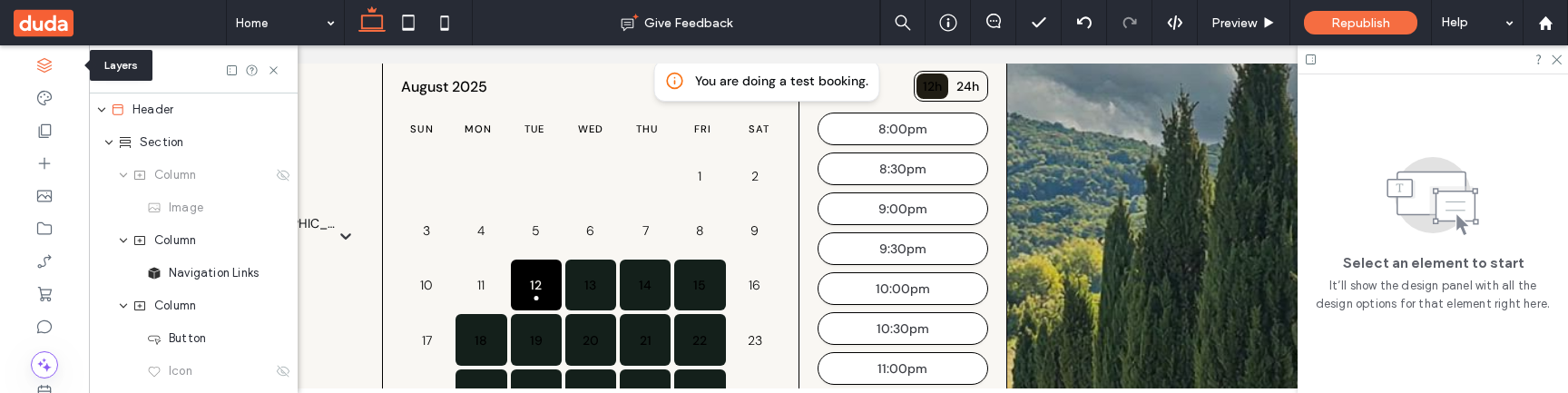
scroll to position [0, 479]
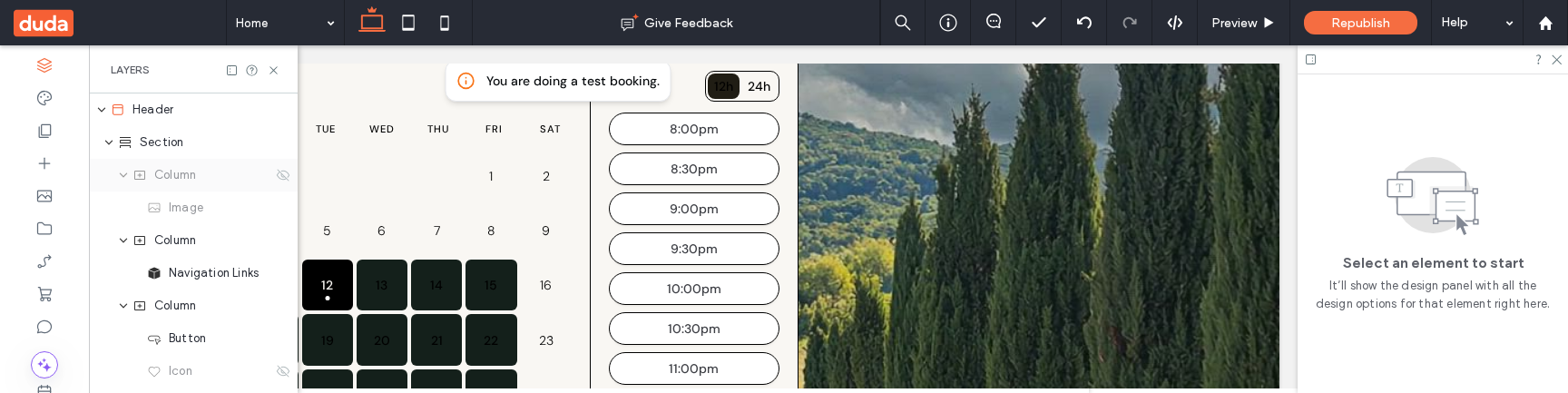
click at [202, 180] on div "Column" at bounding box center [203, 175] width 140 height 18
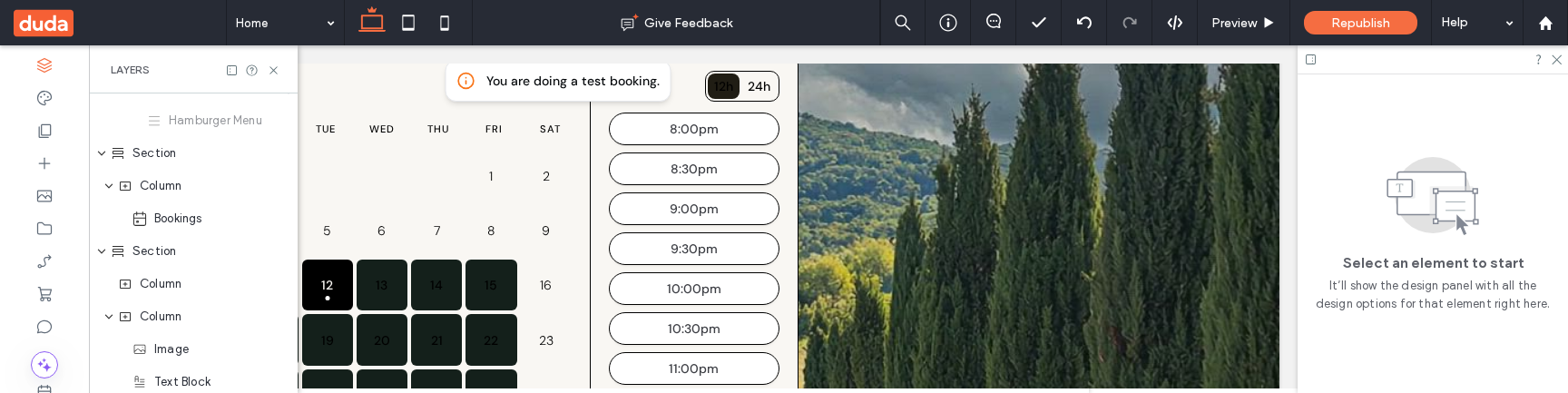
scroll to position [320, 0]
click at [186, 165] on div "Section" at bounding box center [193, 150] width 209 height 33
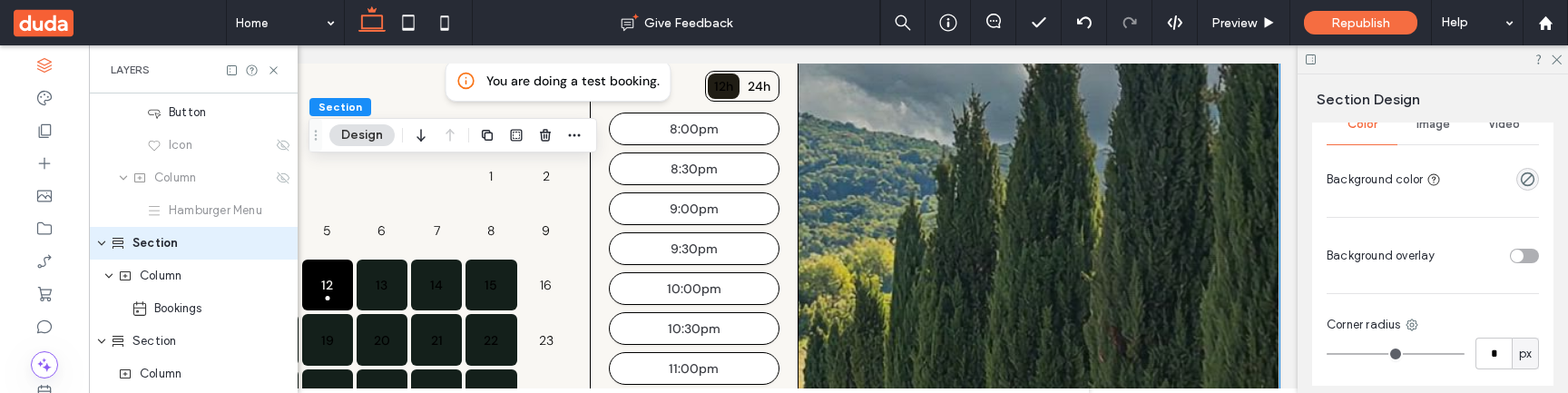
scroll to position [496, 0]
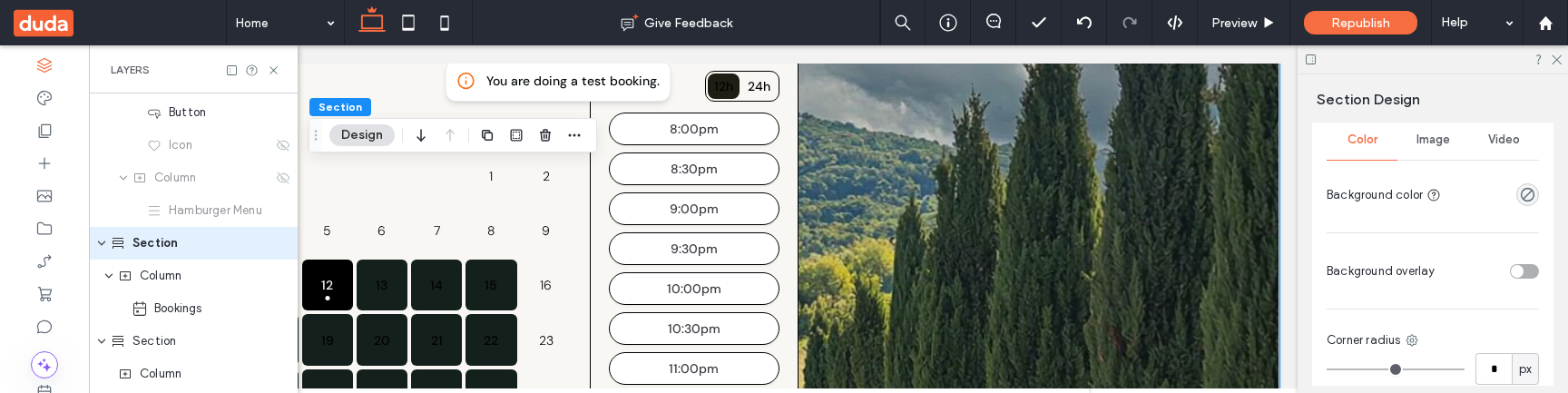
click at [1511, 271] on div "toggle" at bounding box center [1517, 271] width 13 height 13
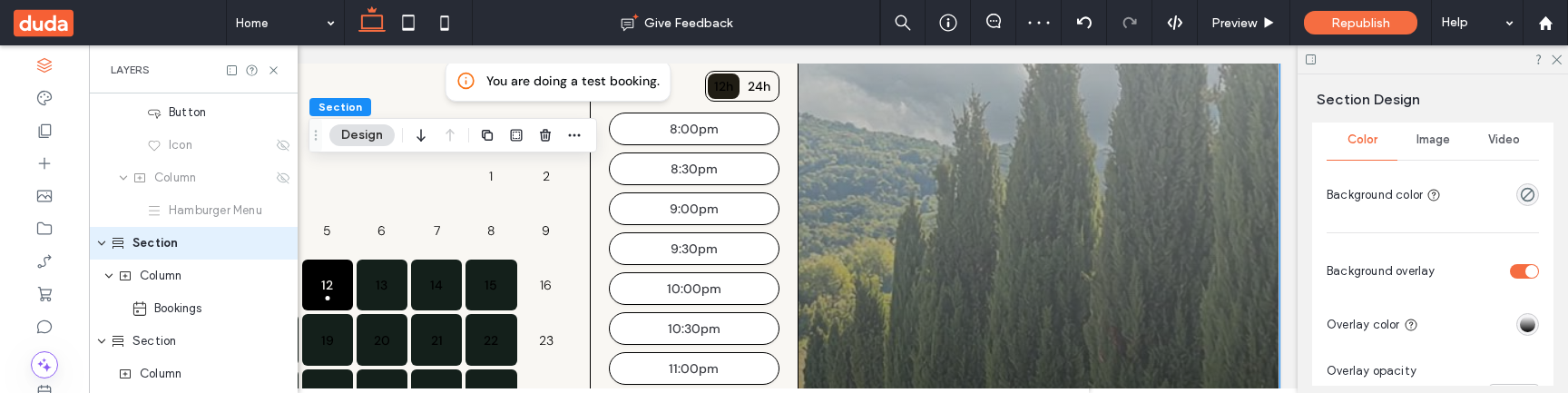
click at [1510, 274] on div "toggle" at bounding box center [1525, 271] width 30 height 15
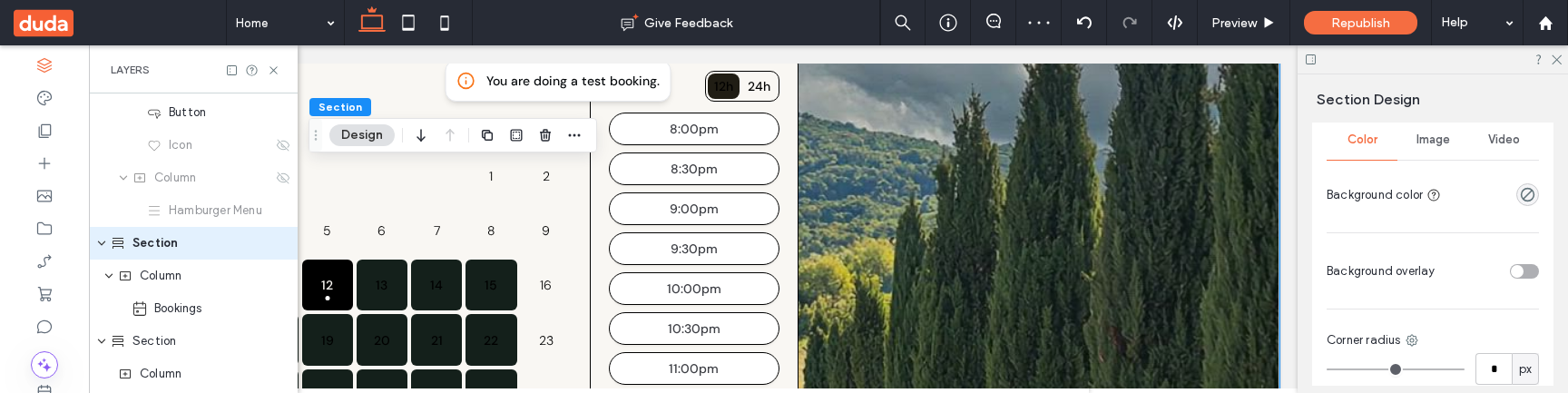
click at [1511, 274] on div "toggle" at bounding box center [1517, 271] width 13 height 13
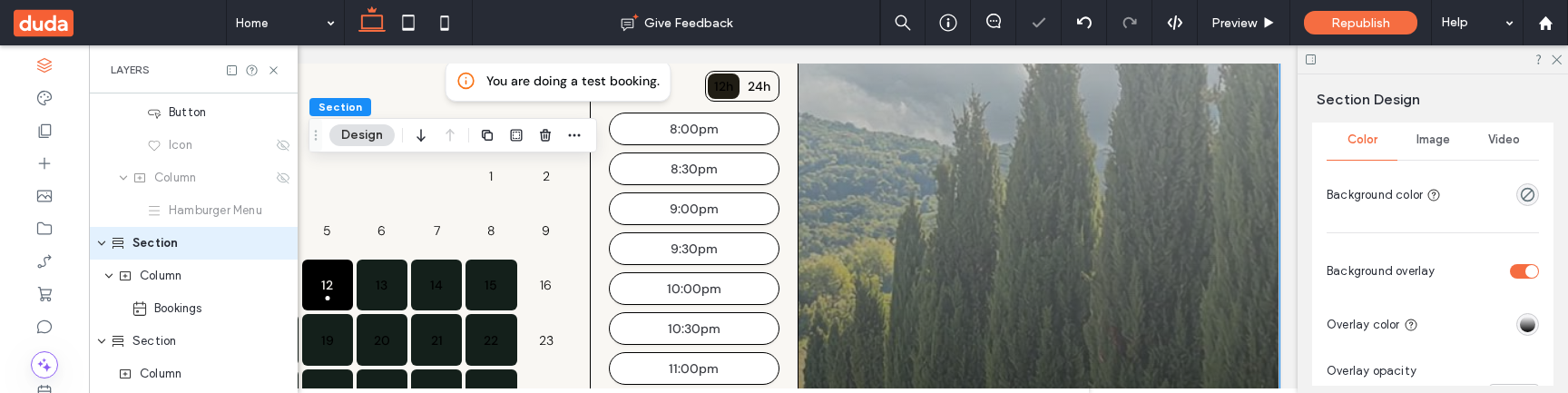
click at [1510, 274] on div "toggle" at bounding box center [1525, 271] width 30 height 15
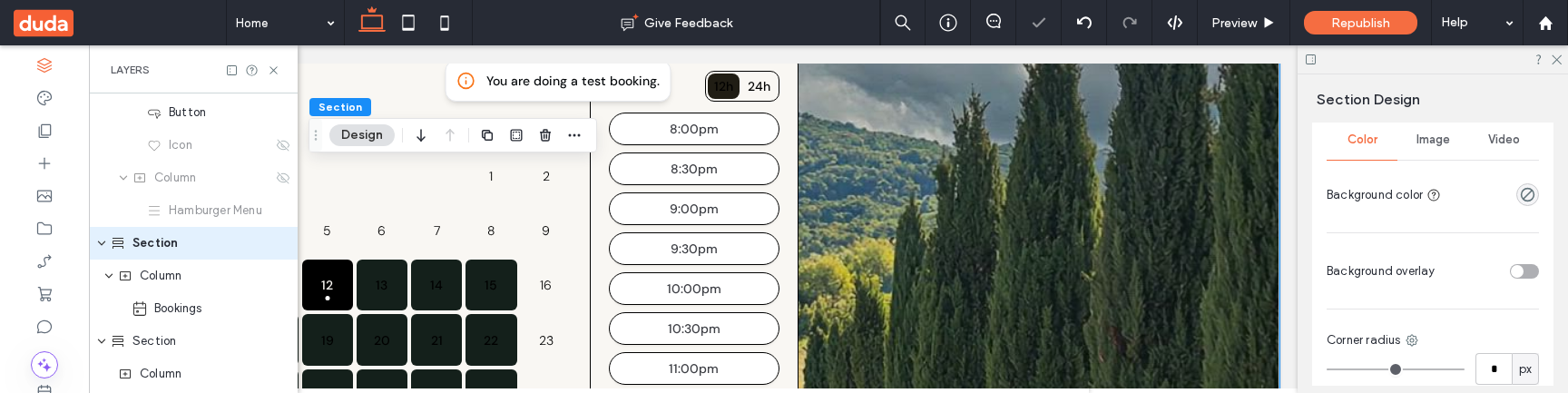
click at [1511, 274] on div "toggle" at bounding box center [1517, 271] width 13 height 13
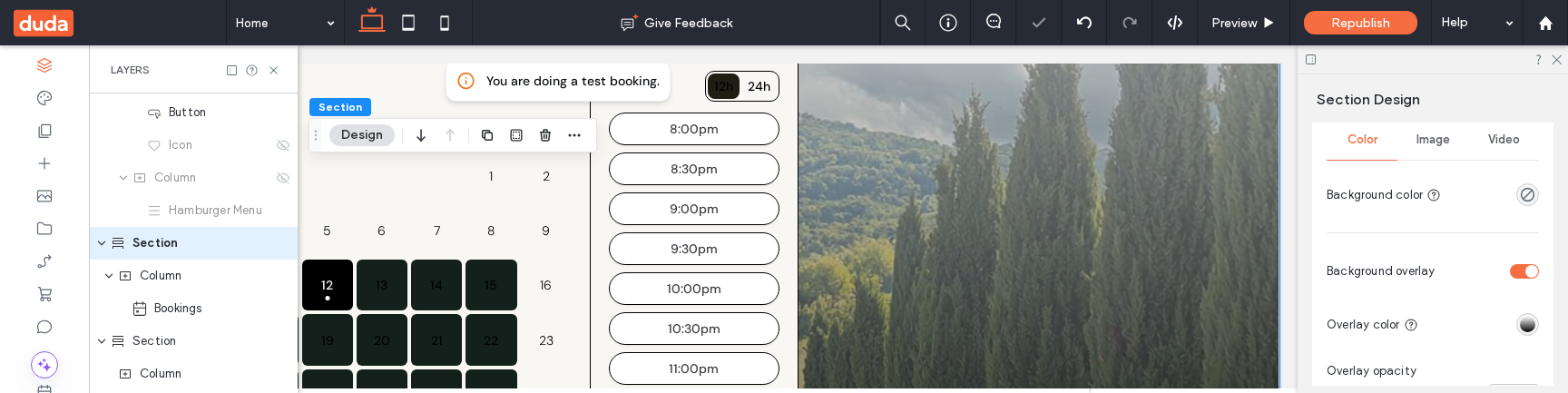
click at [1510, 274] on div "toggle" at bounding box center [1525, 271] width 30 height 15
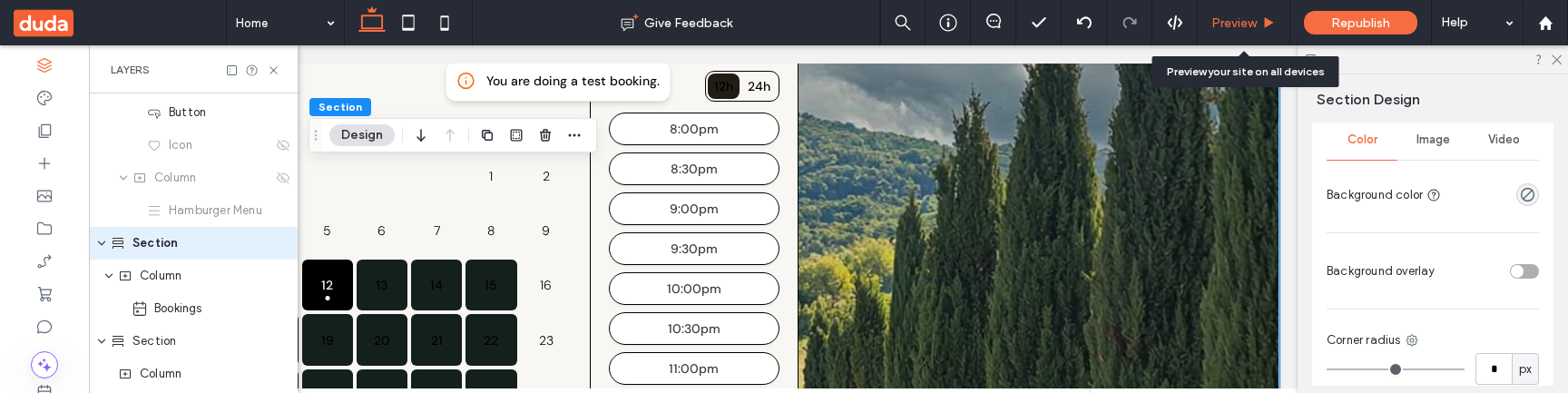
click at [1258, 16] on div "Preview" at bounding box center [1243, 24] width 92 height 16
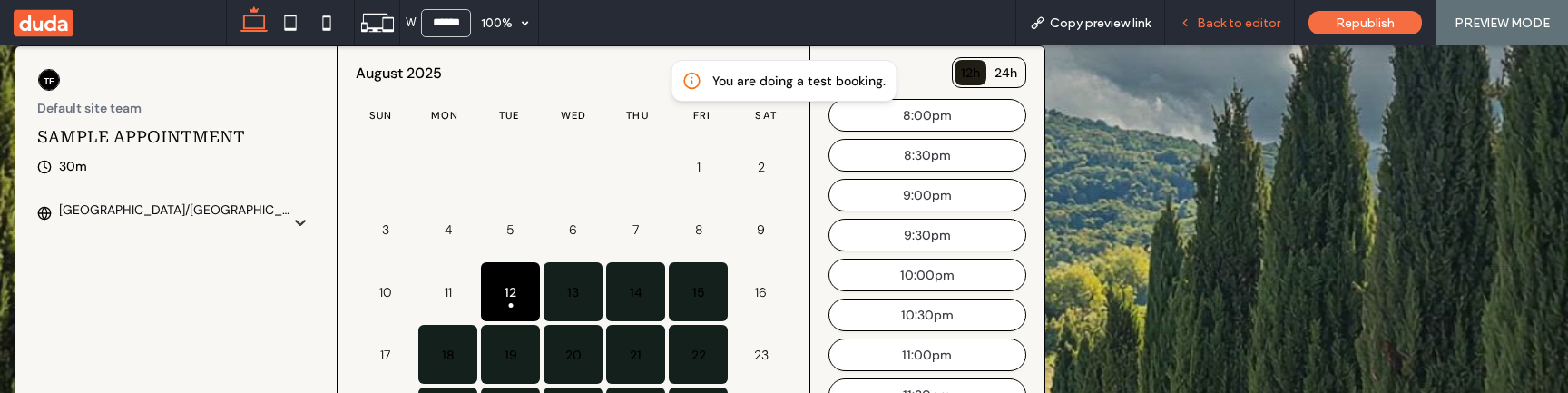
click at [1254, 23] on span "Back to editor" at bounding box center [1238, 24] width 84 height 16
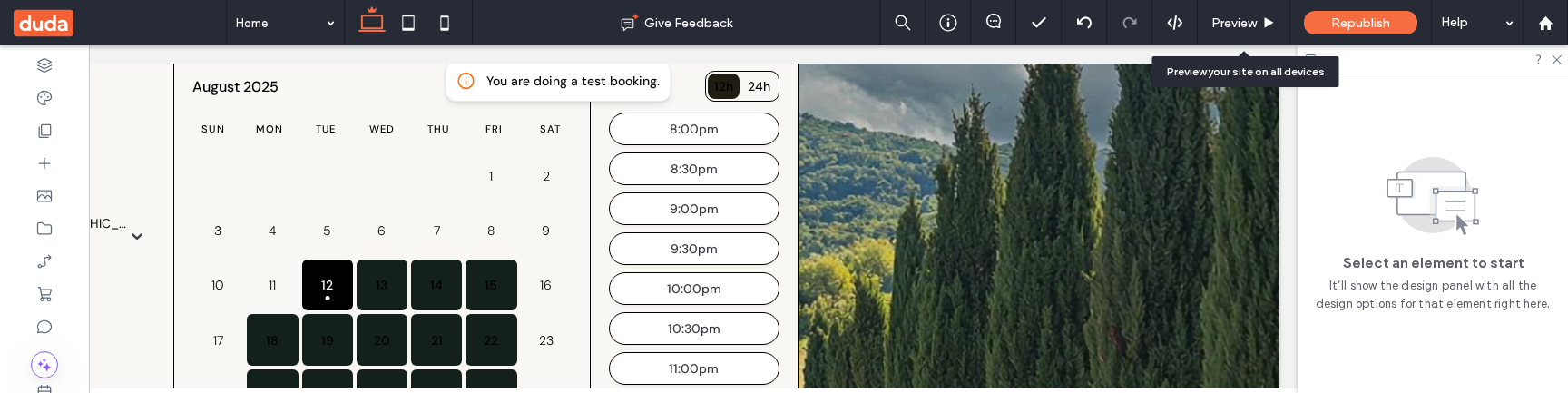
scroll to position [0, 271]
click at [1254, 23] on span "Preview" at bounding box center [1234, 24] width 45 height 16
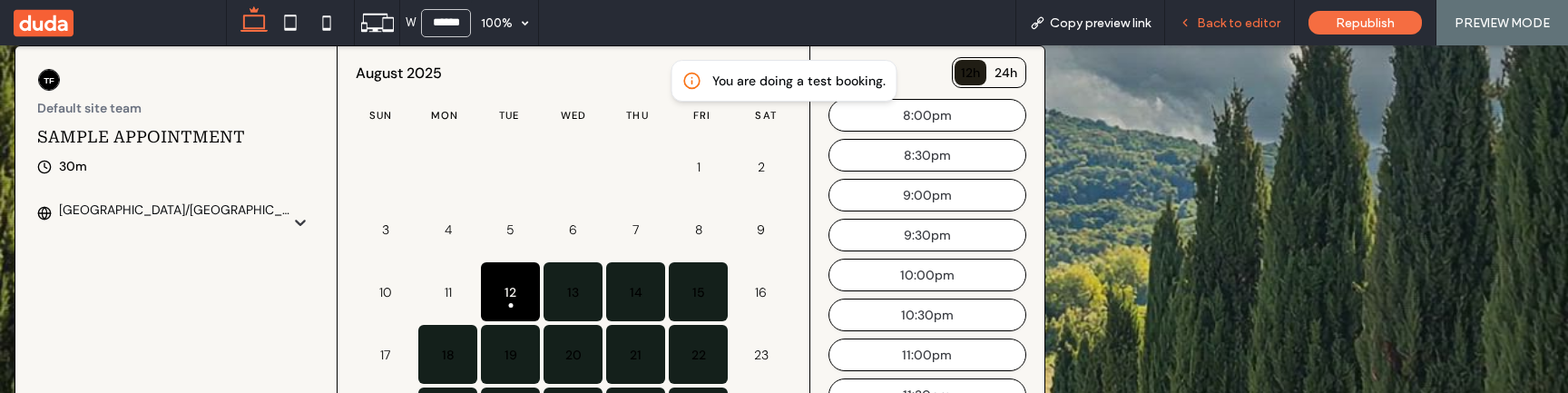
click at [1235, 30] on span "Back to editor" at bounding box center [1238, 24] width 84 height 16
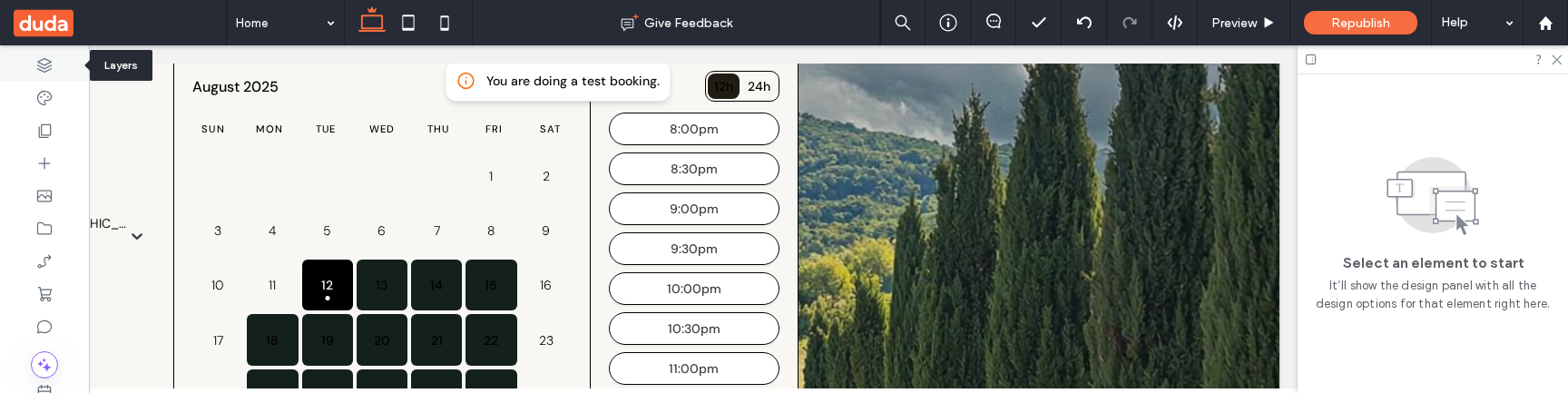
click at [50, 76] on div at bounding box center [44, 65] width 89 height 33
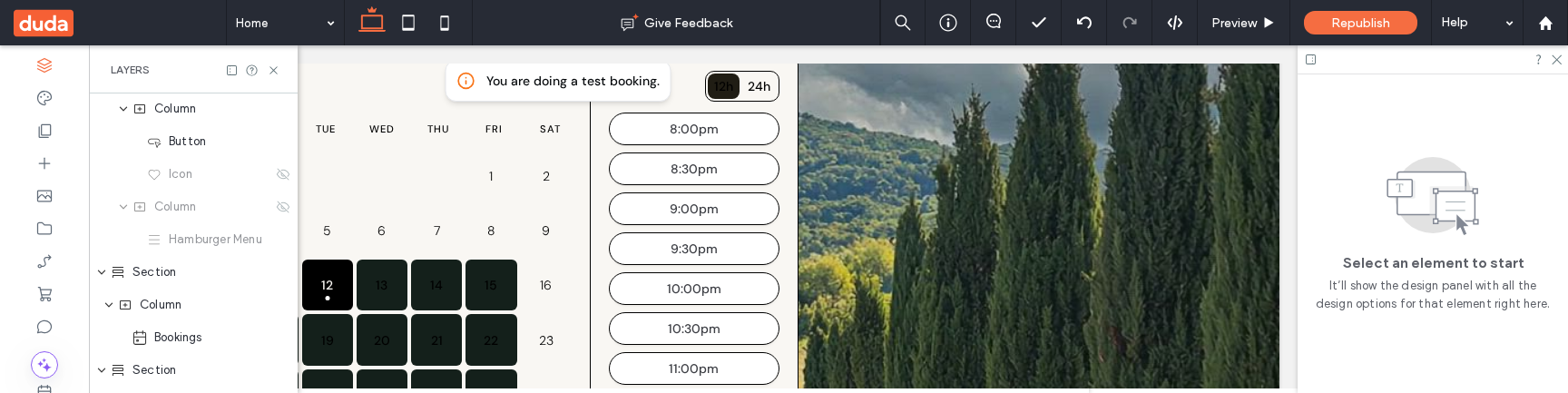
scroll to position [209, 0]
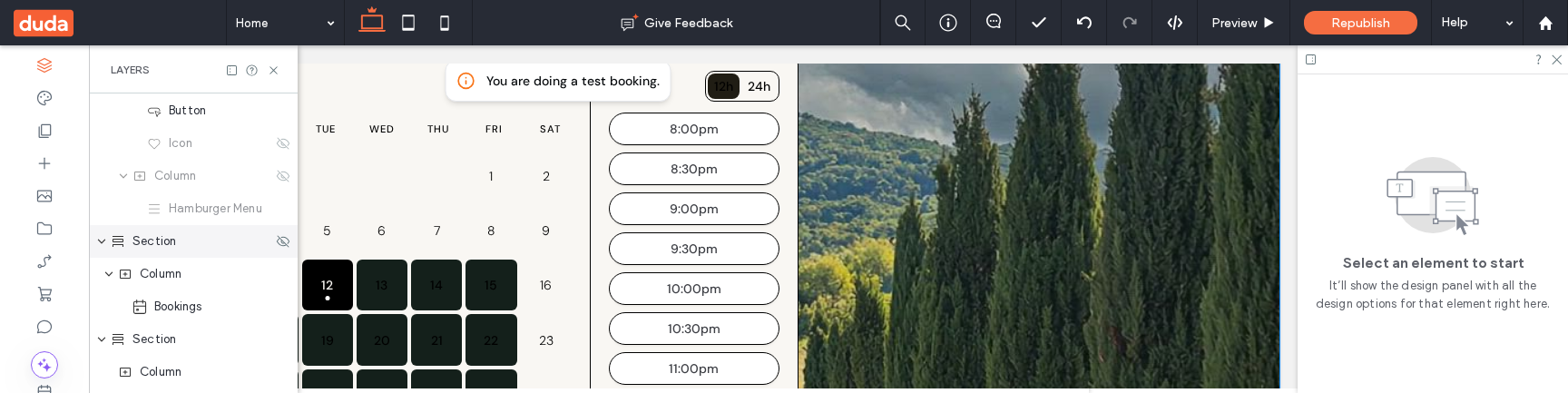
click at [185, 250] on div "Section" at bounding box center [193, 241] width 209 height 33
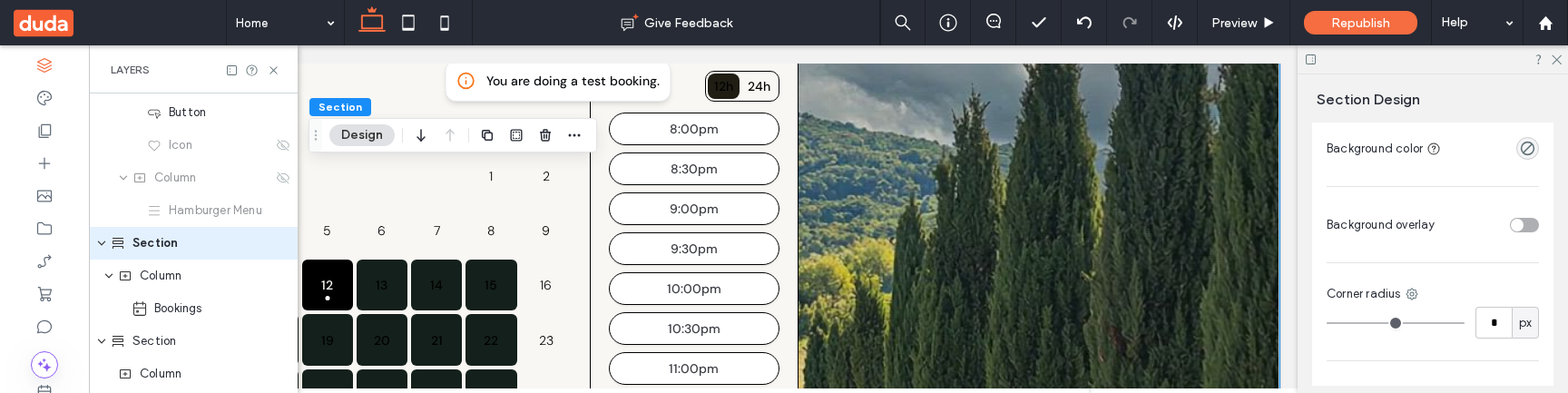
scroll to position [554, 0]
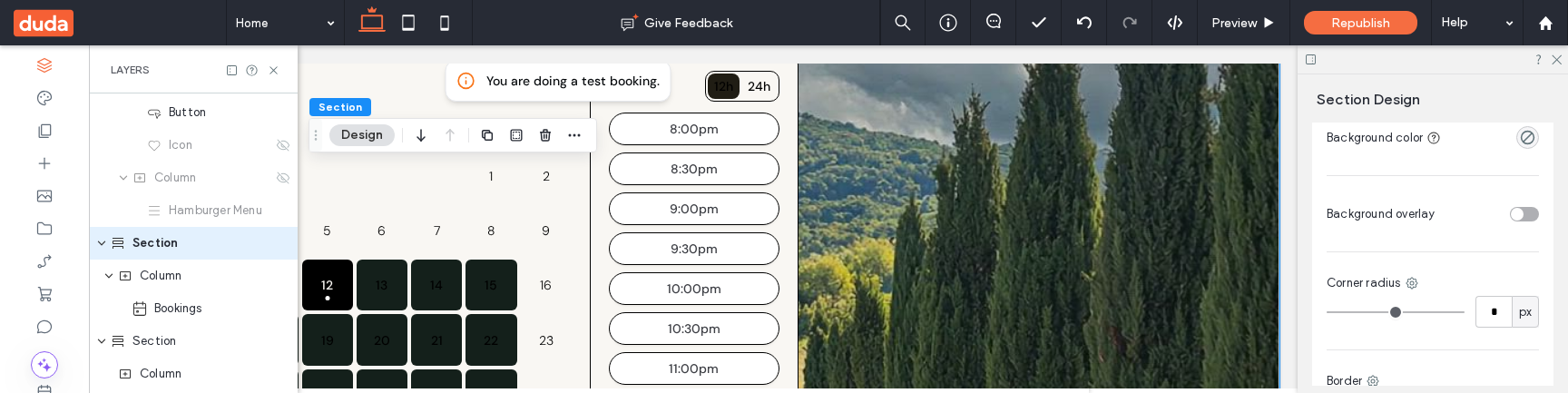
click at [1519, 217] on div "toggle" at bounding box center [1525, 214] width 30 height 15
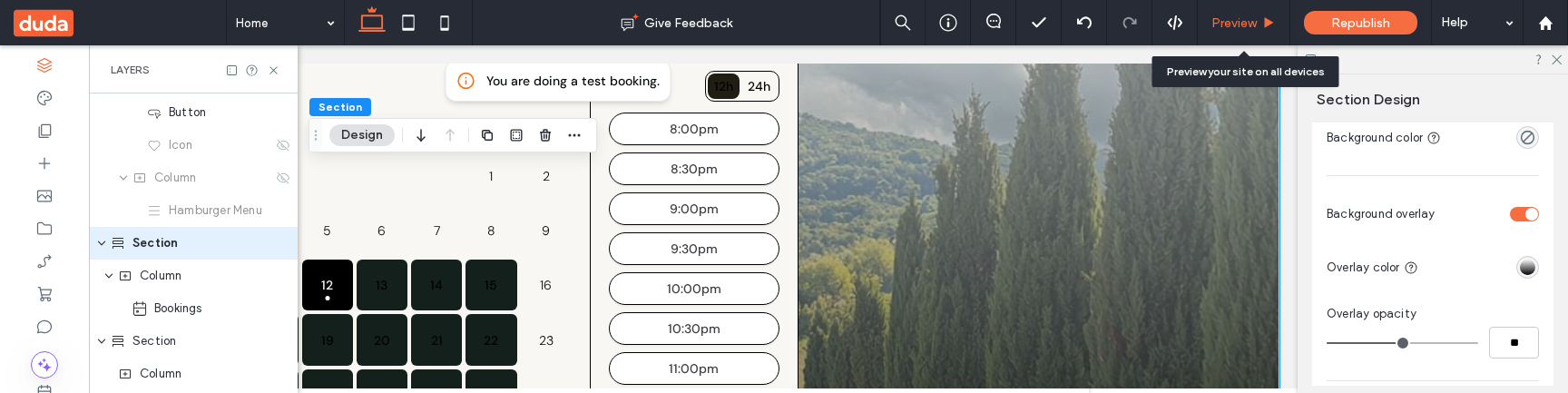
click at [1221, 30] on div "Preview" at bounding box center [1244, 23] width 93 height 45
click at [1235, 28] on span "Preview" at bounding box center [1234, 24] width 45 height 16
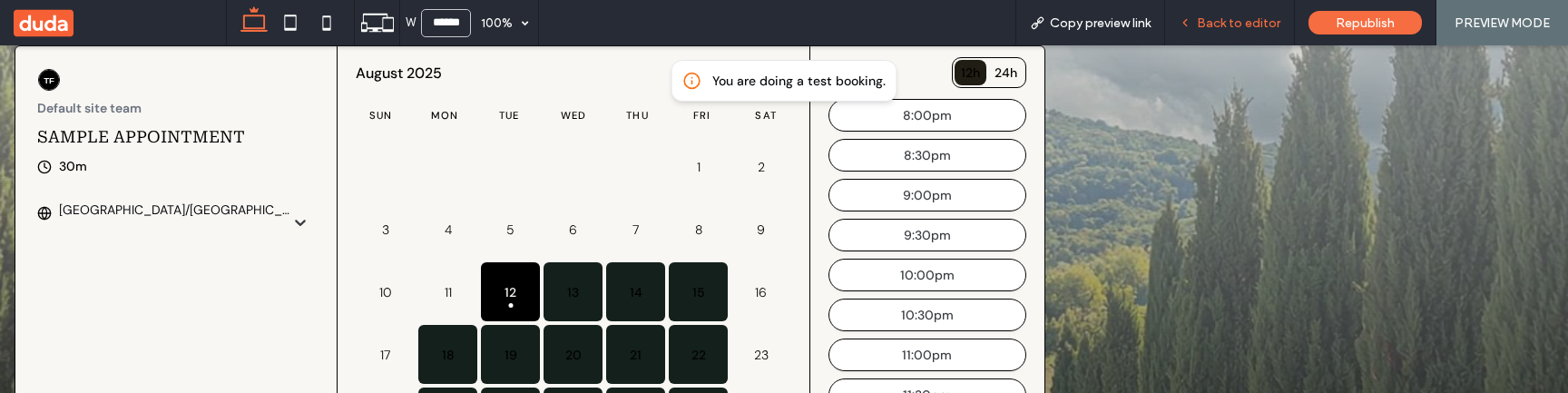
click at [1252, 30] on span "Back to editor" at bounding box center [1238, 24] width 84 height 16
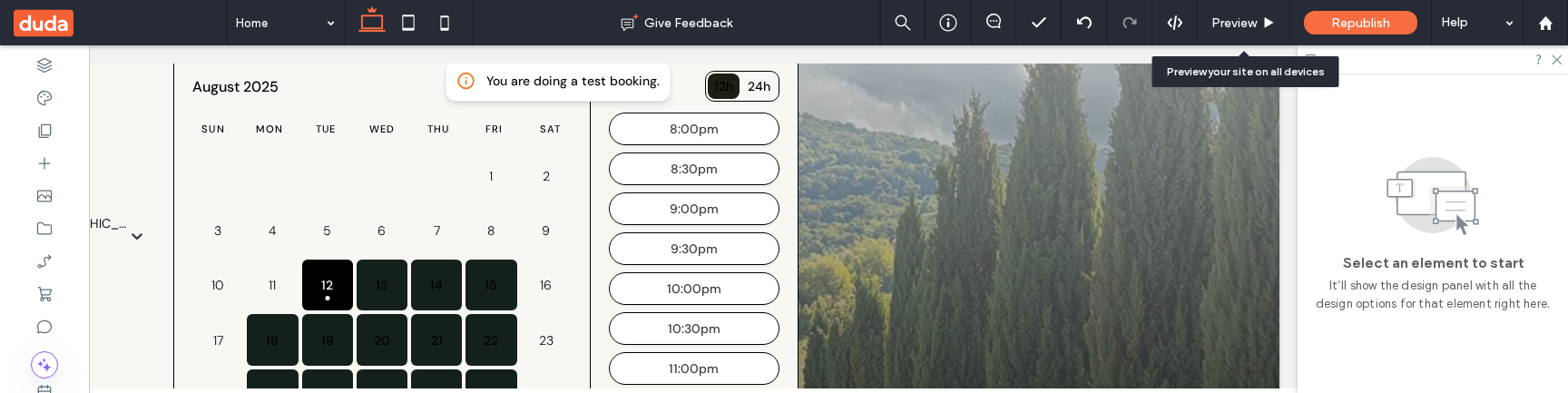
scroll to position [0, 271]
